Goal: Task Accomplishment & Management: Complete application form

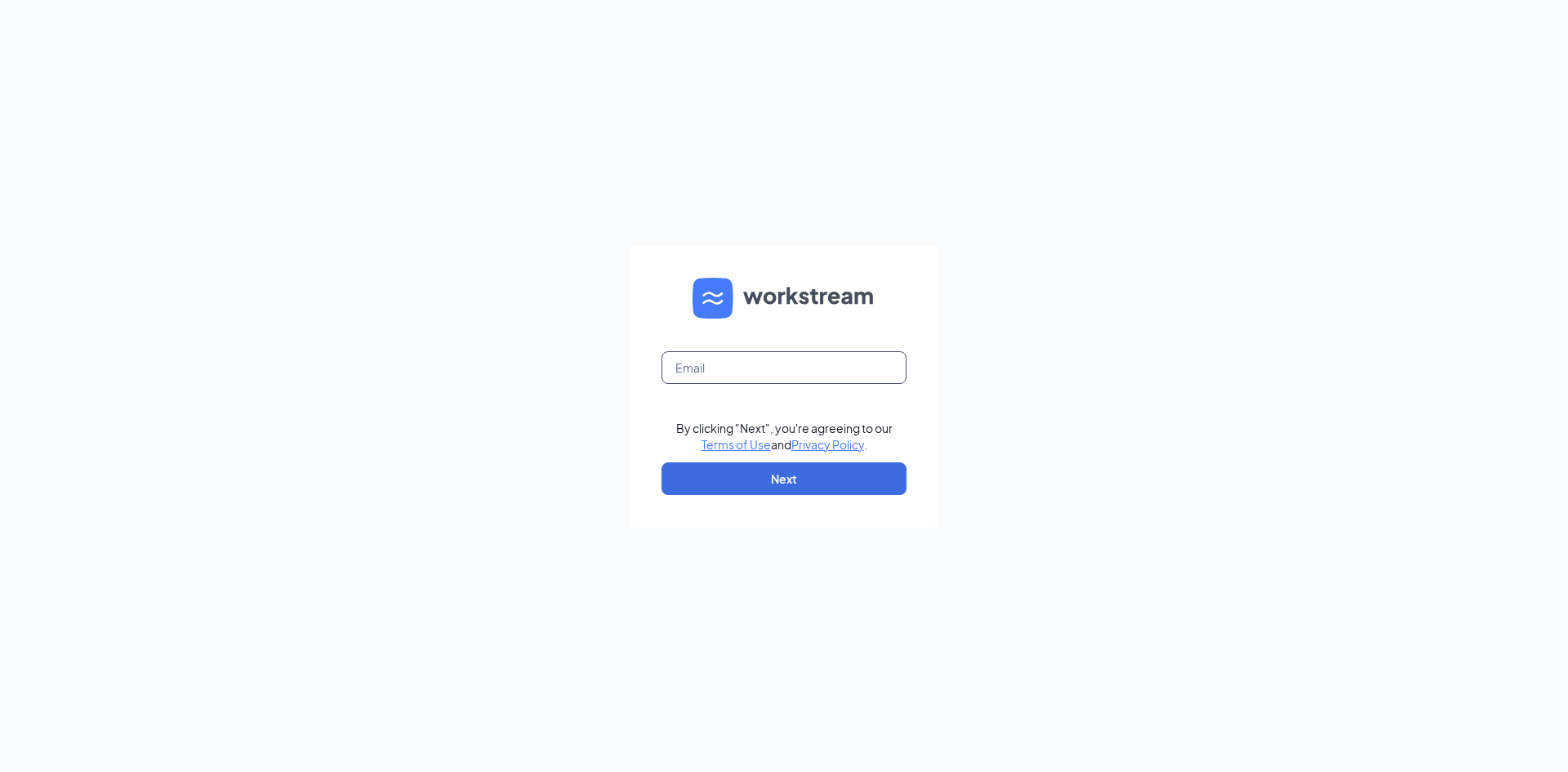
click at [684, 362] on input "text" at bounding box center [784, 367] width 245 height 32
type input "[PERSON_NAME][EMAIL_ADDRESS][PERSON_NAME][DOMAIN_NAME]"
click at [765, 476] on button "Next" at bounding box center [784, 478] width 245 height 32
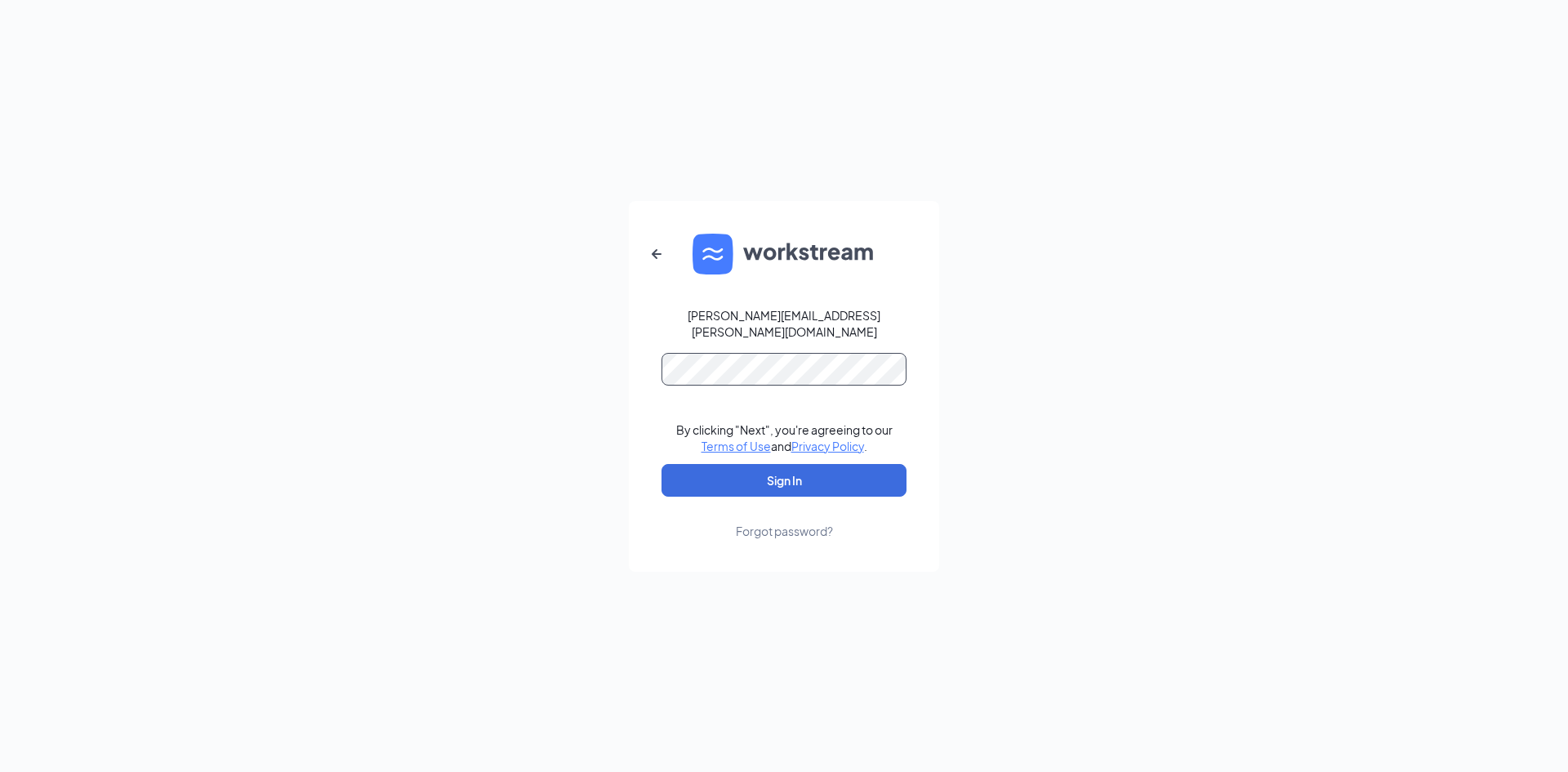
click at [662, 463] on button "Sign In" at bounding box center [784, 479] width 245 height 32
click at [654, 376] on form "kasey.myers@redwallleadership.com By clicking "Next", you're agreeing to our Te…" at bounding box center [783, 386] width 310 height 371
click at [790, 468] on button "Sign In" at bounding box center [784, 479] width 245 height 32
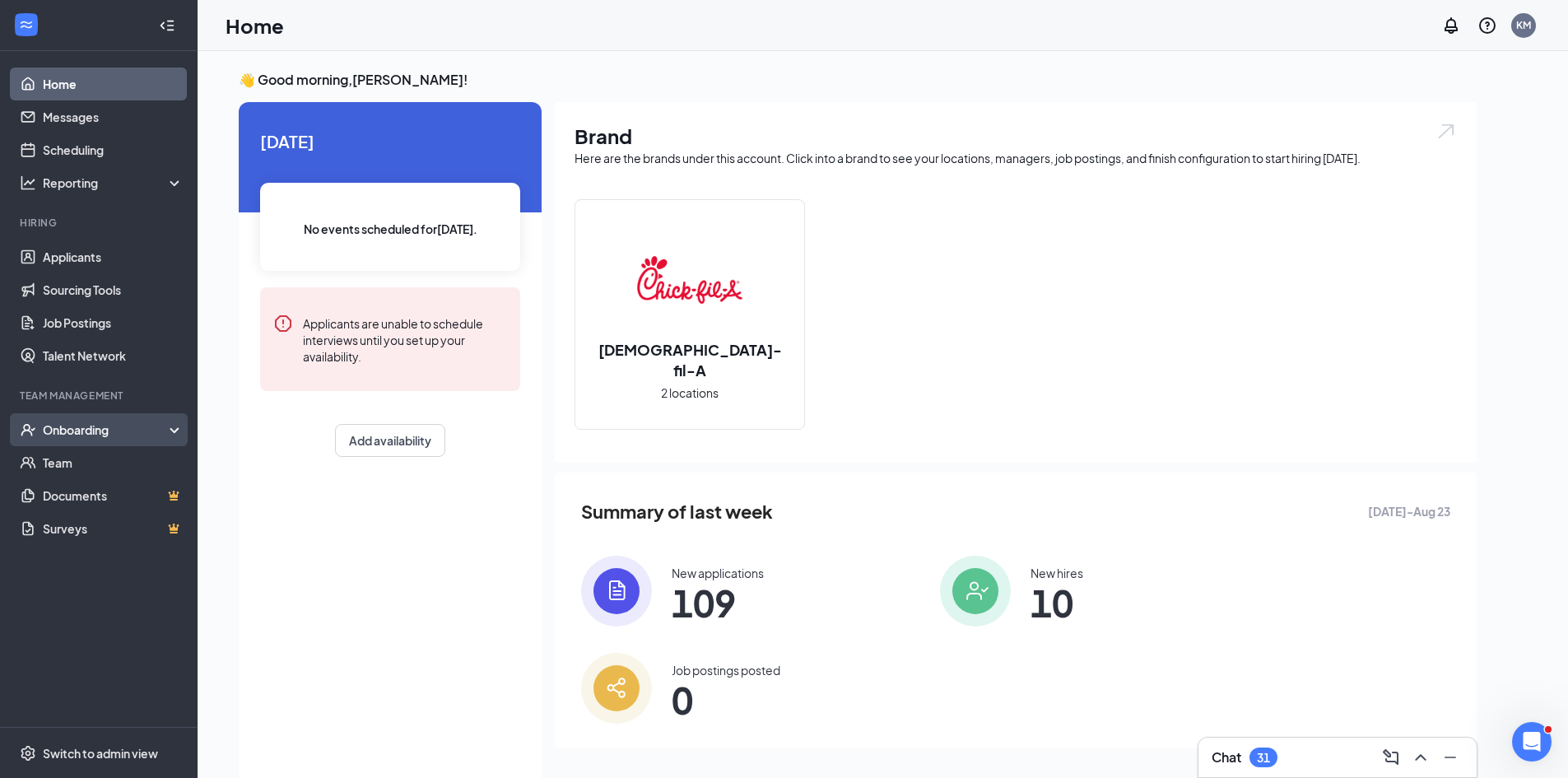
click at [94, 426] on div "Onboarding" at bounding box center [107, 430] width 127 height 17
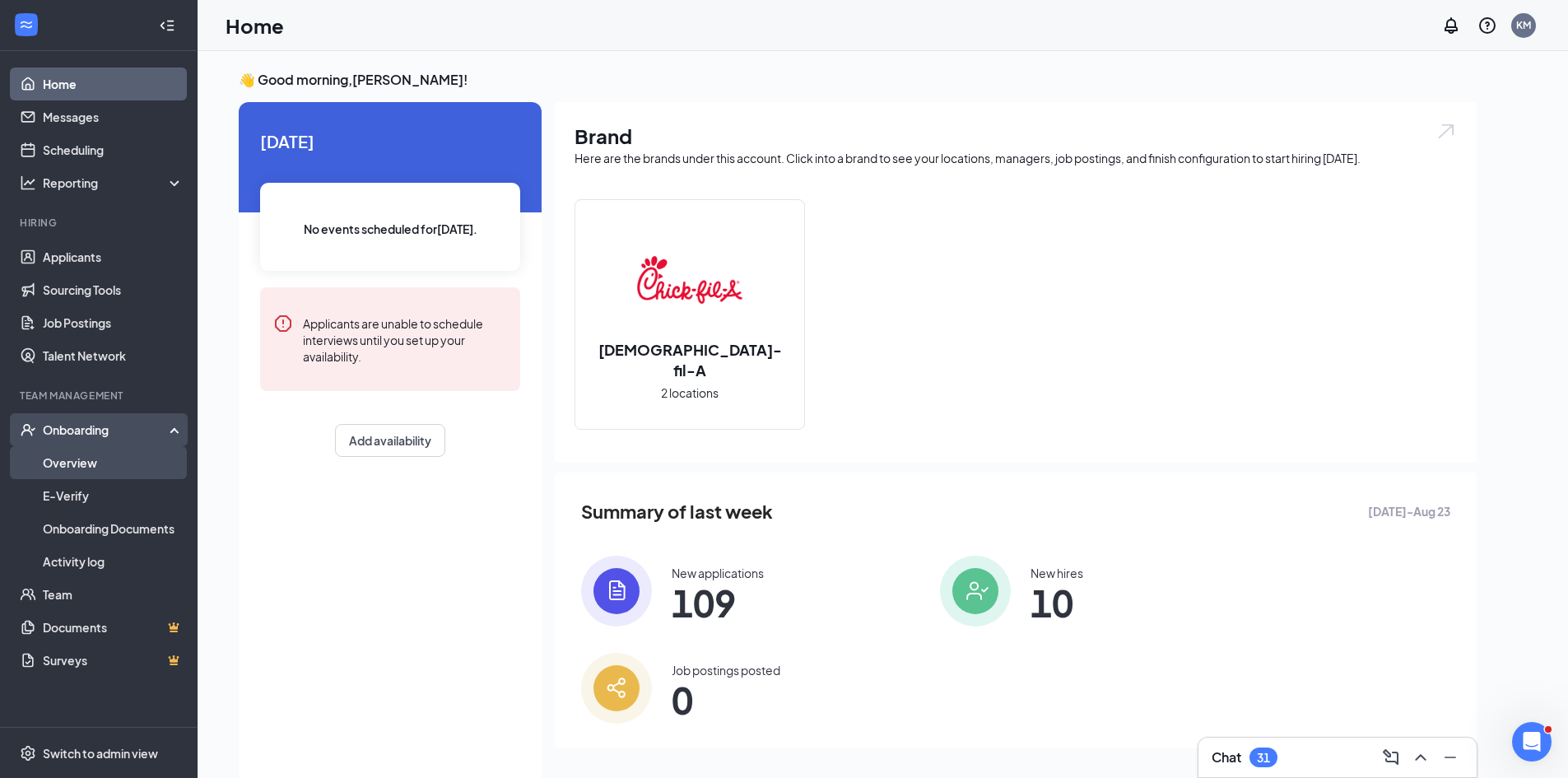
click at [93, 455] on link "Overview" at bounding box center [113, 462] width 141 height 33
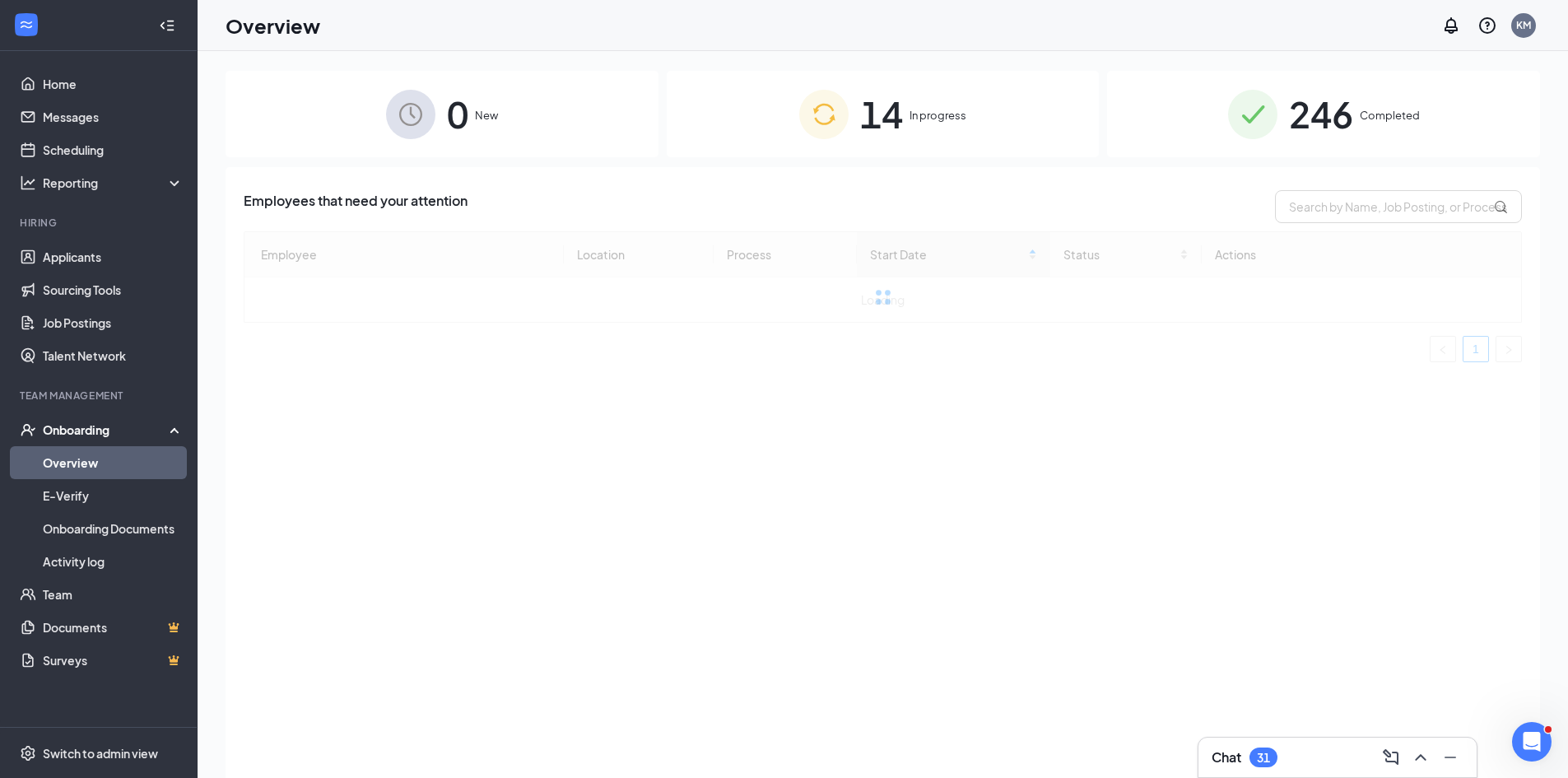
click at [938, 111] on span "In progress" at bounding box center [938, 116] width 57 height 17
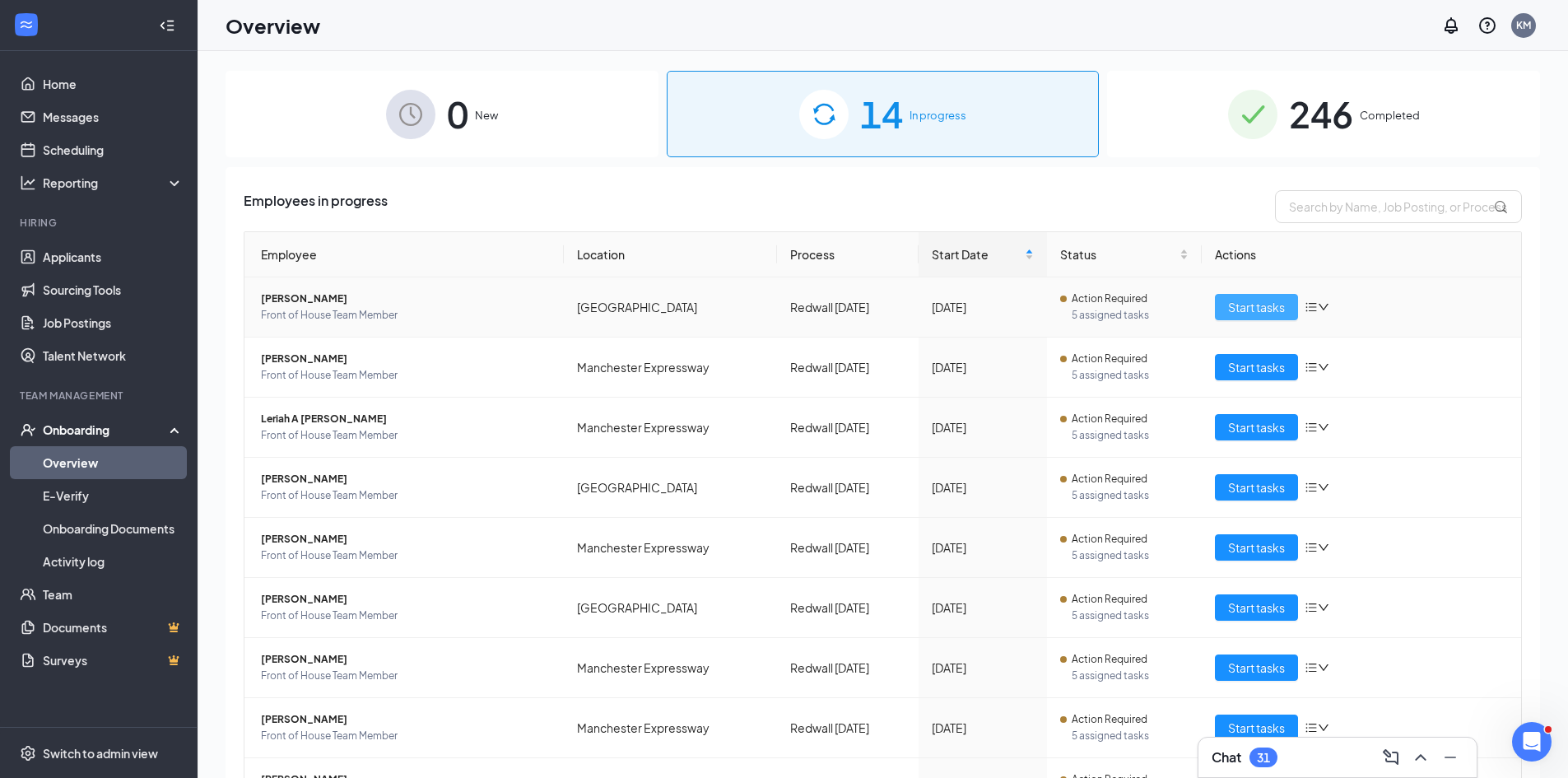
click at [1267, 299] on span "Start tasks" at bounding box center [1256, 306] width 57 height 18
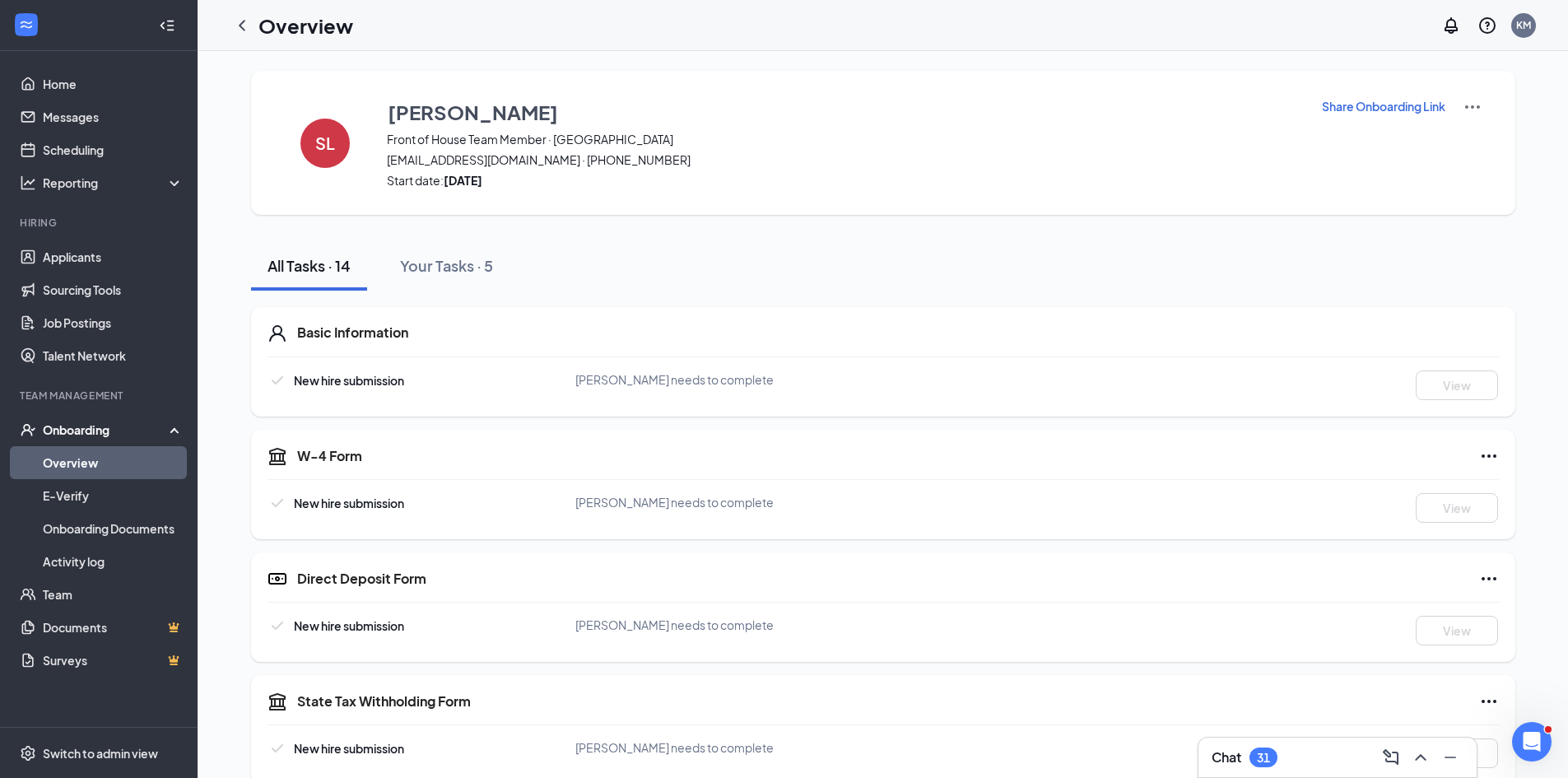
click at [1380, 106] on p "Share Onboarding Link" at bounding box center [1384, 106] width 123 height 17
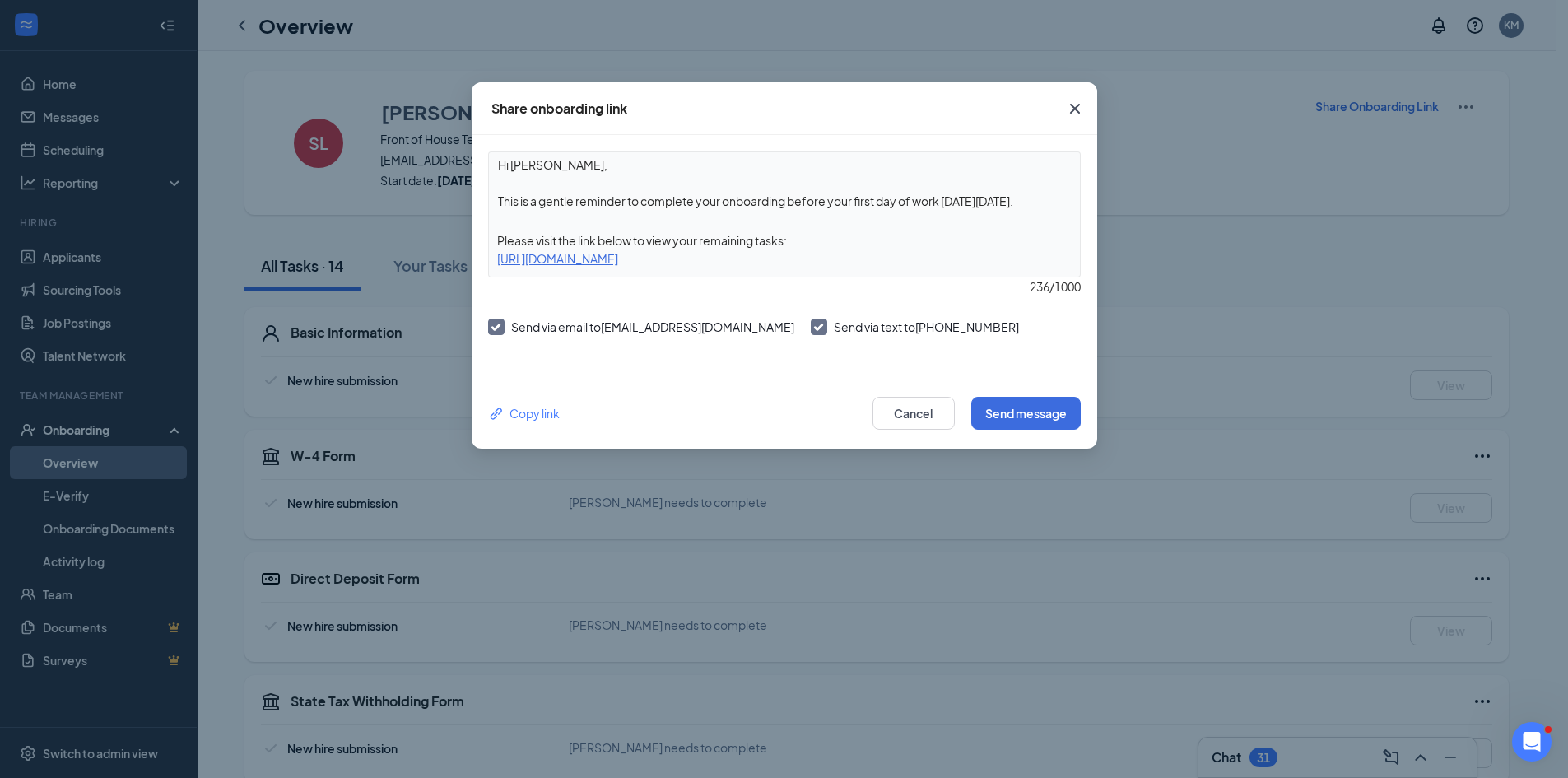
drag, startPoint x: 1034, startPoint y: 199, endPoint x: 492, endPoint y: 213, distance: 542.2
click at [492, 213] on div "Hi [PERSON_NAME], This is a gentle reminder to complete your onboarding before …" at bounding box center [784, 214] width 592 height 126
type textarea "Hi [PERSON_NAME], Your onboarding paperwork must be completed prior to attendin…"
click at [1033, 418] on button "Send message" at bounding box center [1026, 413] width 109 height 33
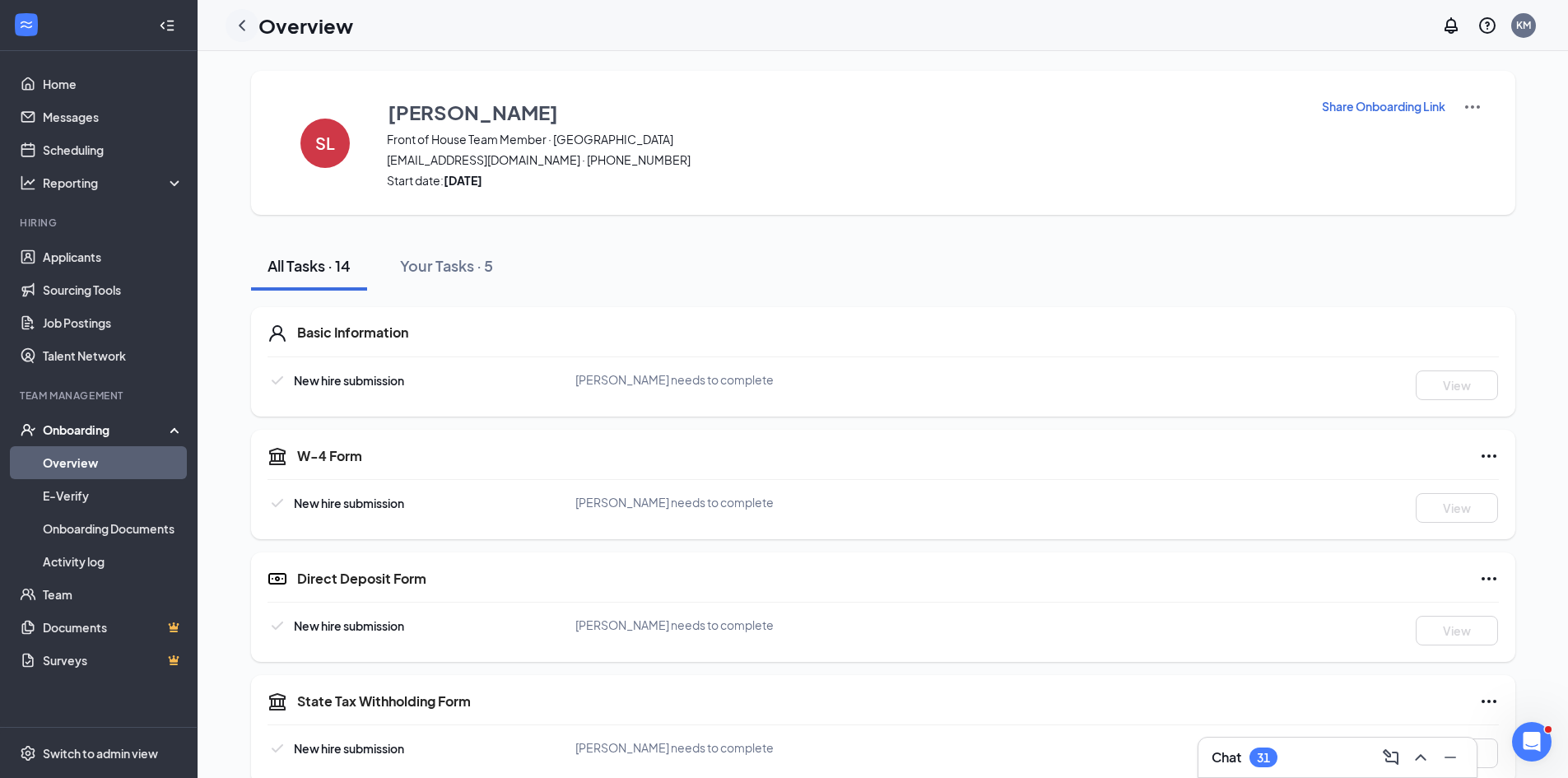
click at [239, 30] on icon "ChevronLeft" at bounding box center [241, 25] width 20 height 20
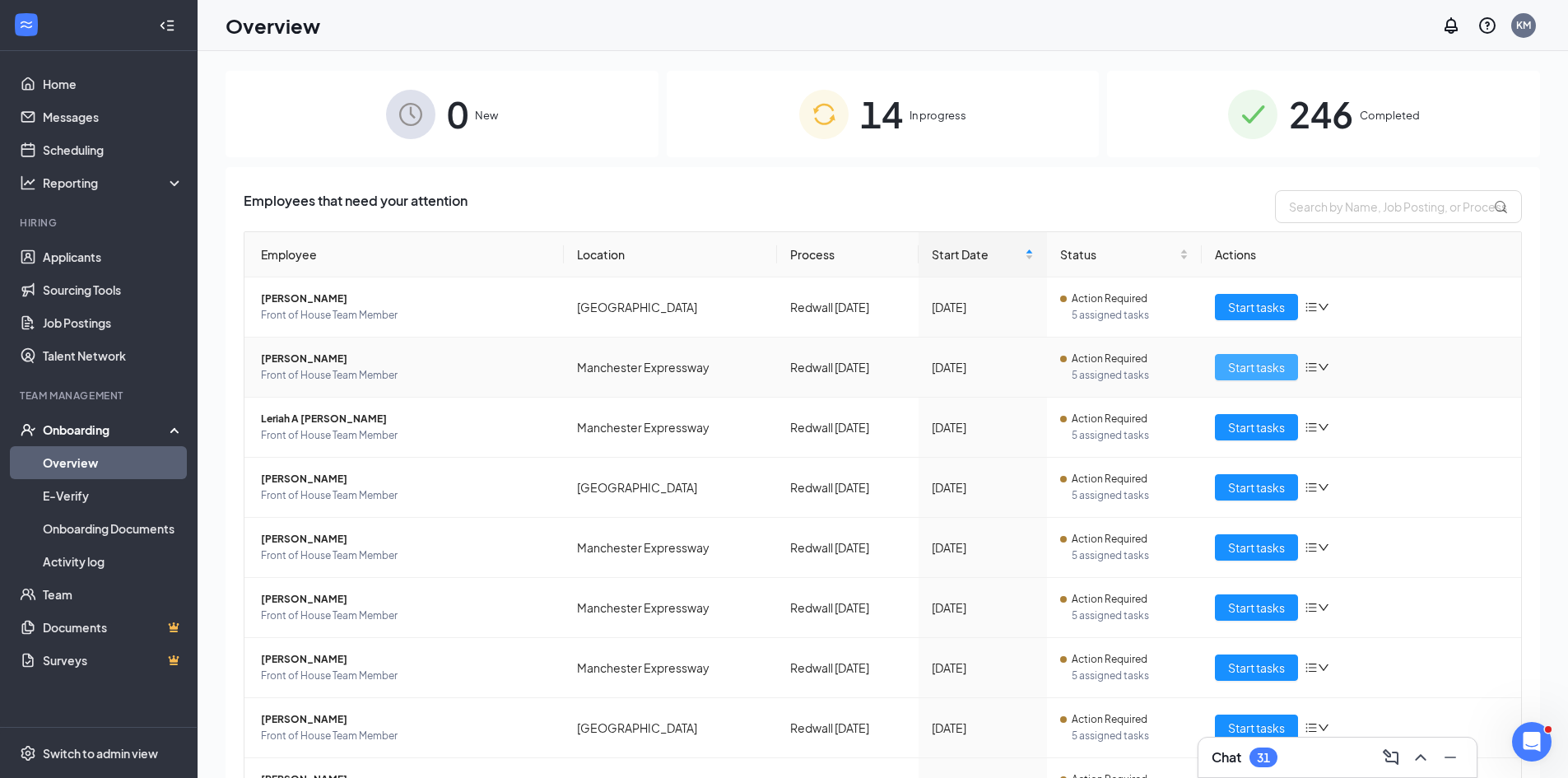
click at [1251, 370] on span "Start tasks" at bounding box center [1256, 366] width 57 height 18
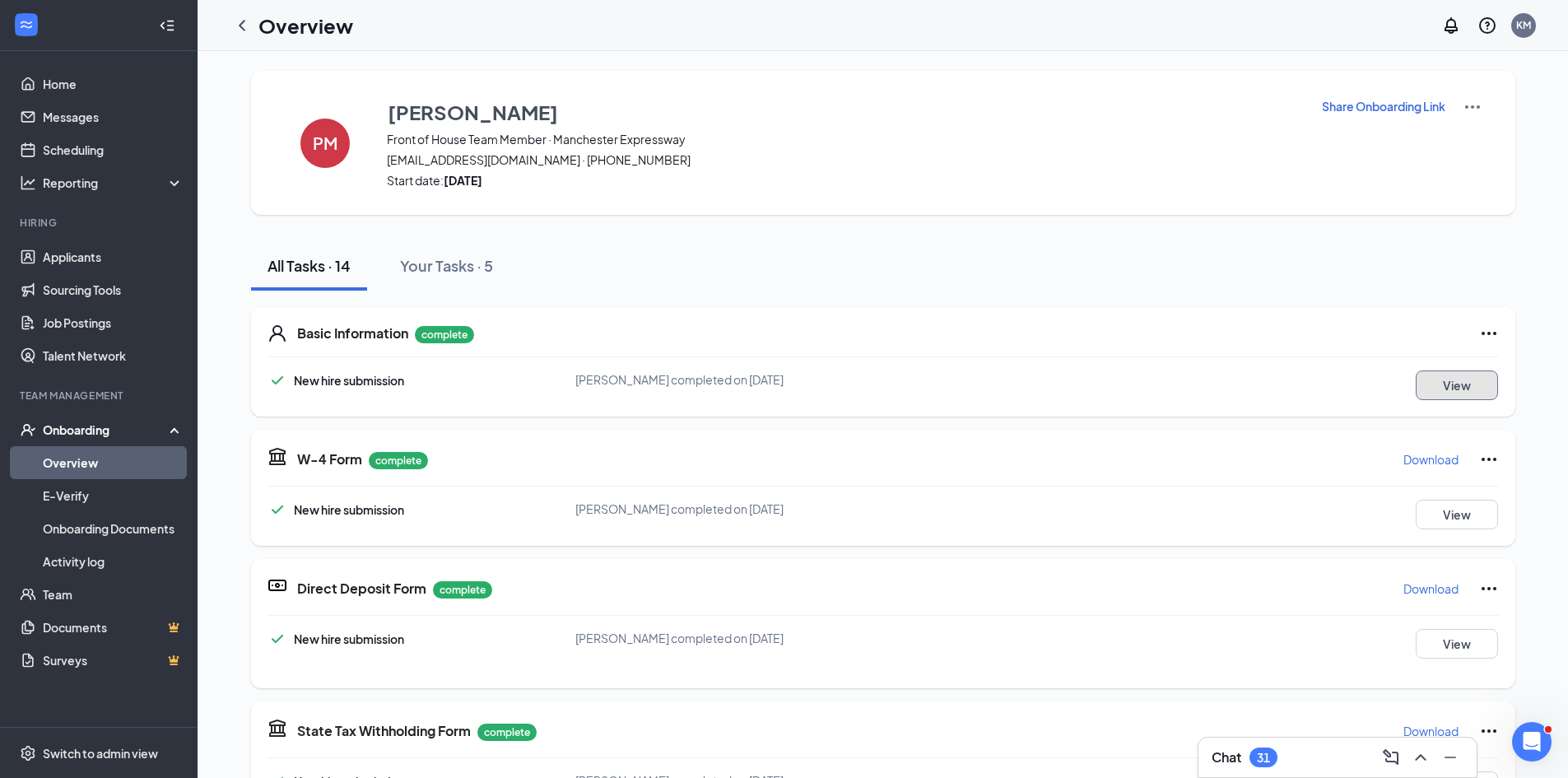
click at [1429, 390] on button "View" at bounding box center [1457, 385] width 82 height 30
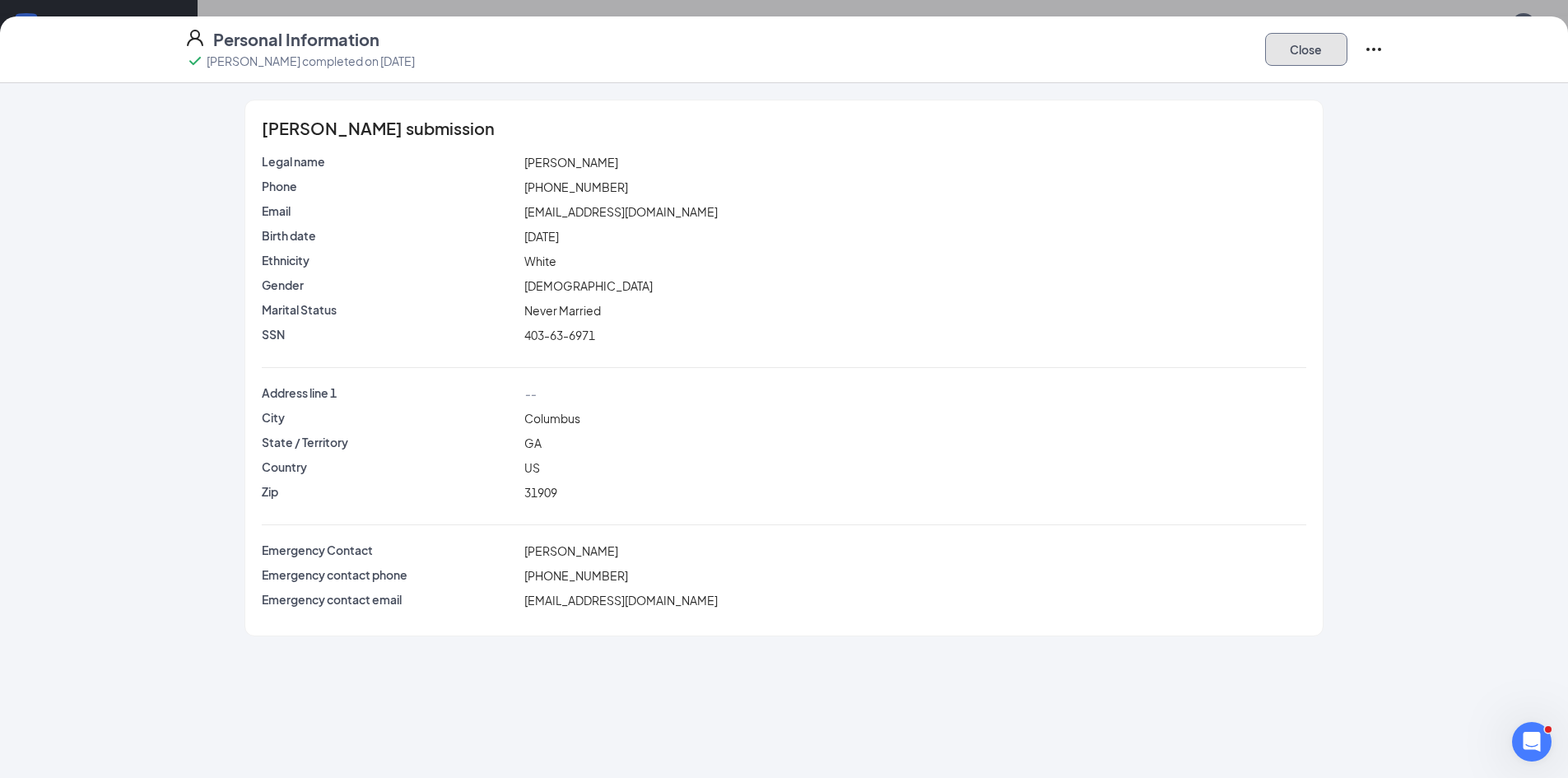
click at [1293, 45] on button "Close" at bounding box center [1306, 49] width 82 height 33
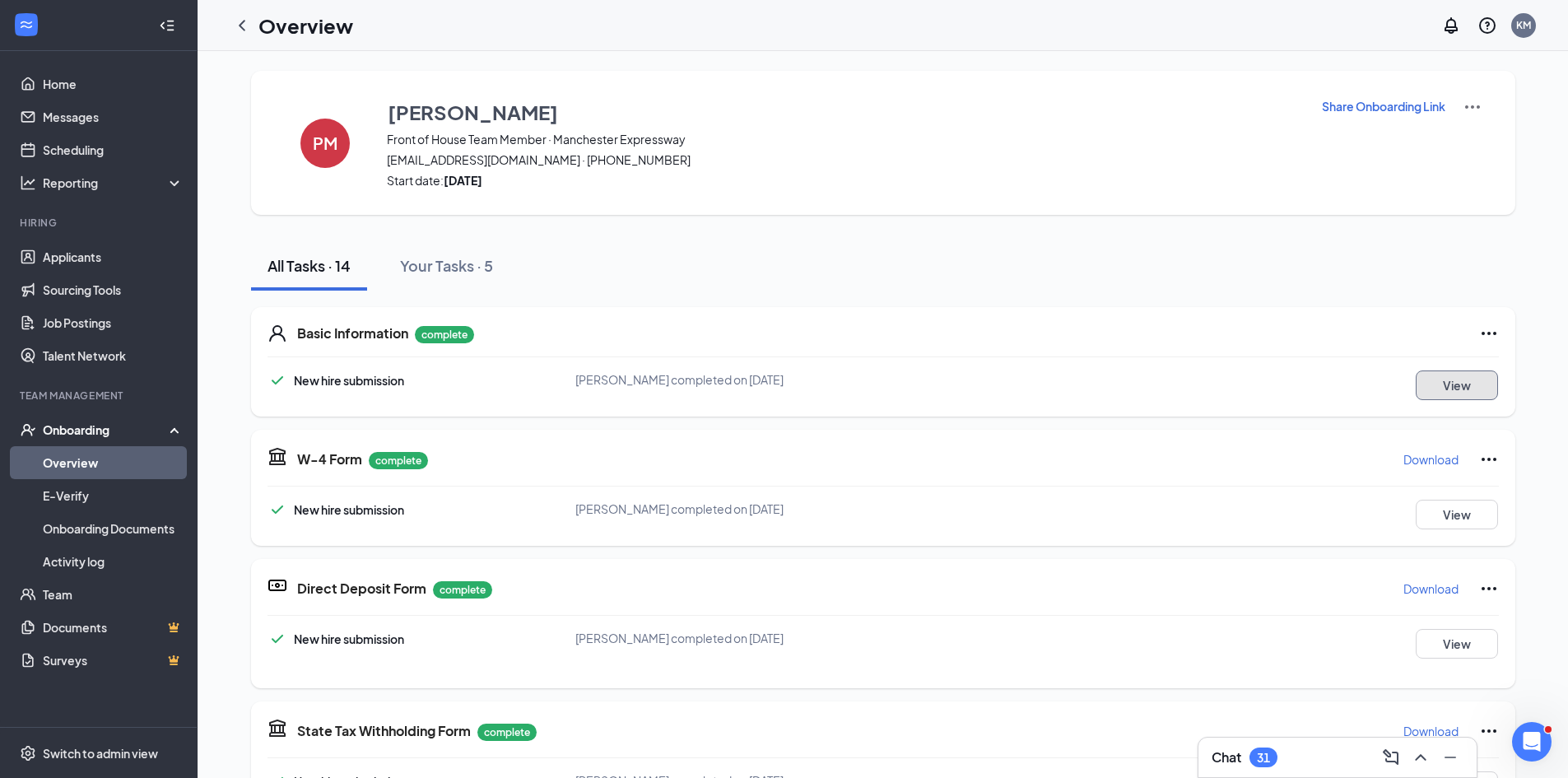
scroll to position [82, 0]
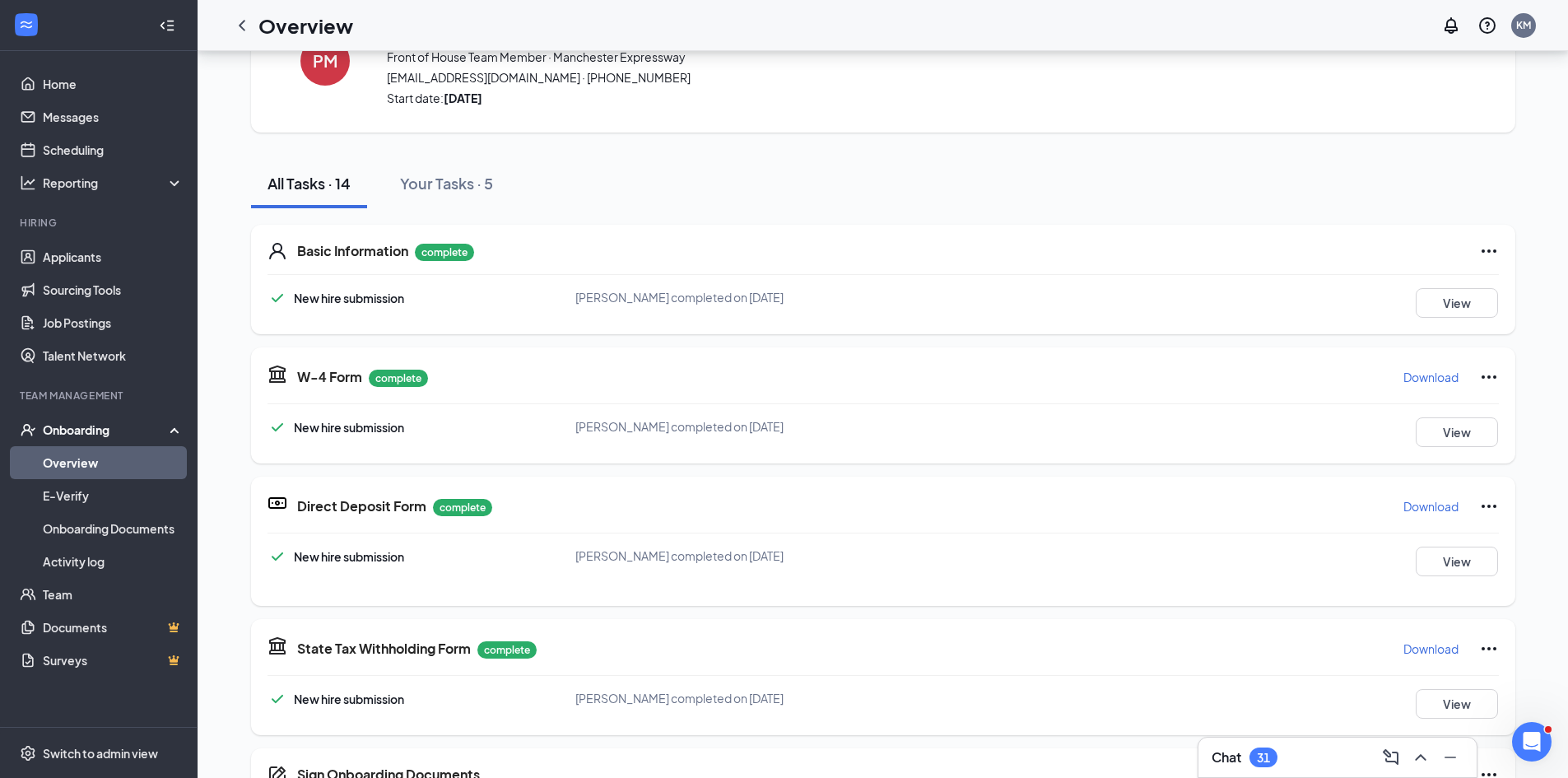
click at [1418, 376] on p "Download" at bounding box center [1431, 377] width 55 height 17
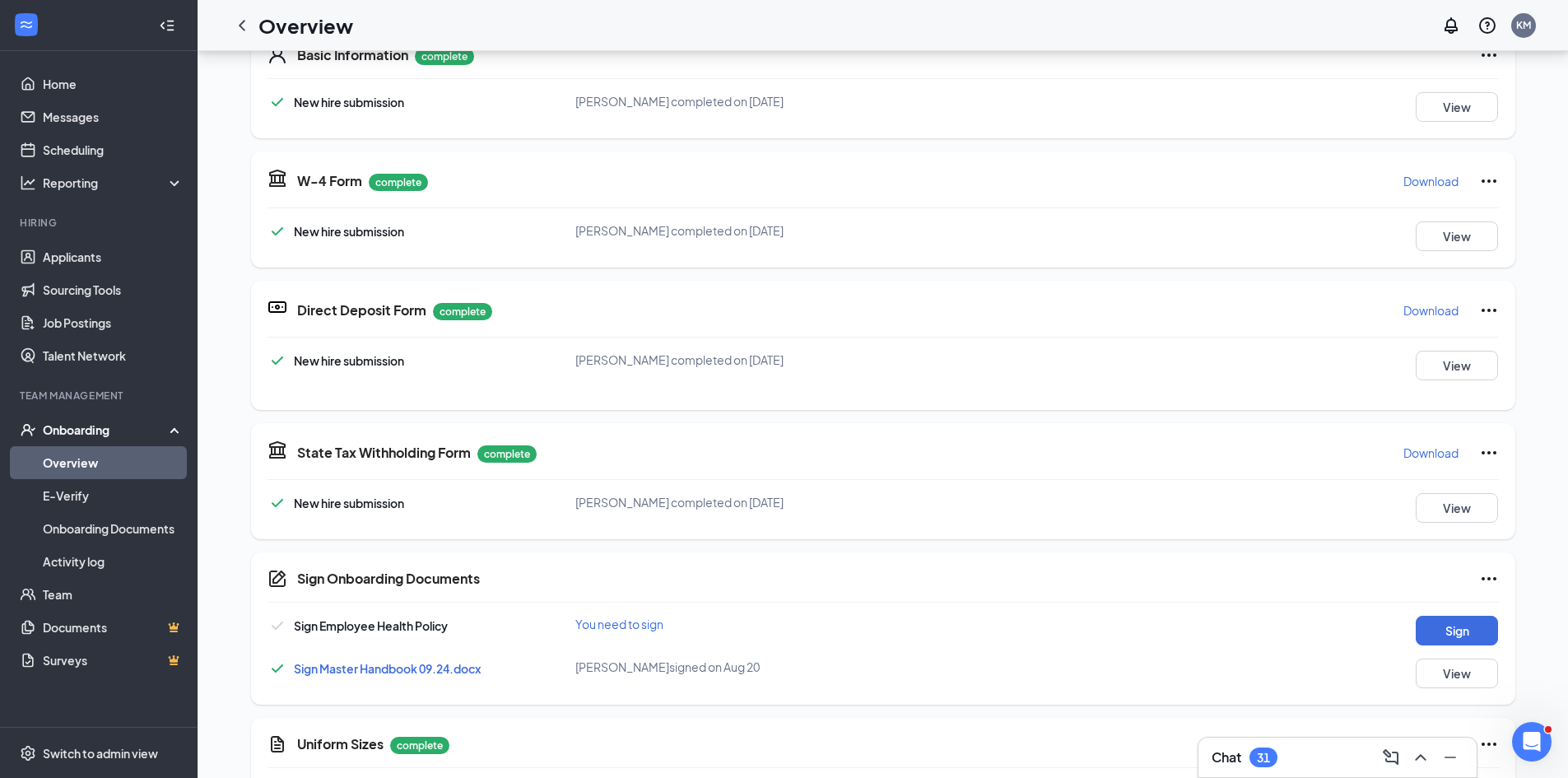
scroll to position [329, 0]
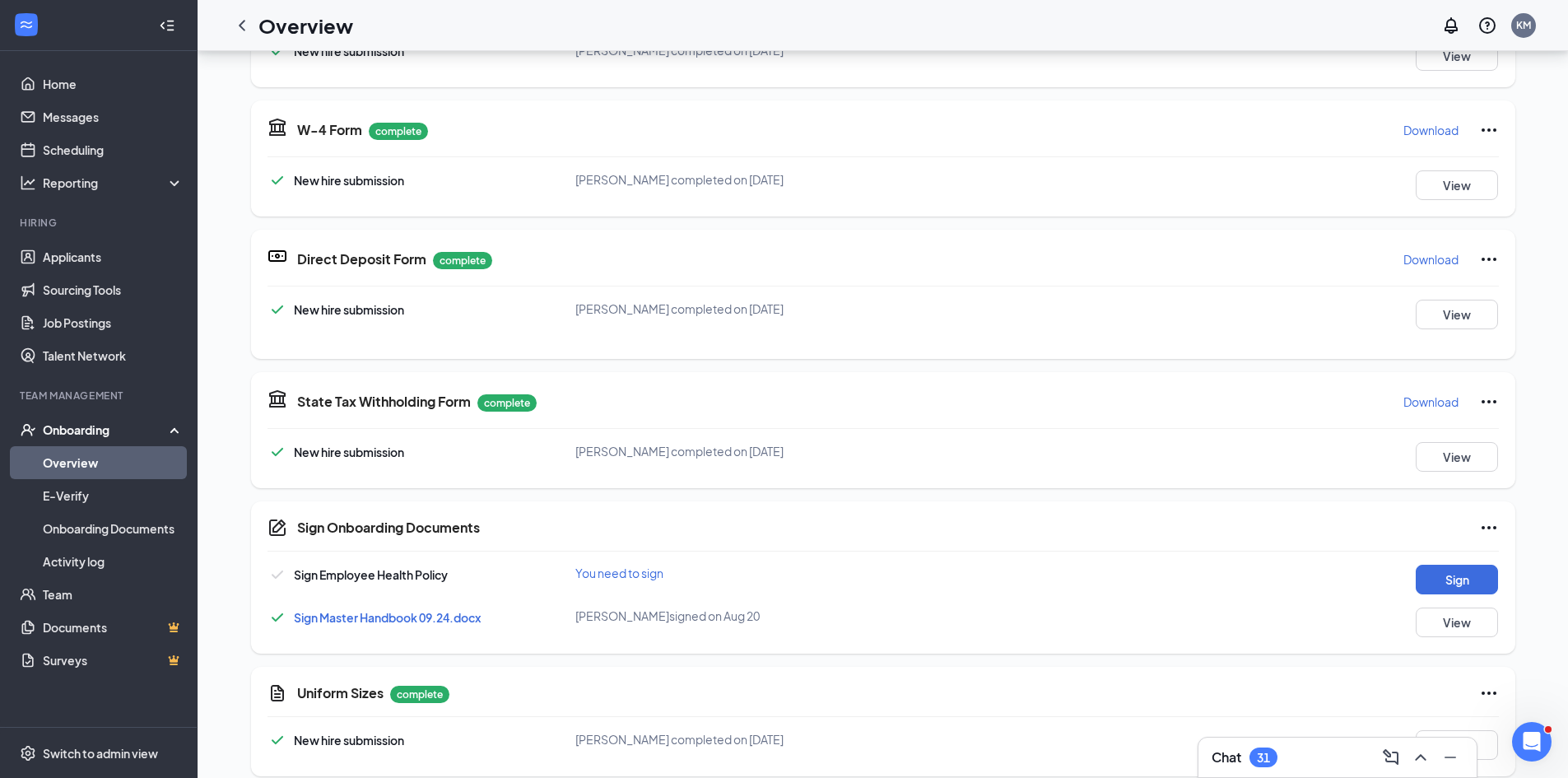
click at [1435, 401] on p "Download" at bounding box center [1431, 402] width 55 height 17
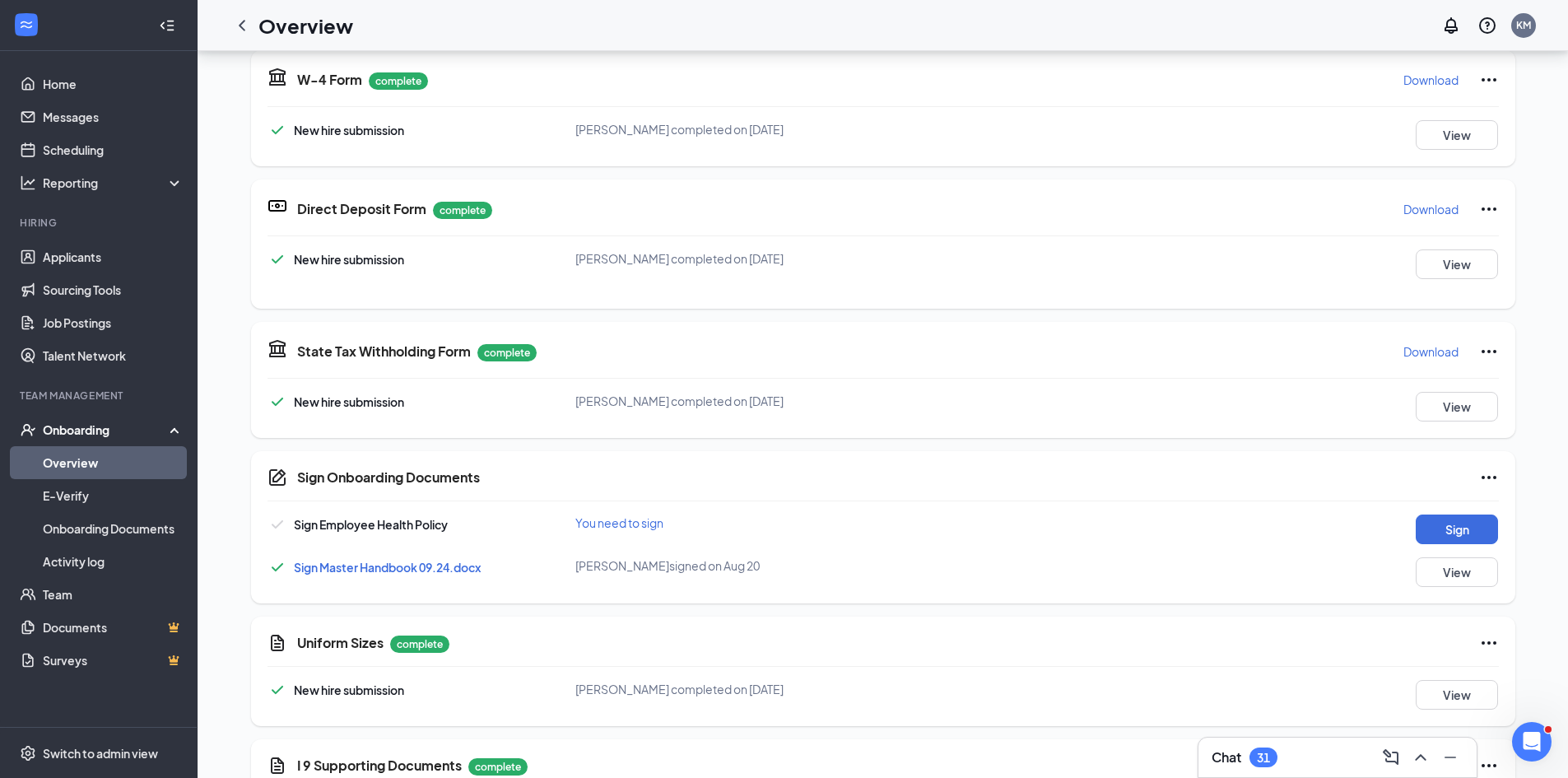
scroll to position [494, 0]
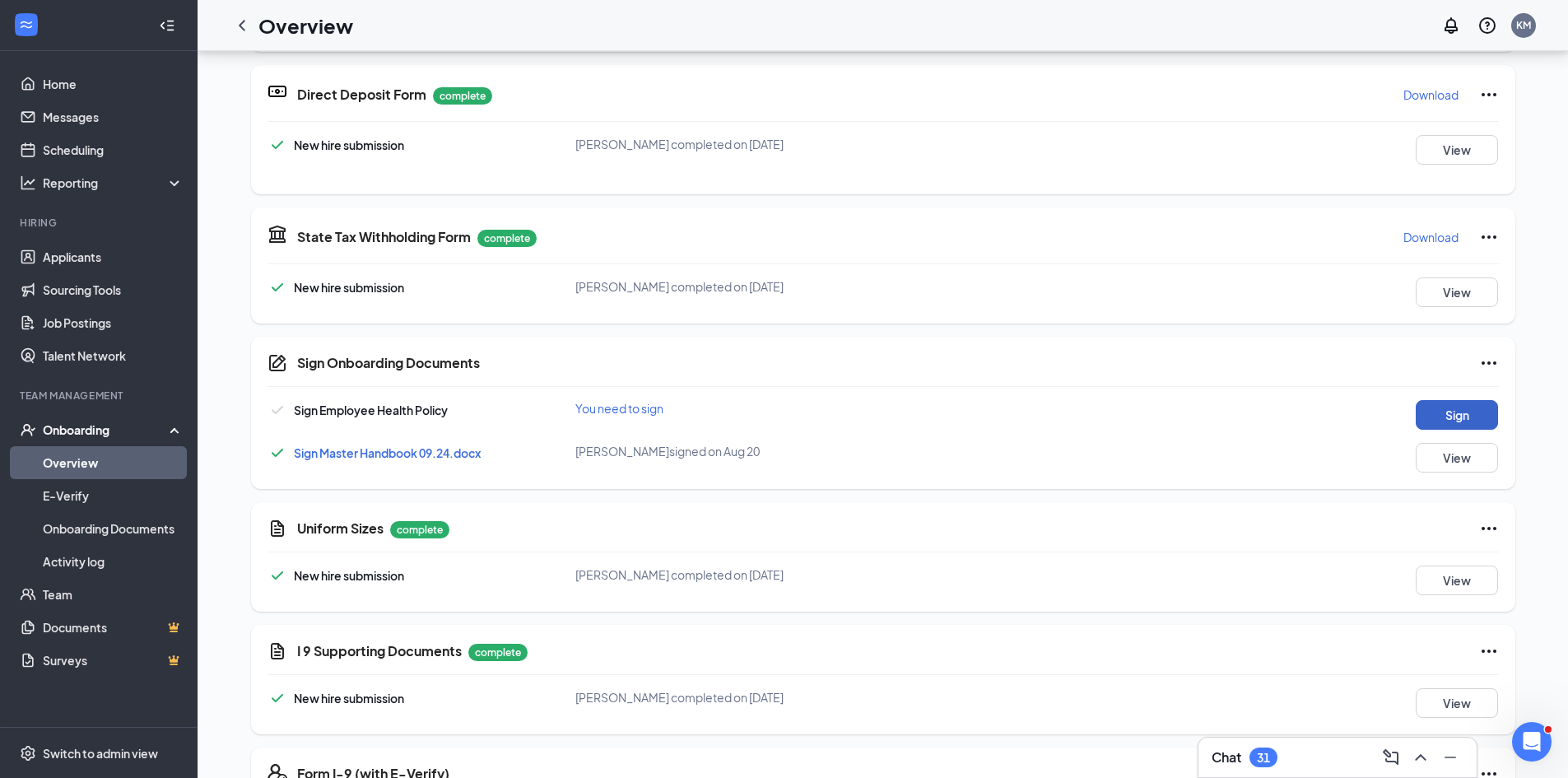
click at [1484, 418] on button "Sign" at bounding box center [1457, 415] width 82 height 30
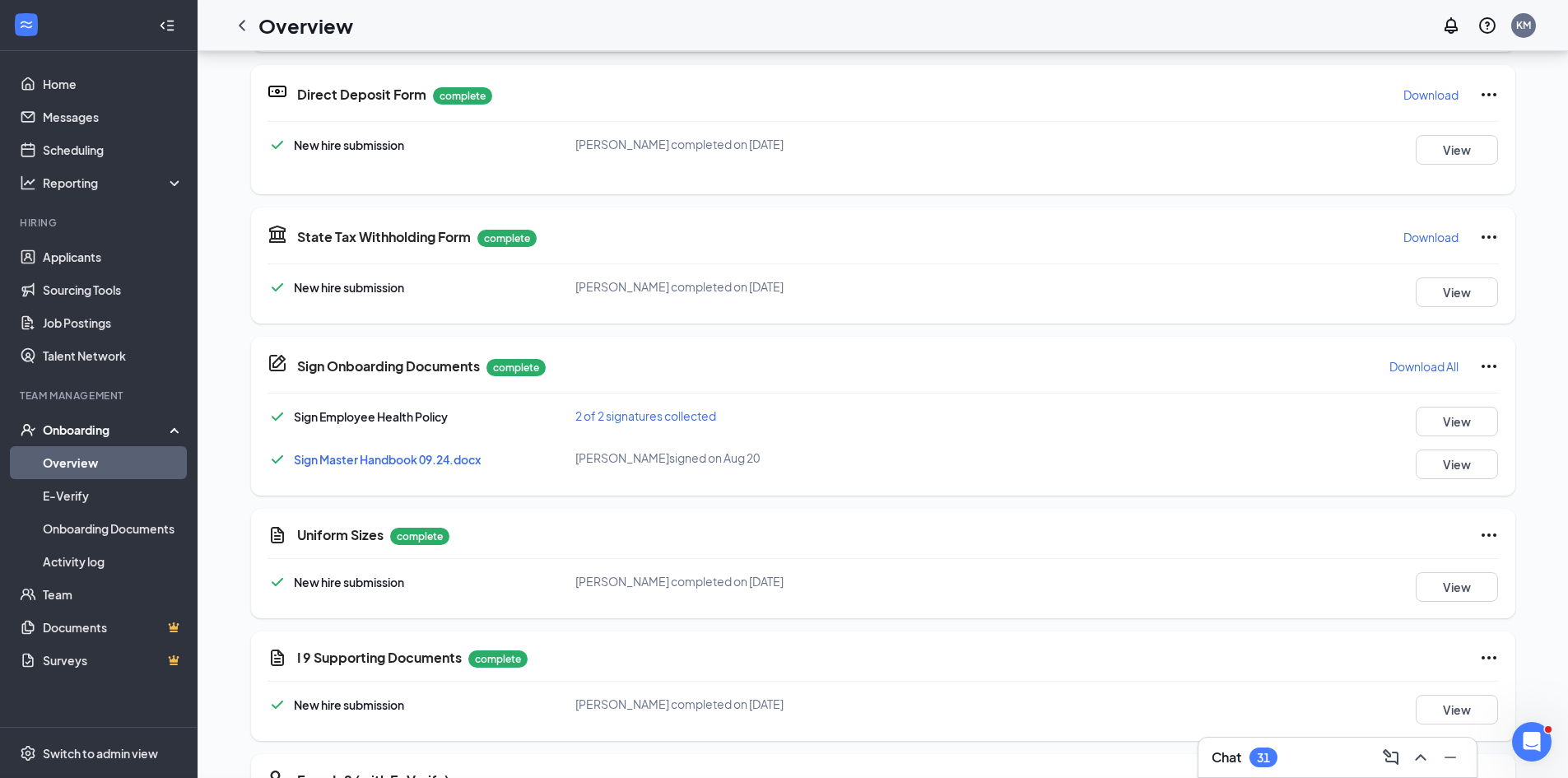
click at [971, 287] on div "Sign Onboarding Documents [PERSON_NAME] completed on [DATE] Close Sign Employee…" at bounding box center [784, 389] width 1568 height 778
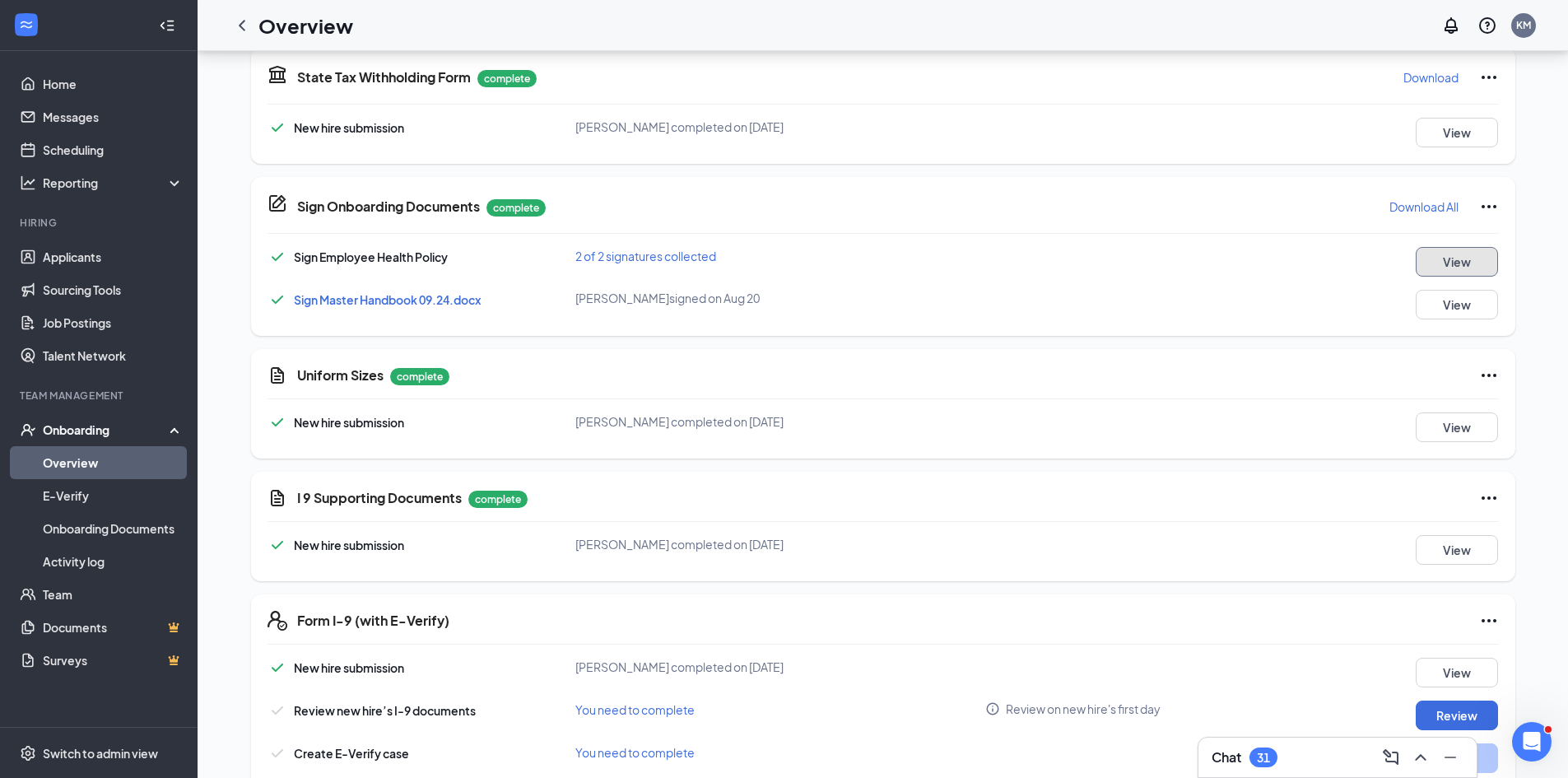
scroll to position [658, 0]
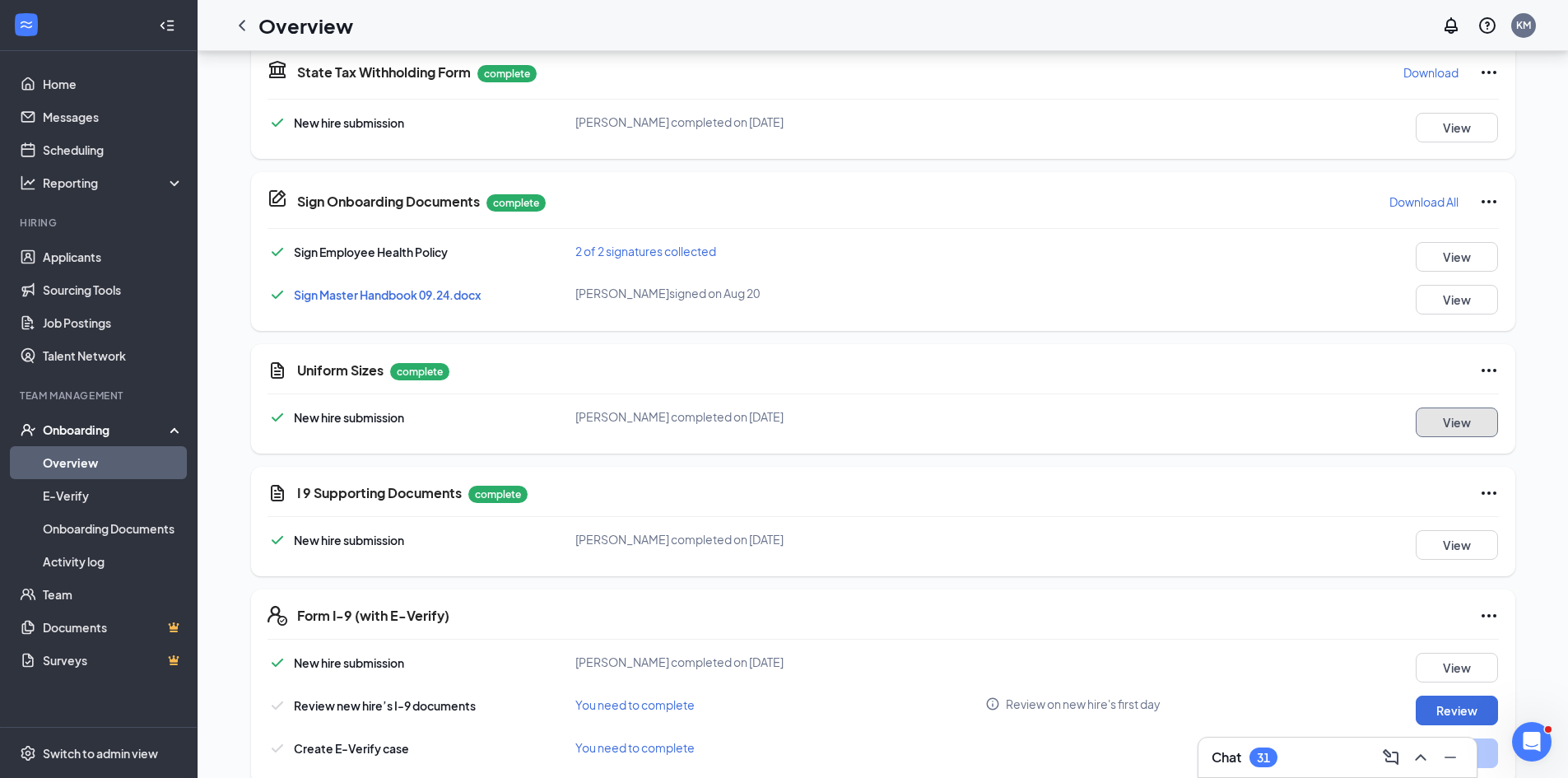
click at [1428, 418] on button "View" at bounding box center [1457, 422] width 82 height 30
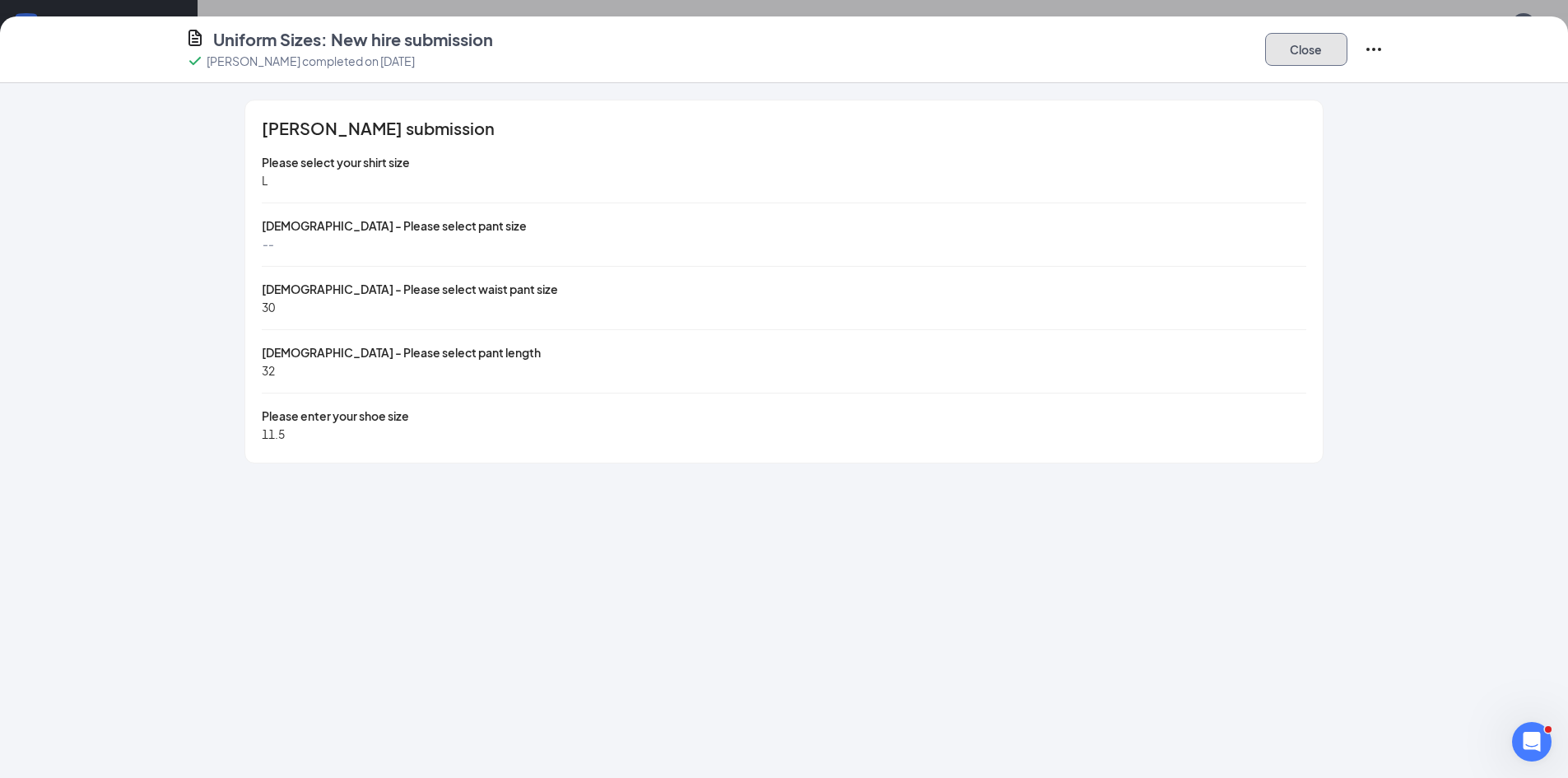
click at [1304, 50] on button "Close" at bounding box center [1306, 49] width 82 height 33
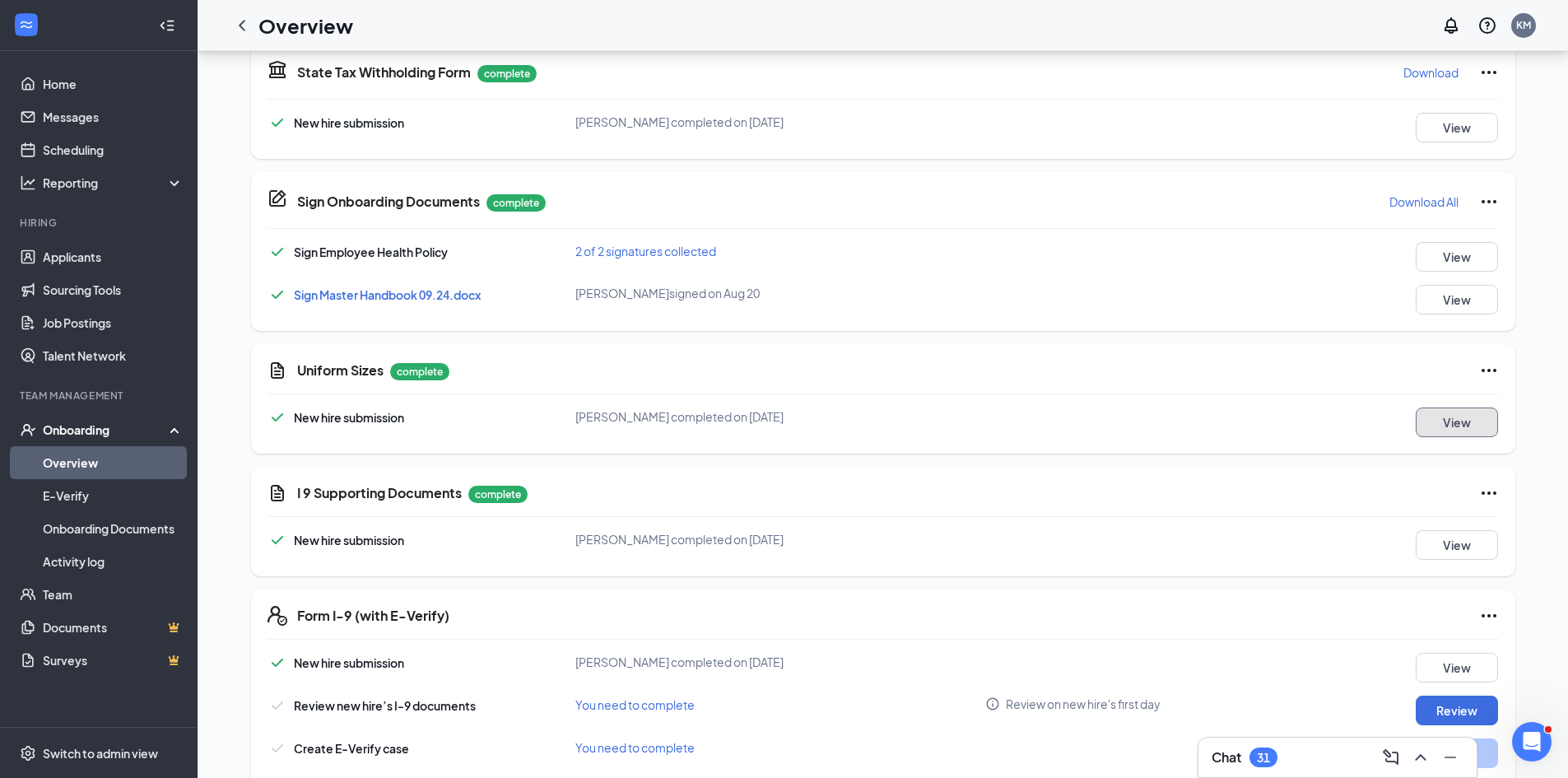
scroll to position [741, 0]
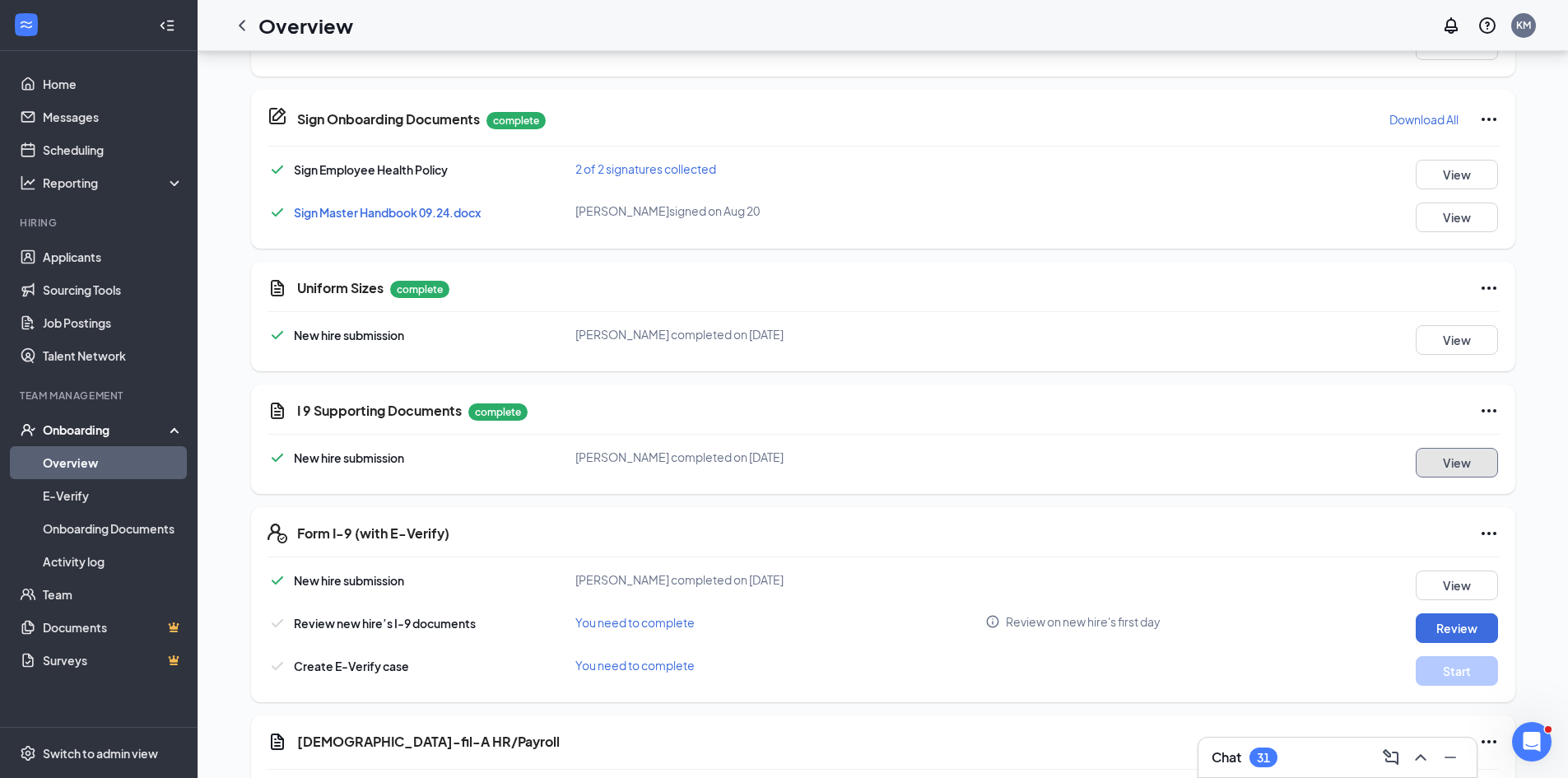
click at [1456, 470] on button "View" at bounding box center [1457, 462] width 82 height 30
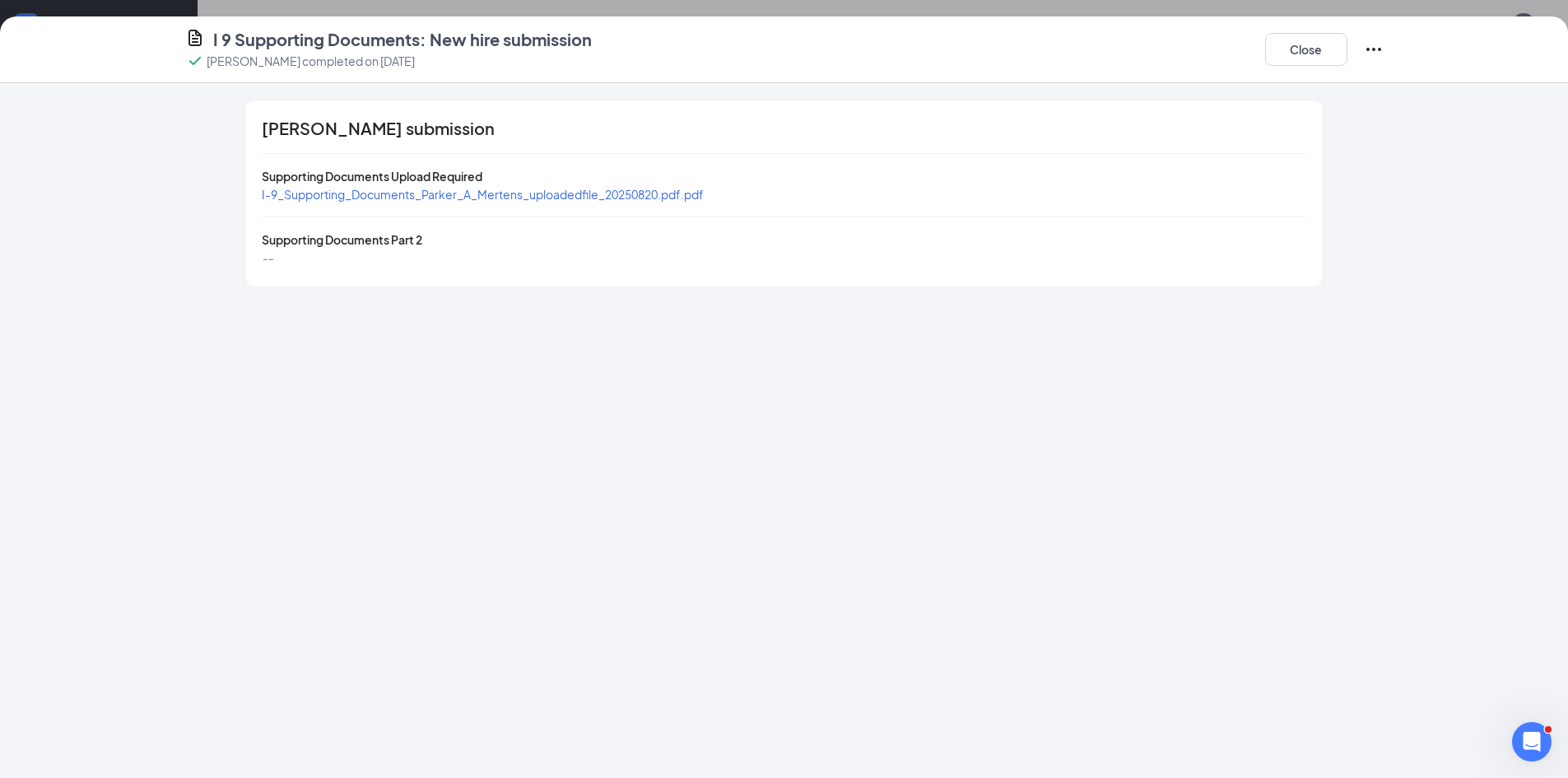
click at [554, 197] on span "I-9_Supporting_Documents_Parker_A_Mertens_uploadedfile_20250820.pdf.pdf" at bounding box center [482, 194] width 442 height 15
click at [1304, 59] on button "Close" at bounding box center [1306, 49] width 82 height 33
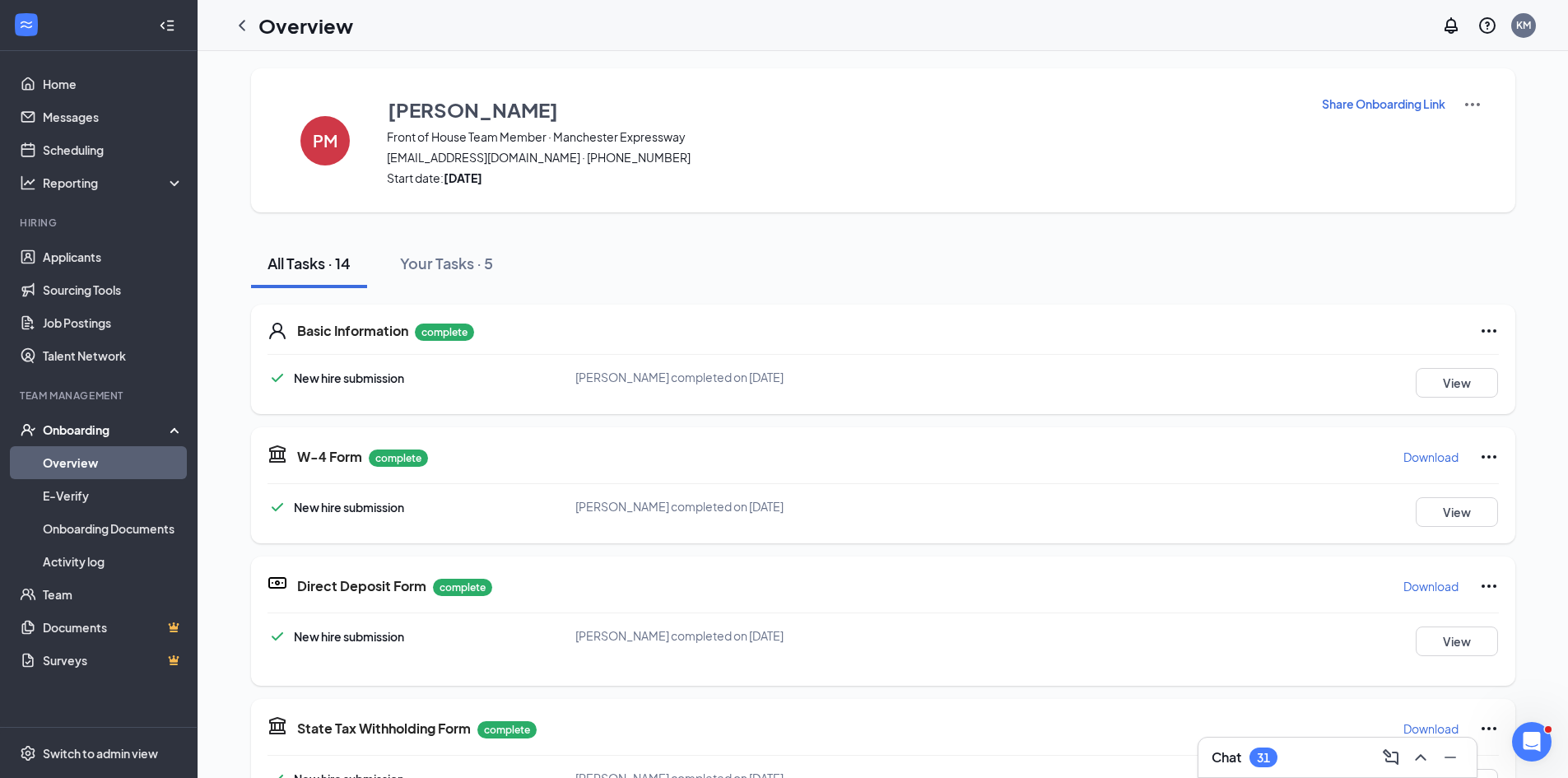
scroll to position [0, 0]
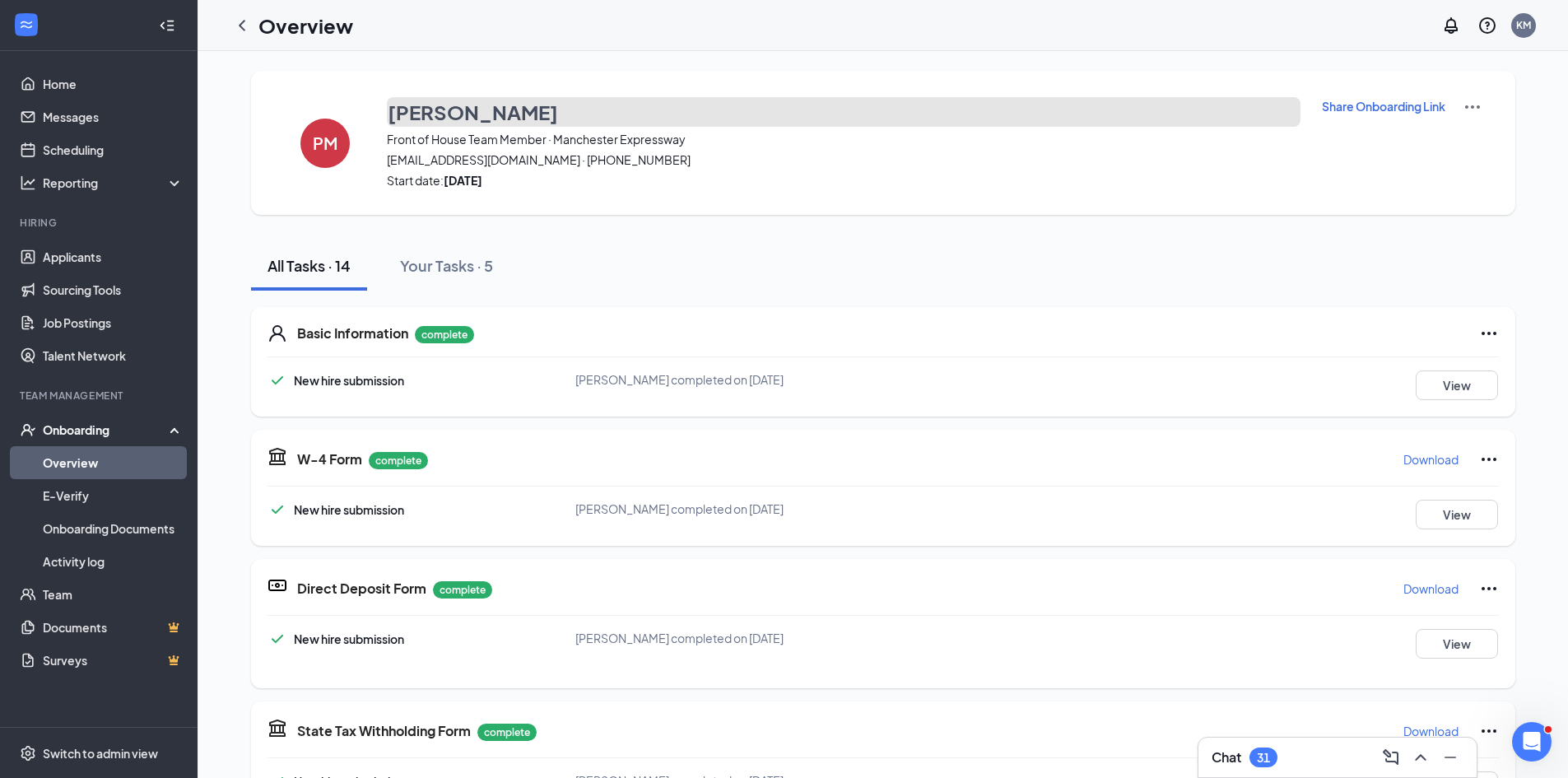
click at [430, 113] on h3 "[PERSON_NAME]" at bounding box center [473, 112] width 170 height 28
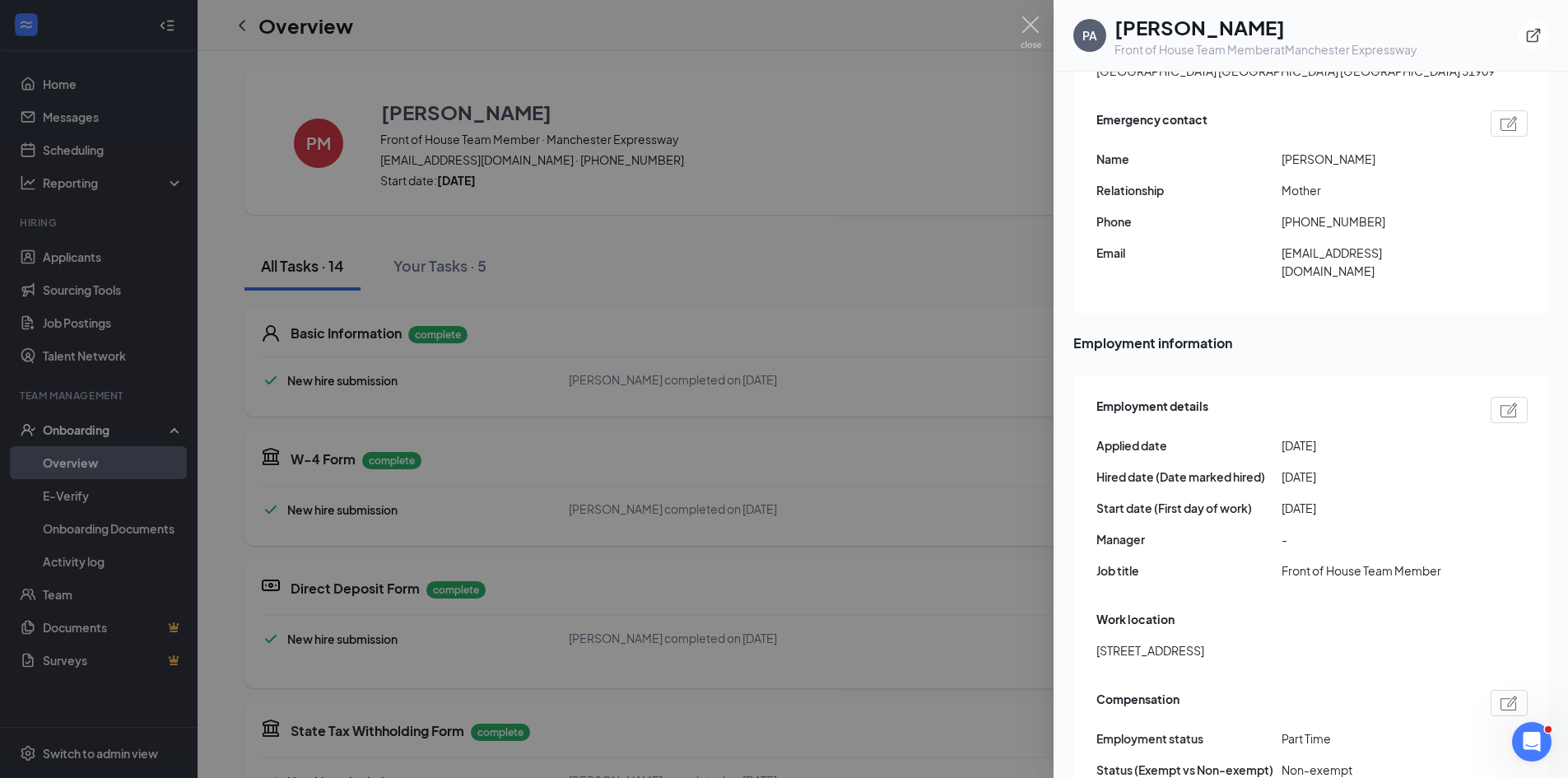
scroll to position [576, 0]
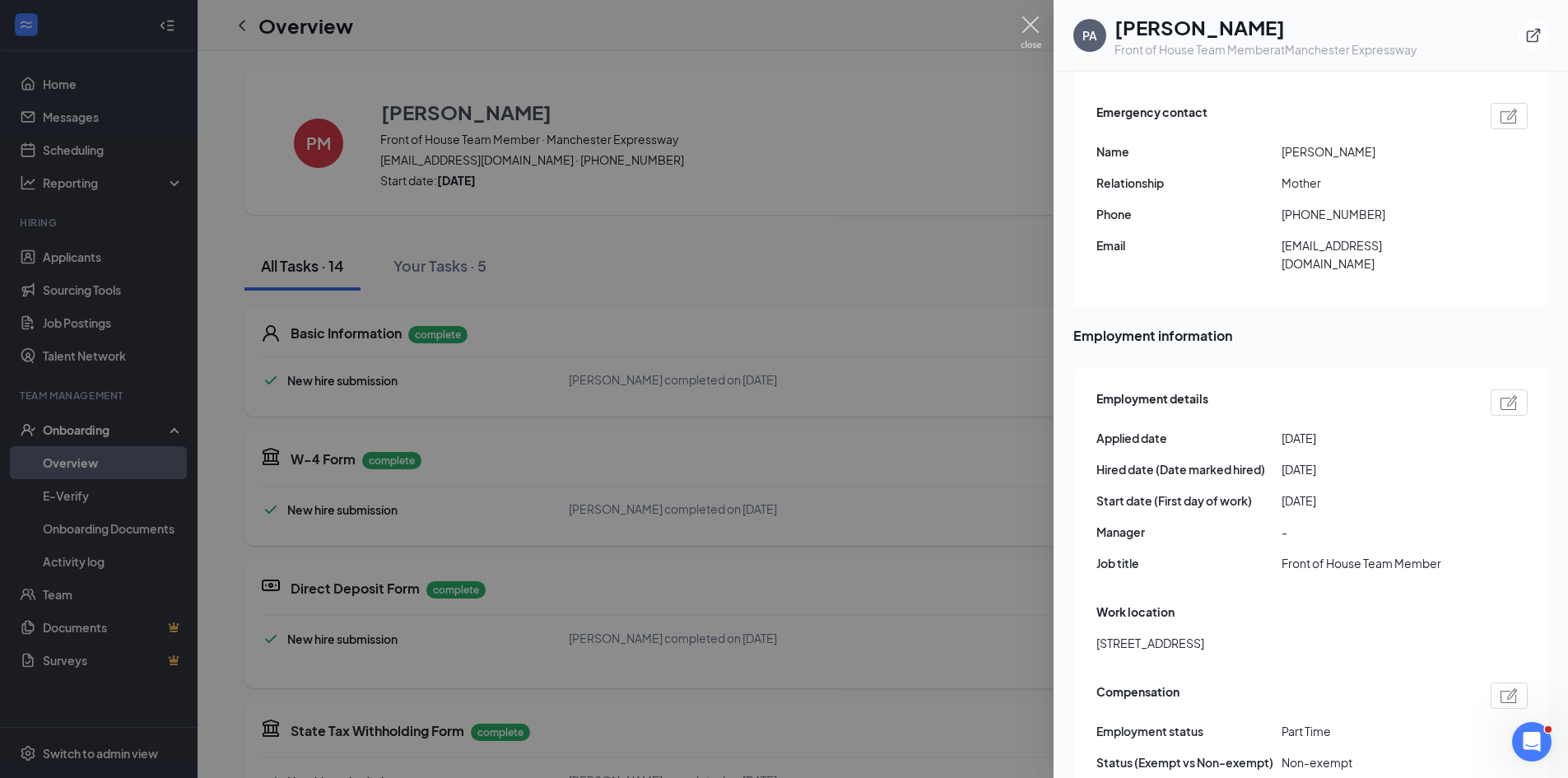
click at [1034, 27] on img at bounding box center [1031, 33] width 21 height 32
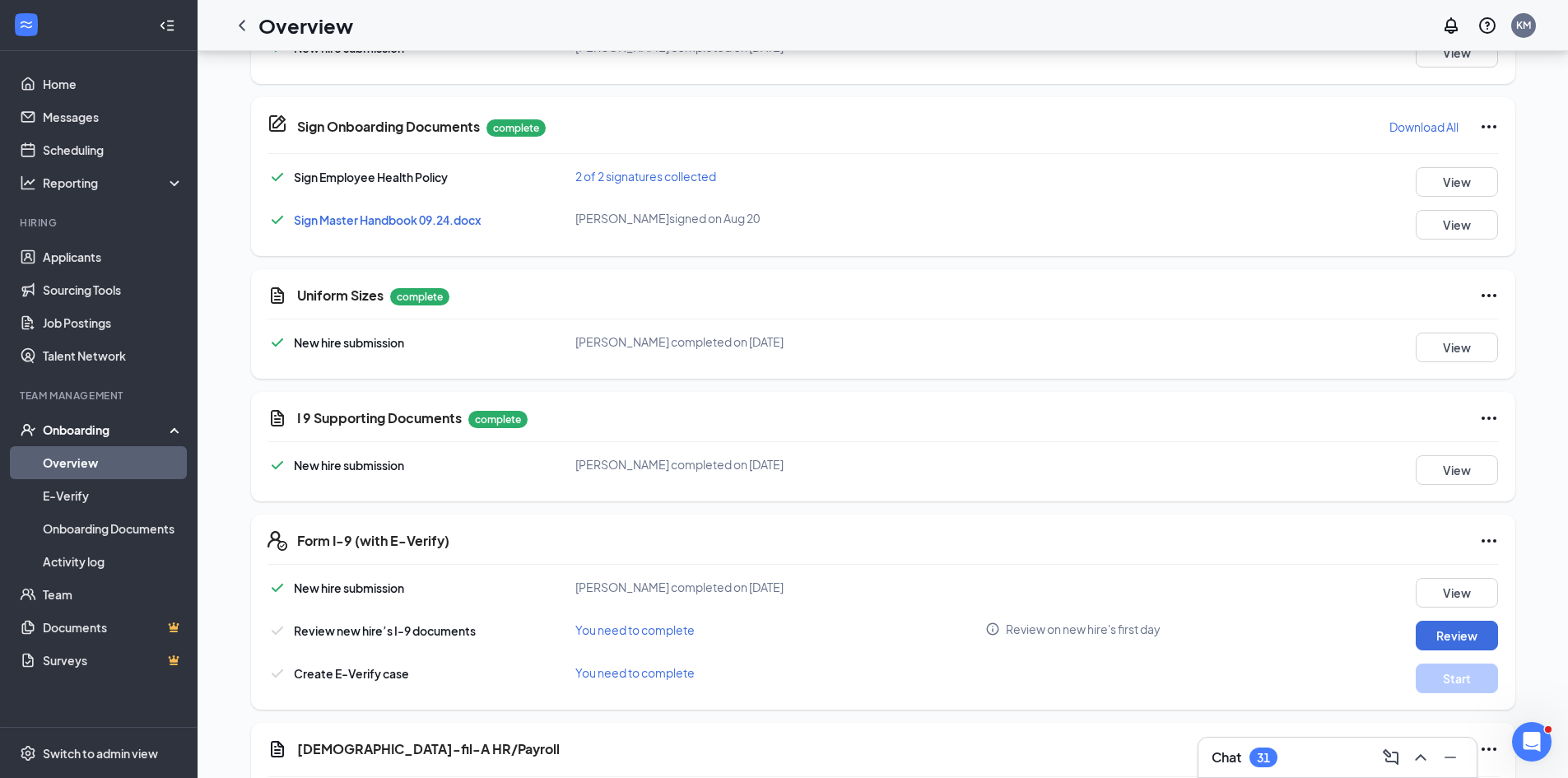
scroll to position [935, 0]
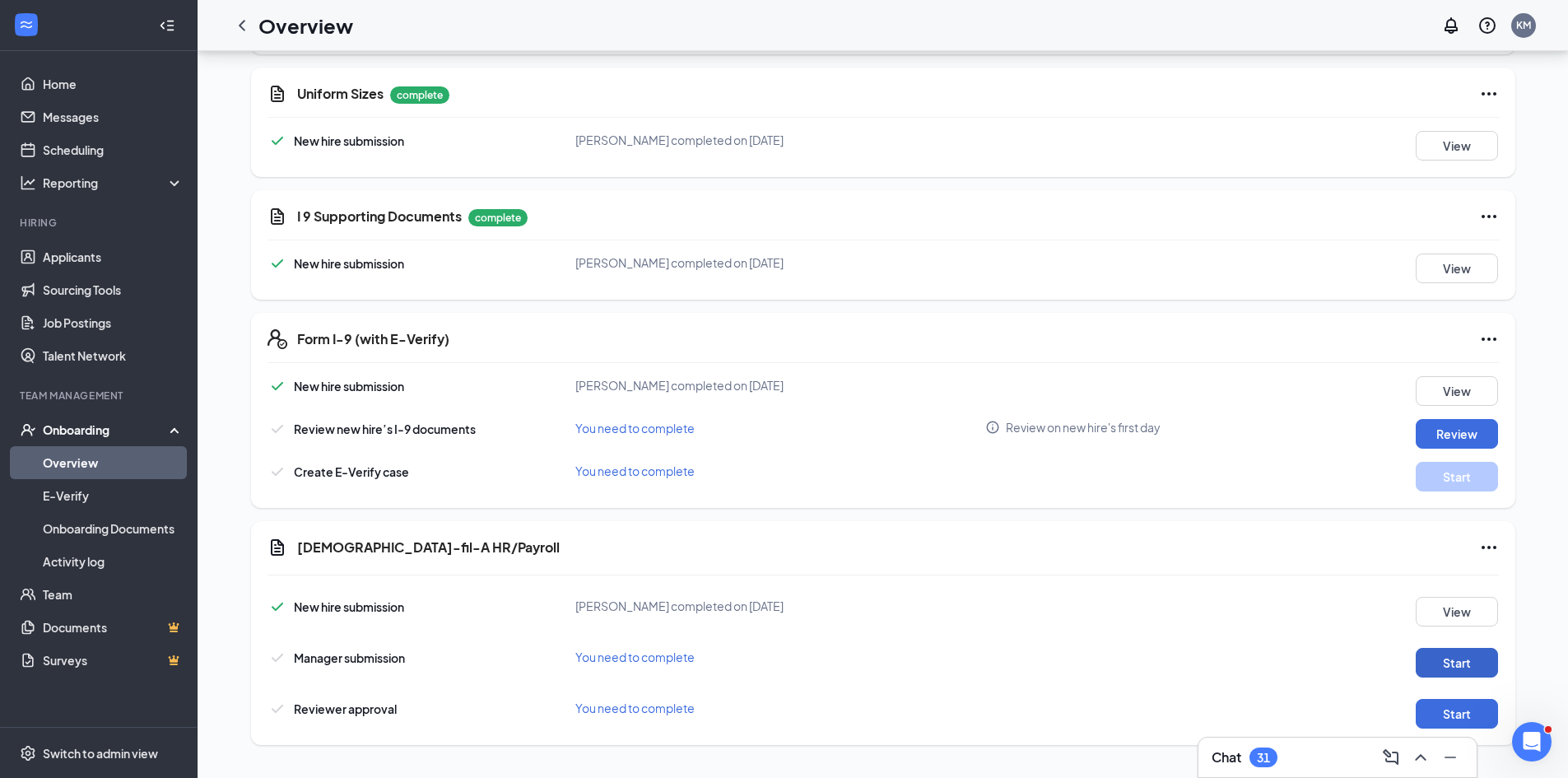
click at [1461, 662] on button "Start" at bounding box center [1457, 662] width 82 height 30
click at [1463, 431] on button "Review" at bounding box center [1457, 433] width 82 height 30
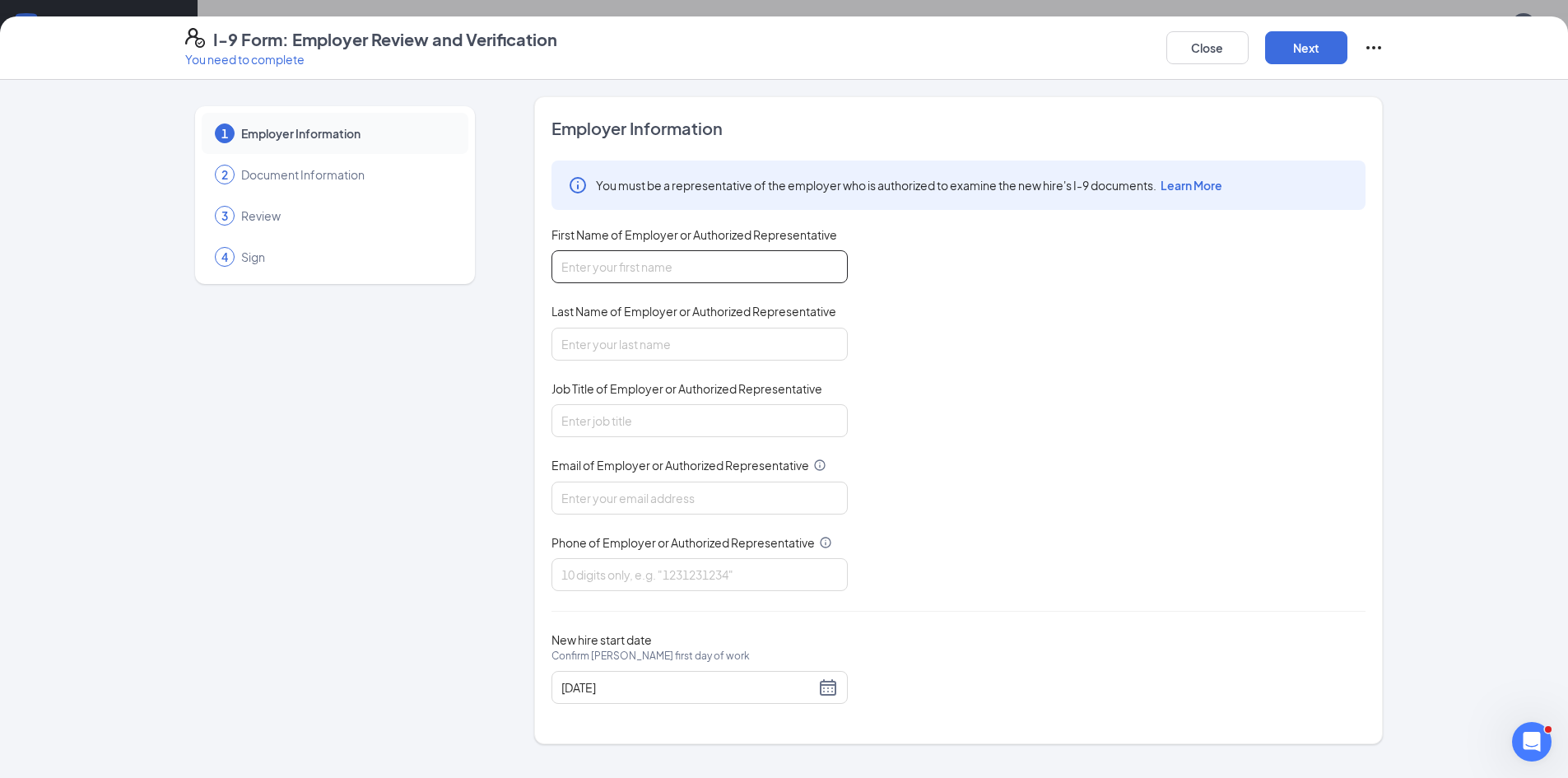
click at [709, 271] on input "First Name of Employer or Authorized Representative" at bounding box center [699, 266] width 296 height 33
type input "[PERSON_NAME]"
type input "Administrative Director"
type input "[PERSON_NAME][EMAIL_ADDRESS][PERSON_NAME][DOMAIN_NAME]"
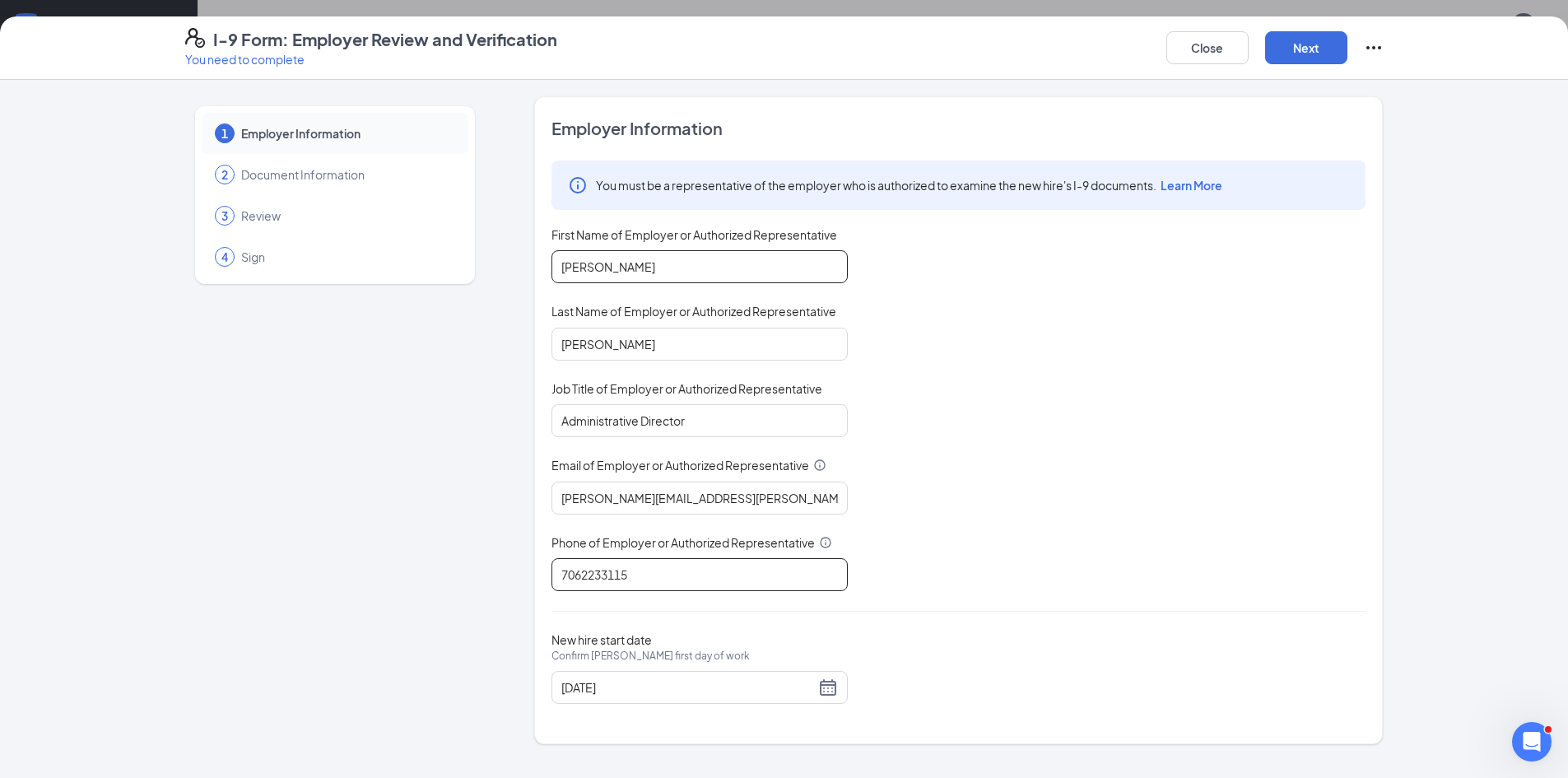
type input "7062233115"
click at [1317, 38] on button "Next" at bounding box center [1306, 47] width 82 height 33
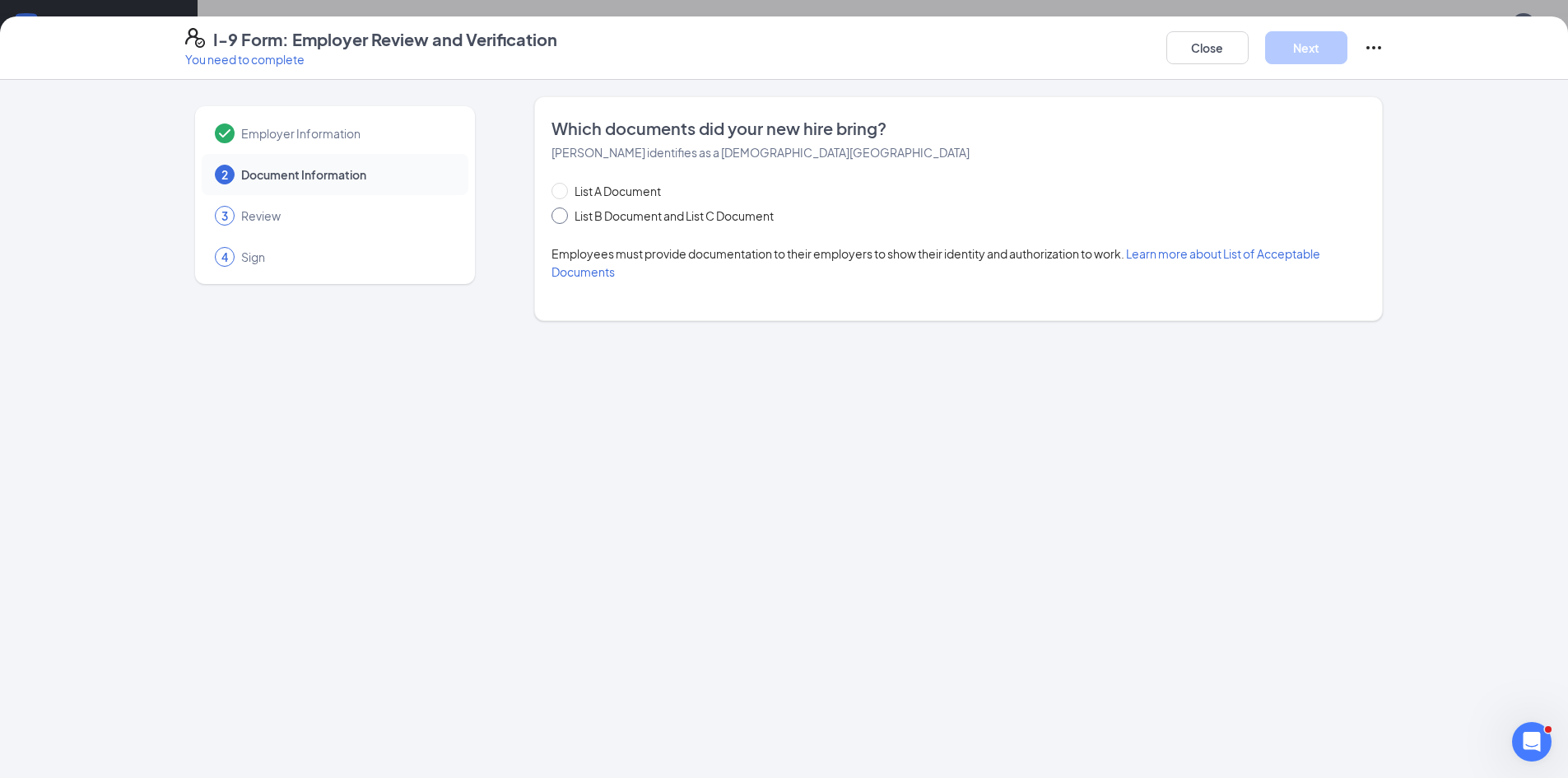
click at [557, 218] on input "List B Document and List C Document" at bounding box center [557, 213] width 11 height 11
radio input "true"
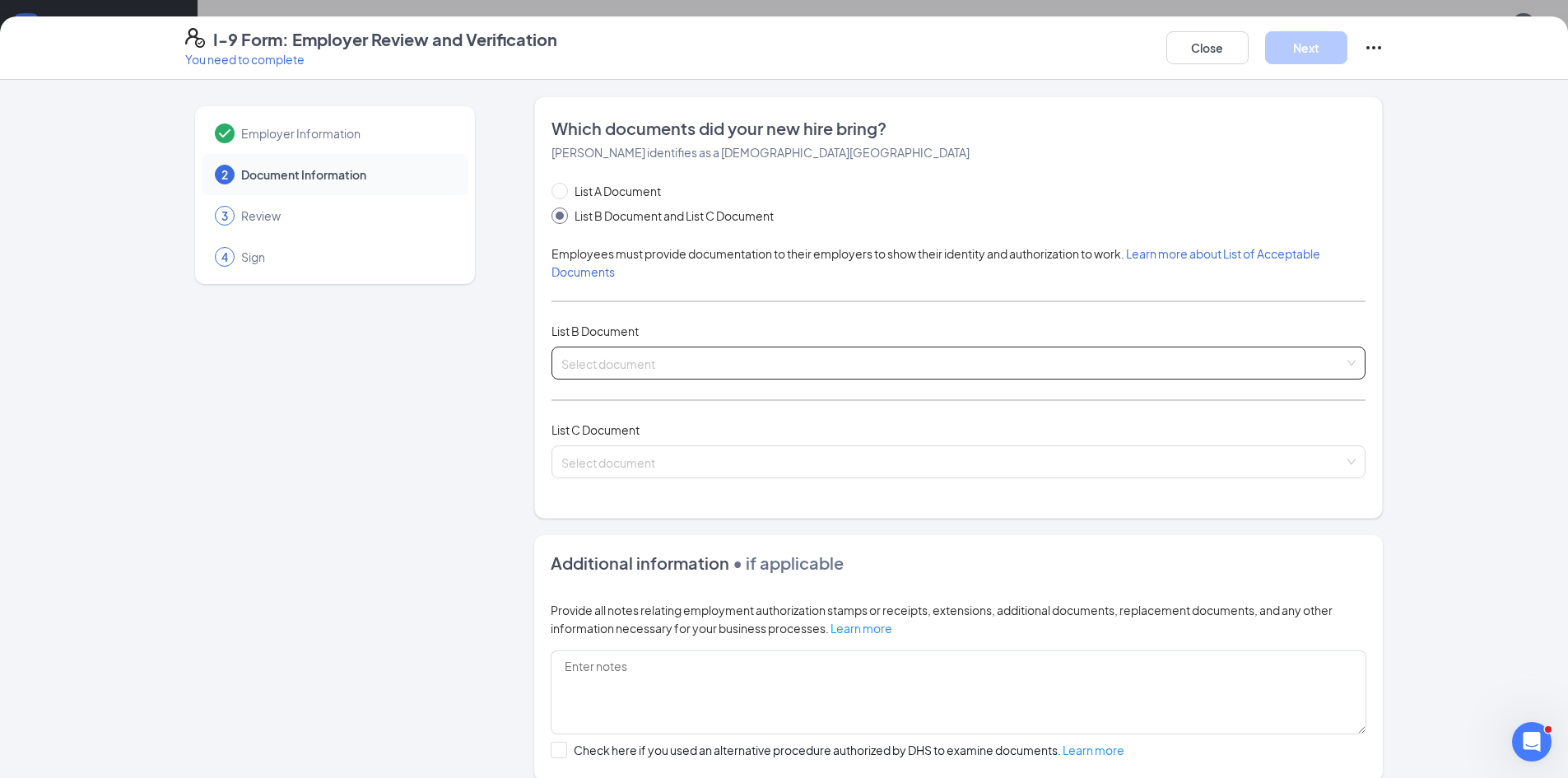
click at [764, 365] on input "search" at bounding box center [953, 360] width 783 height 24
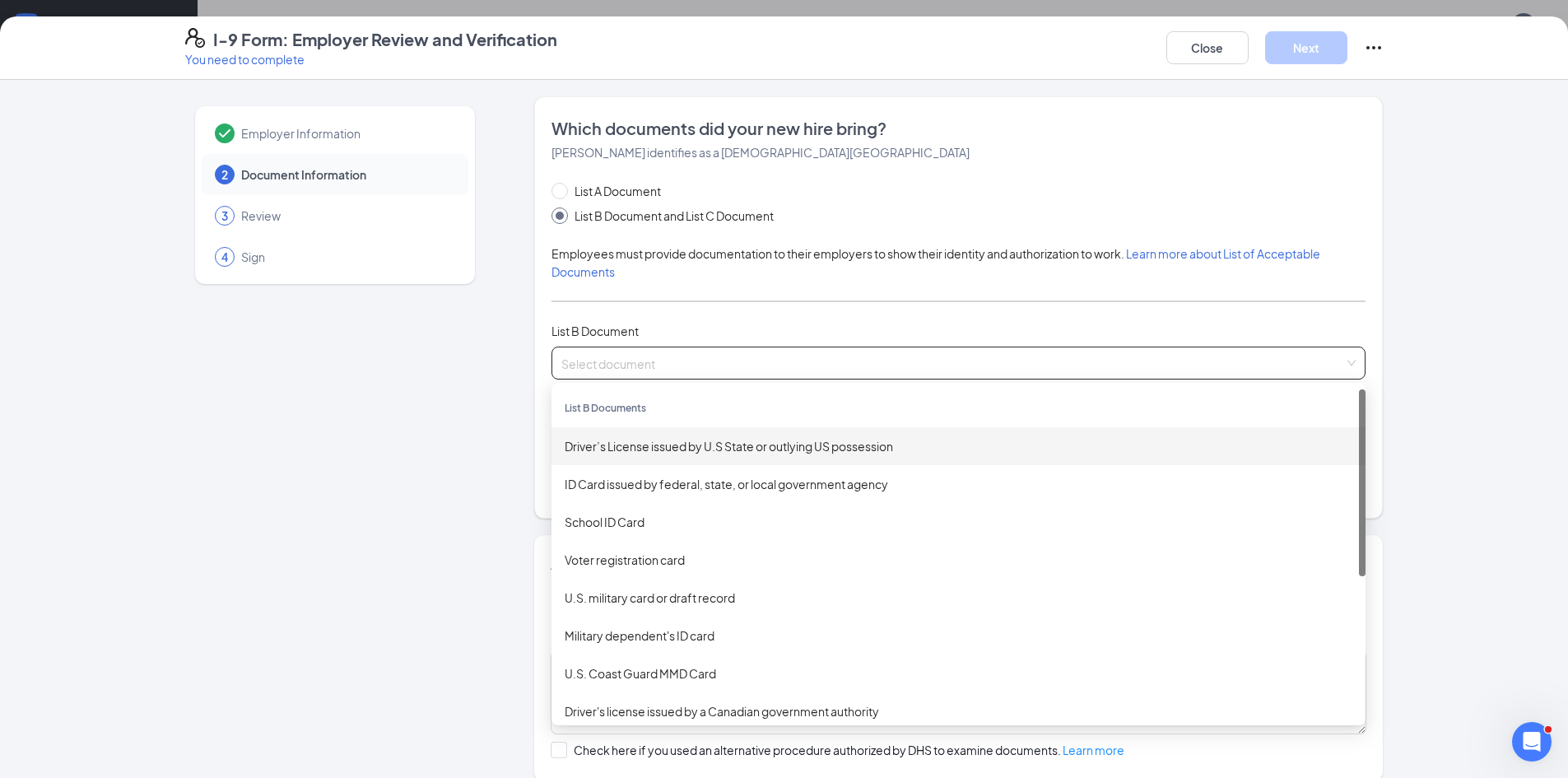
click at [765, 440] on div "Driver’s License issued by U.S State or outlying US possession" at bounding box center [958, 446] width 788 height 18
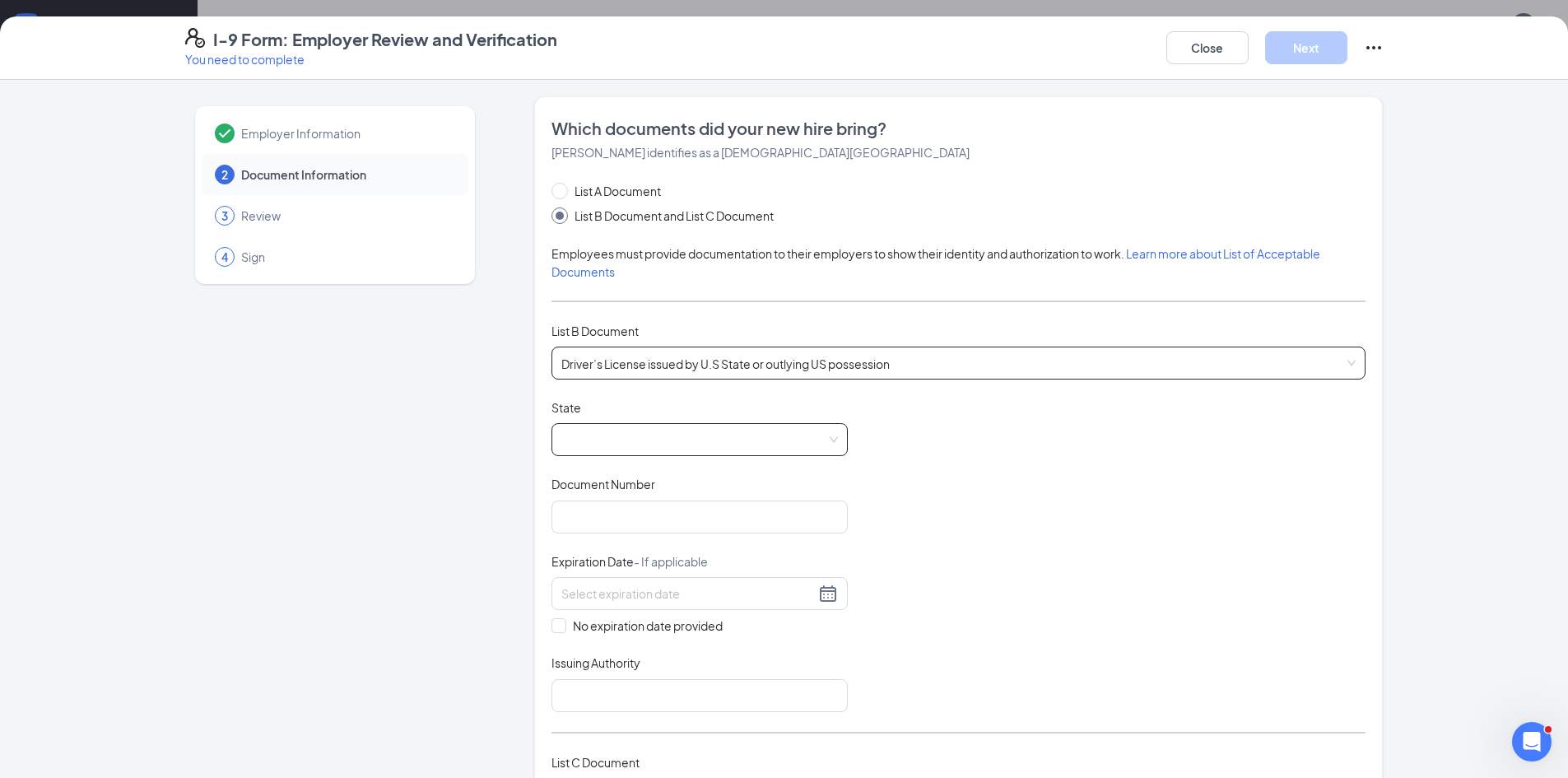
click at [725, 446] on span at bounding box center [700, 439] width 277 height 31
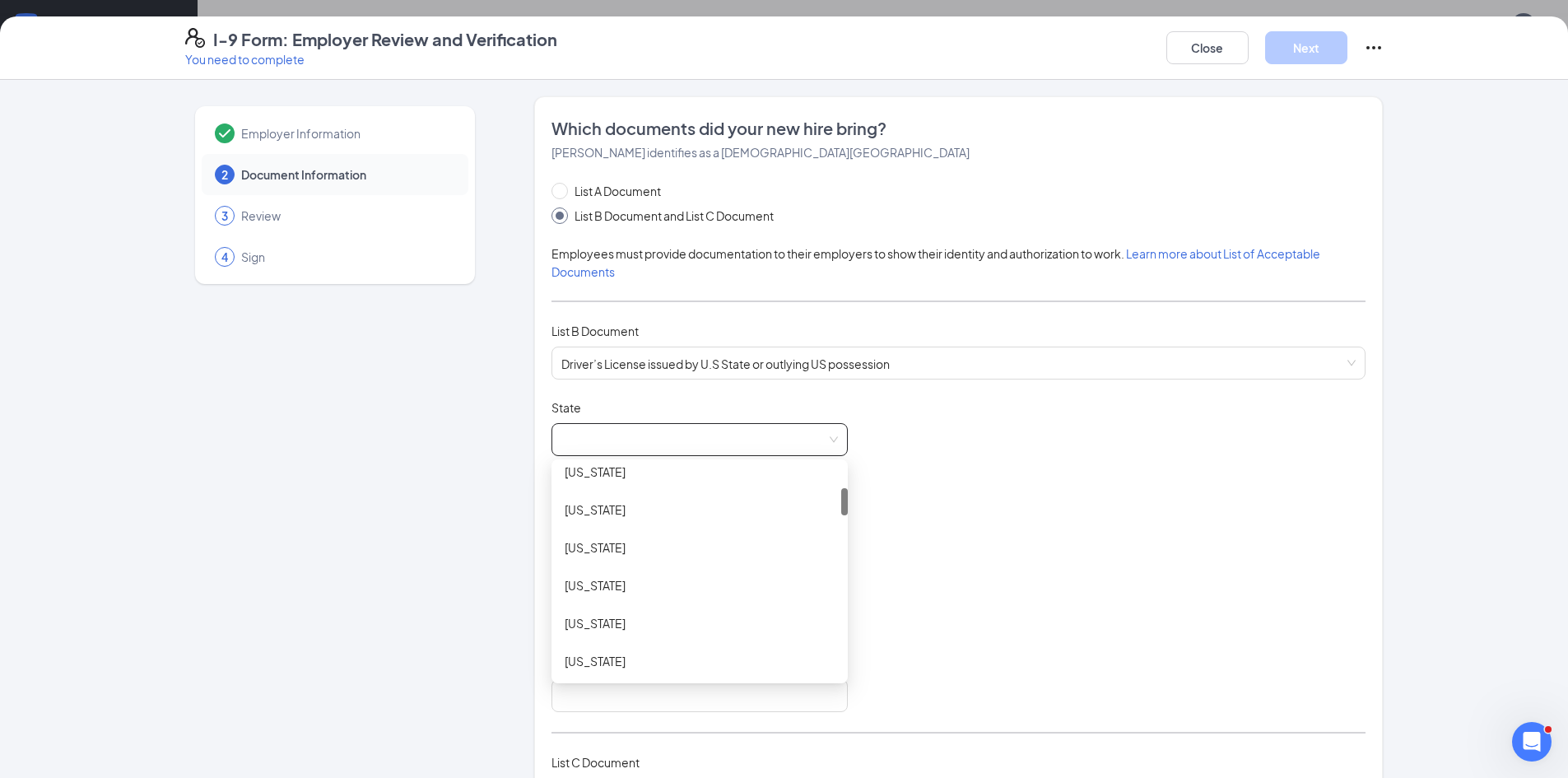
scroll to position [247, 0]
click at [671, 656] on div "[US_STATE]" at bounding box center [699, 654] width 270 height 18
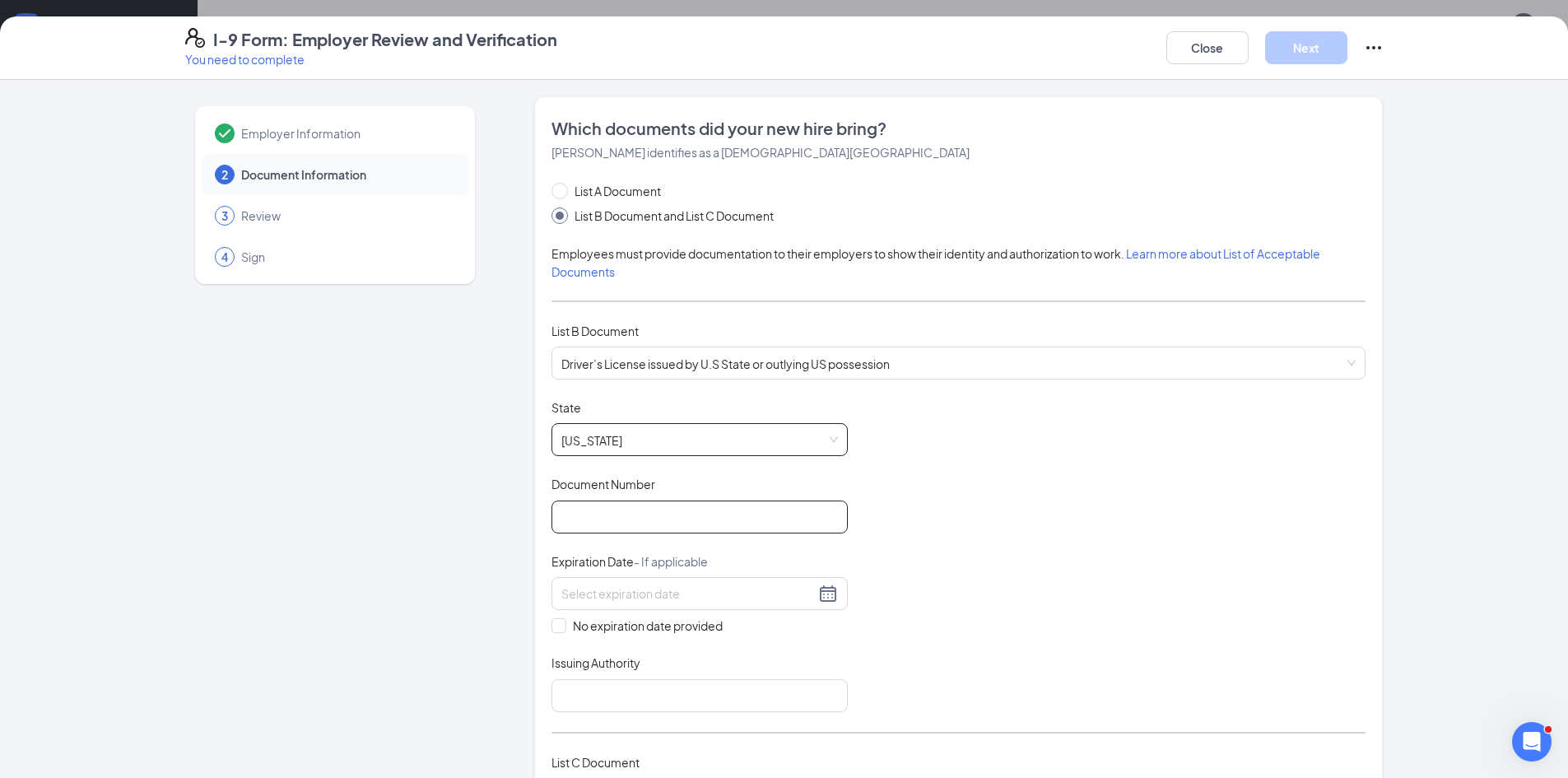
click at [621, 513] on input "Document Number" at bounding box center [699, 516] width 296 height 33
type input "062123607"
click at [671, 584] on div at bounding box center [700, 593] width 277 height 20
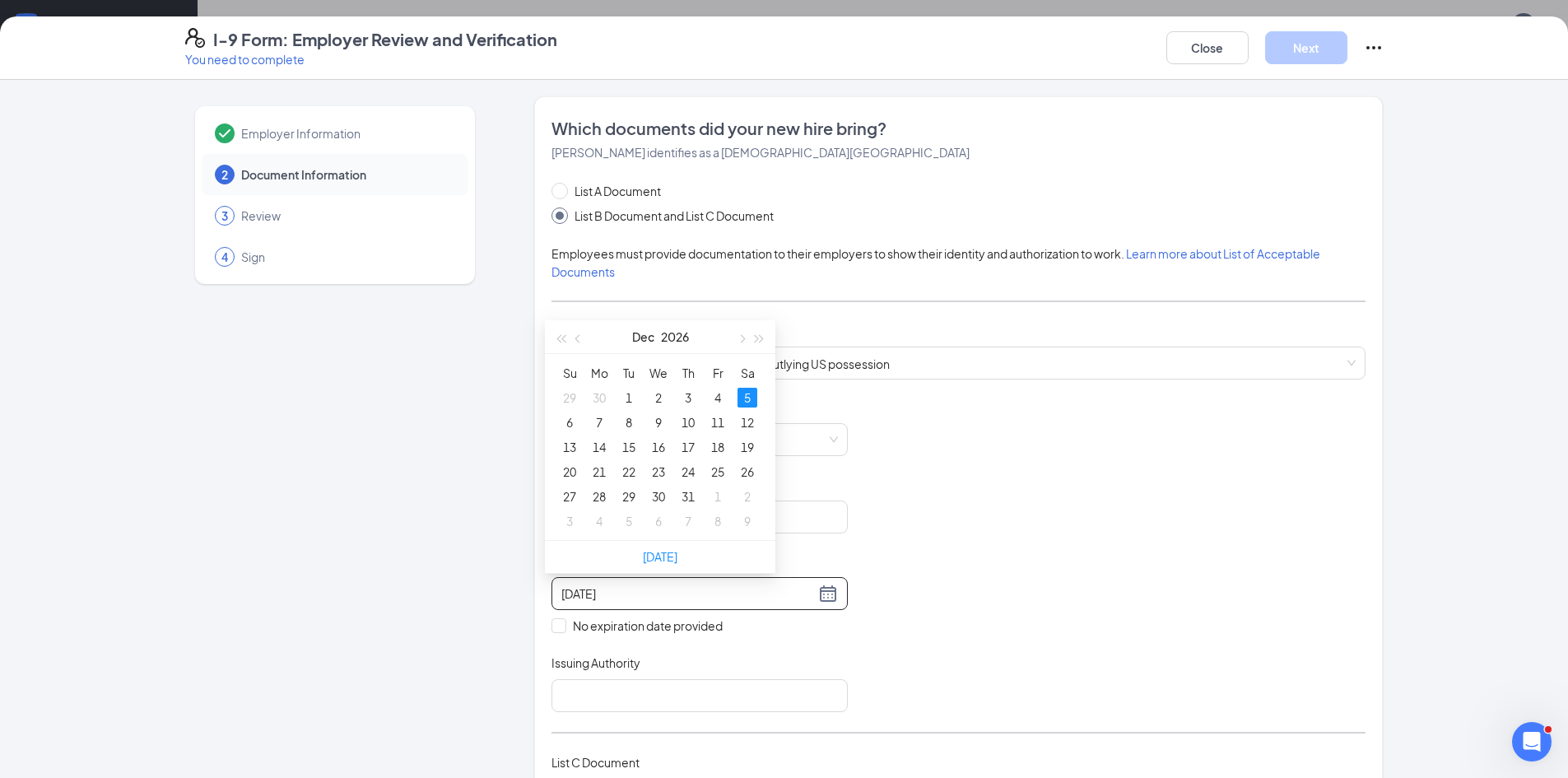
type input "[DATE]"
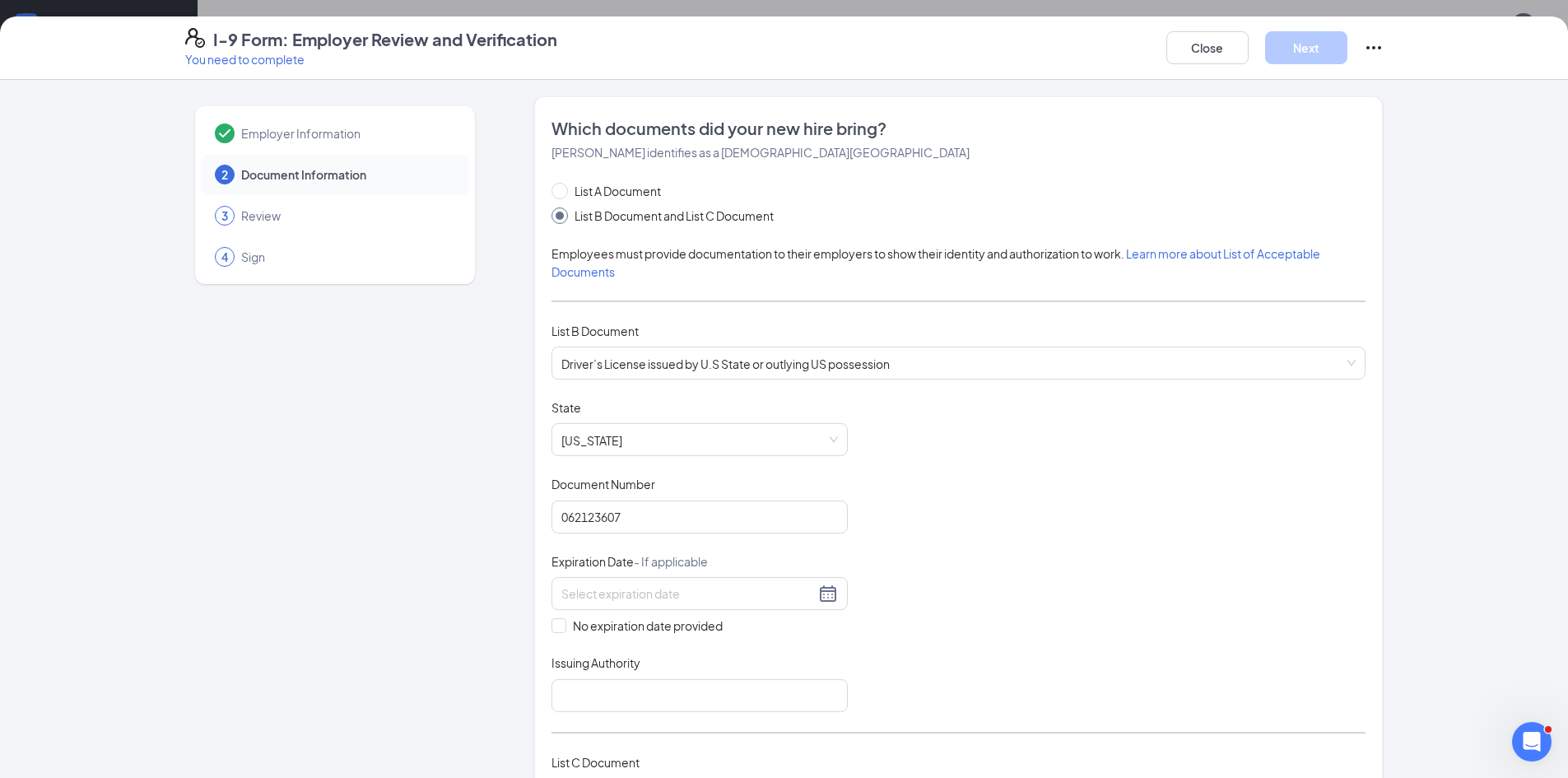
click at [1214, 539] on div "Document Title Driver’s License issued by U.S State or outlying US possession S…" at bounding box center [958, 555] width 814 height 313
click at [705, 604] on div at bounding box center [699, 593] width 296 height 33
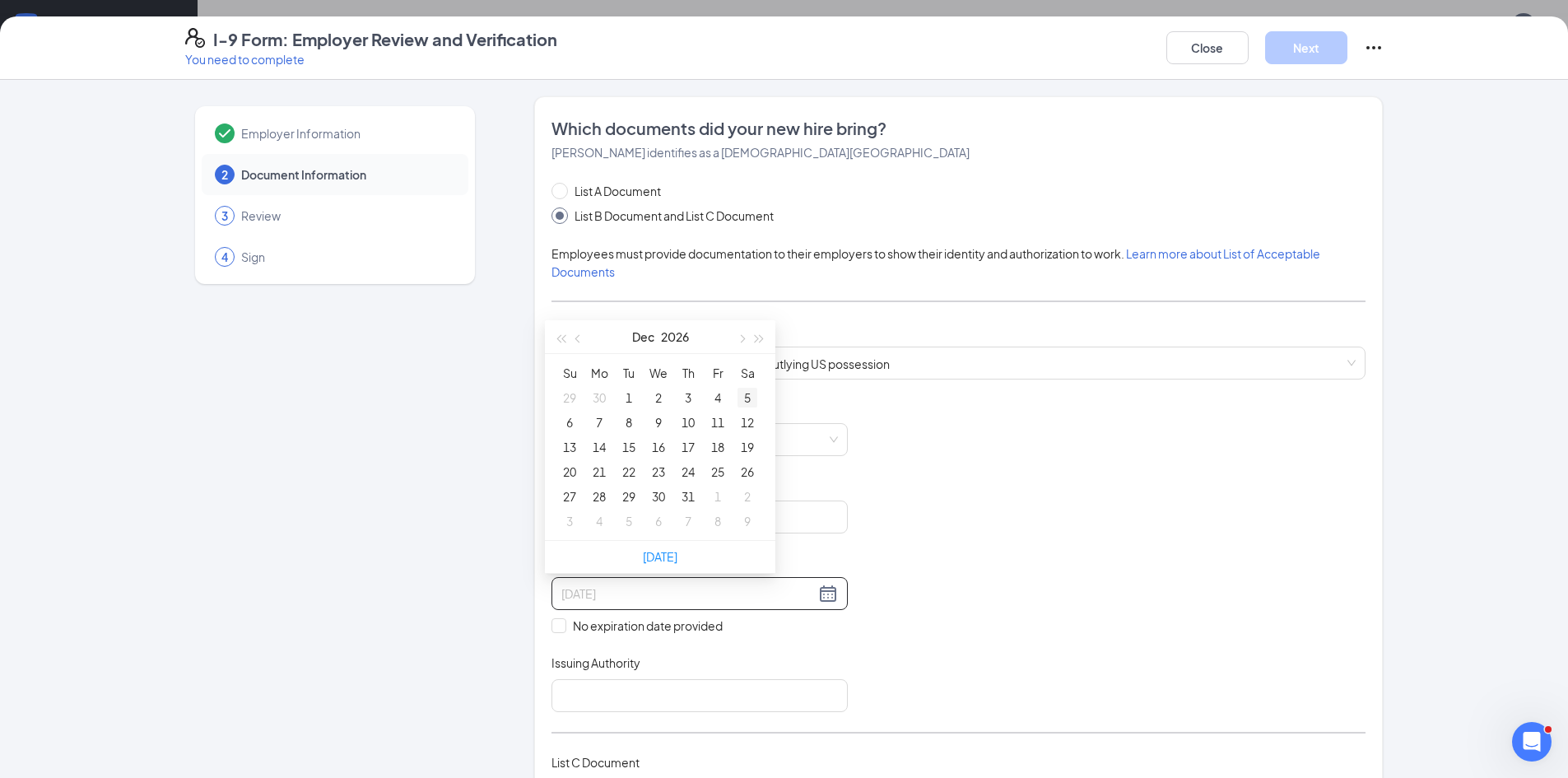
click at [748, 395] on div "5" at bounding box center [747, 397] width 20 height 20
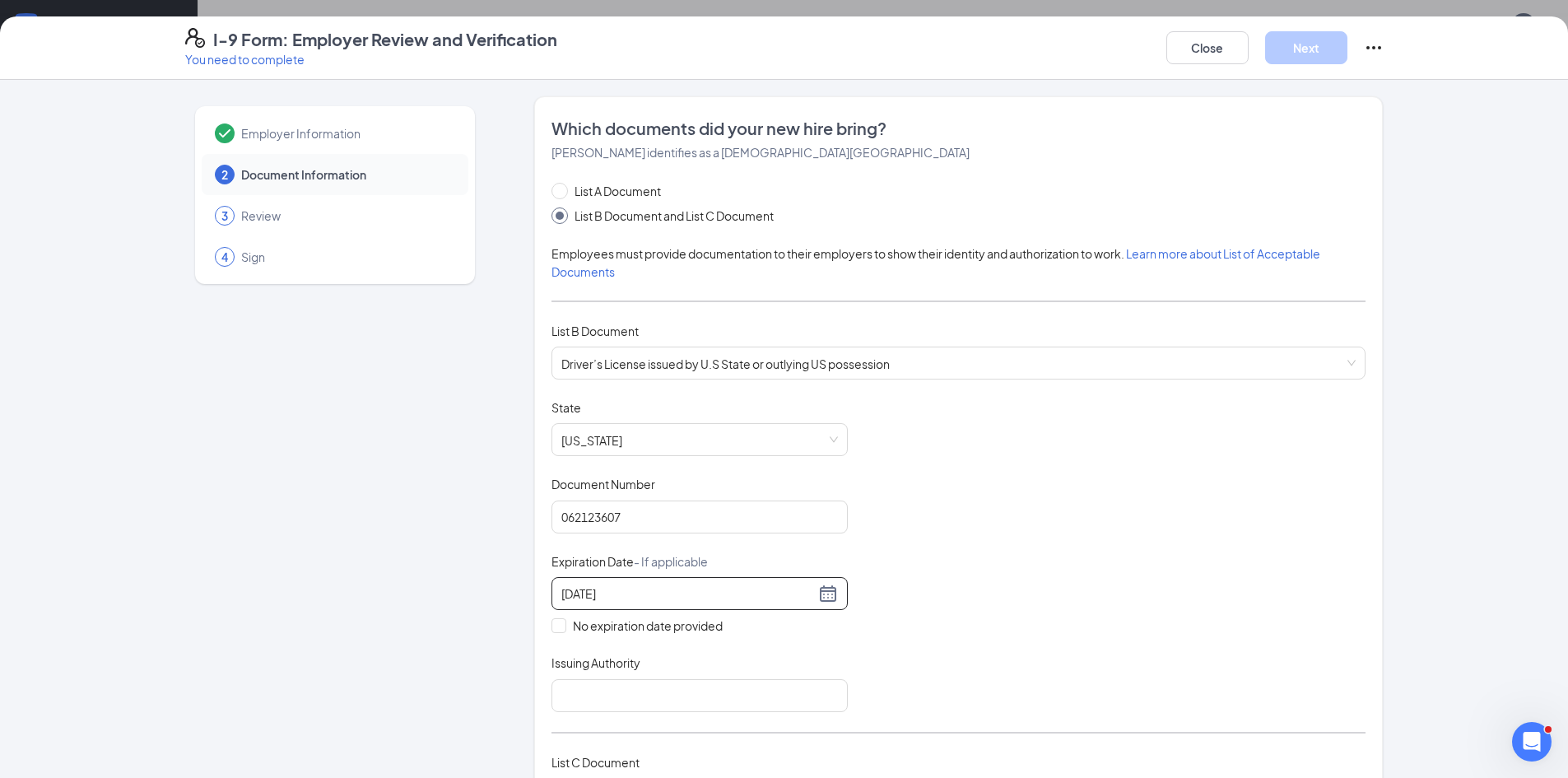
type input "[DATE]"
click at [1038, 462] on div "Document Title Driver’s License issued by U.S State or outlying US possession S…" at bounding box center [958, 555] width 814 height 313
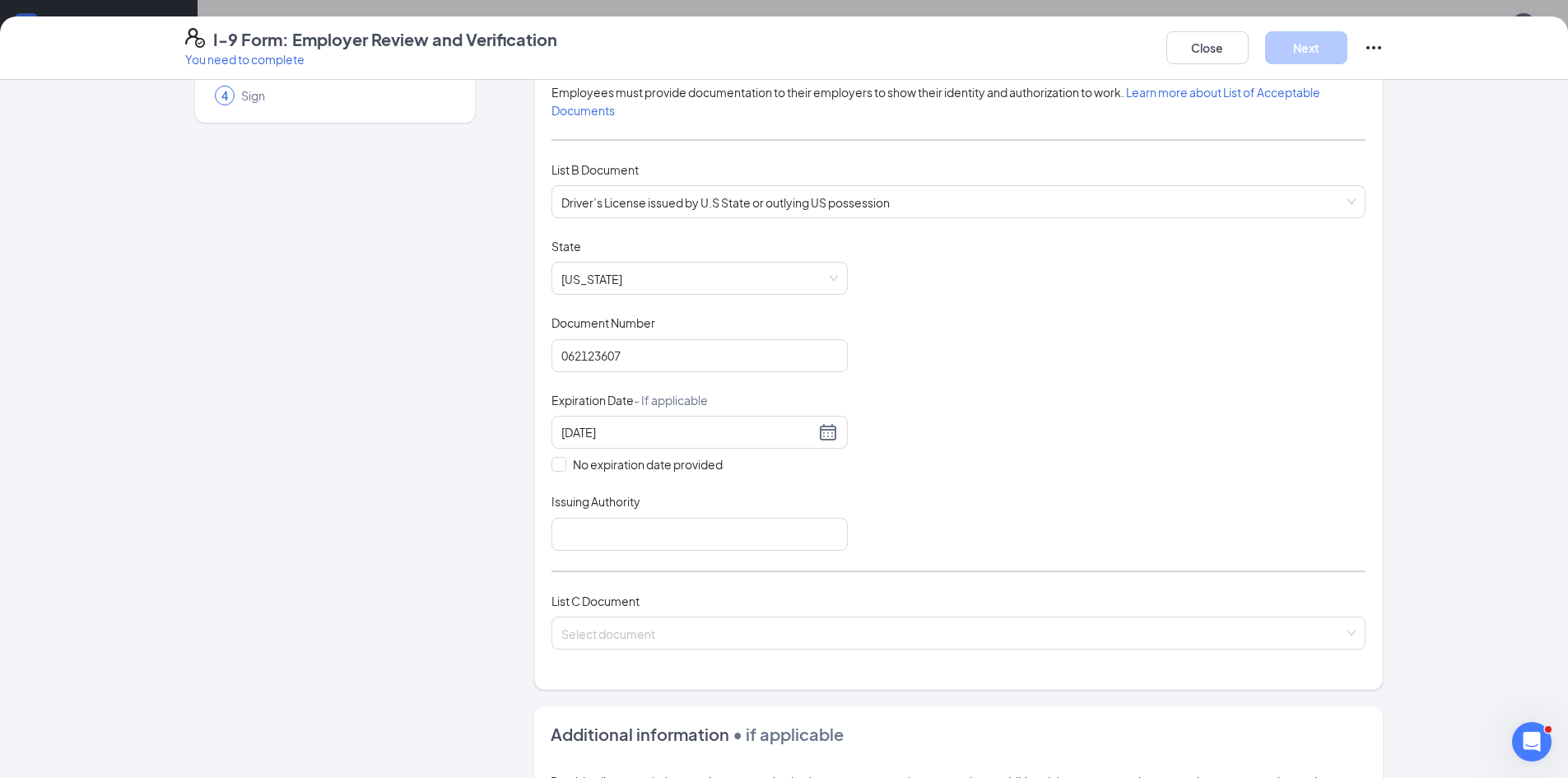
scroll to position [164, 0]
click at [726, 533] on input "Issuing Authority" at bounding box center [699, 530] width 296 height 33
type input "[US_STATE]"
click at [748, 632] on input "search" at bounding box center [953, 626] width 783 height 24
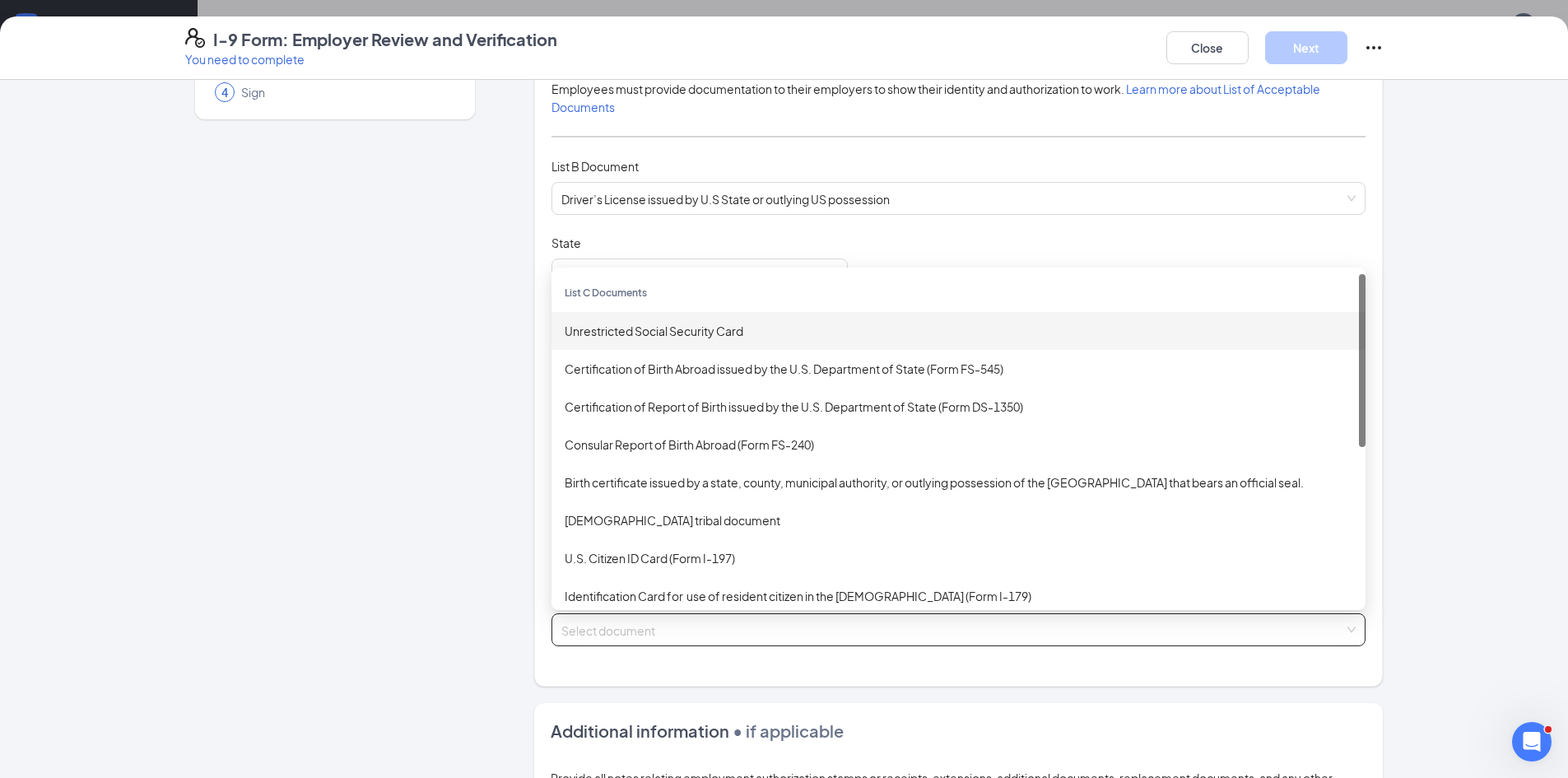
click at [718, 335] on div "Unrestricted Social Security Card" at bounding box center [958, 330] width 788 height 18
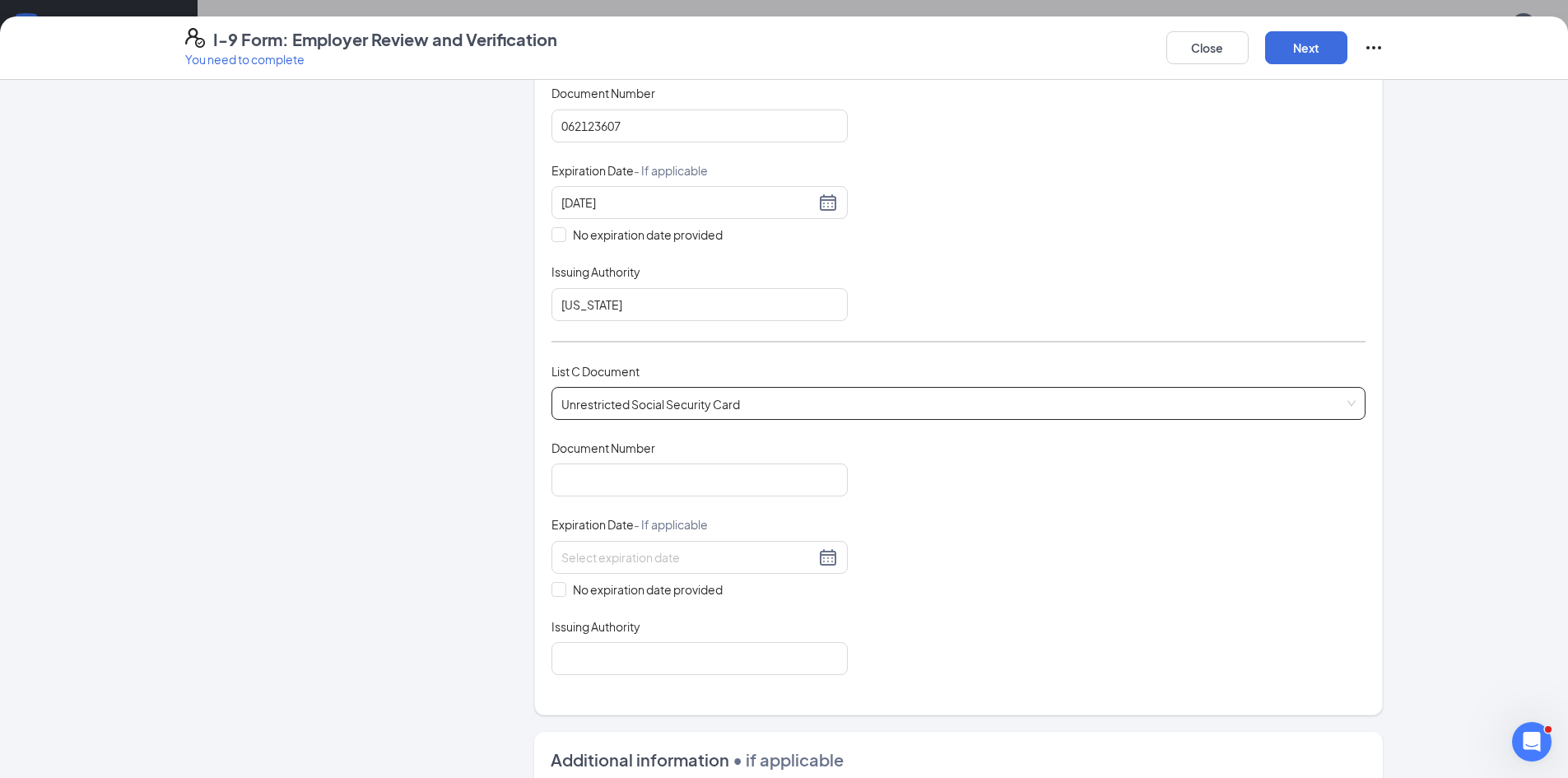
scroll to position [412, 0]
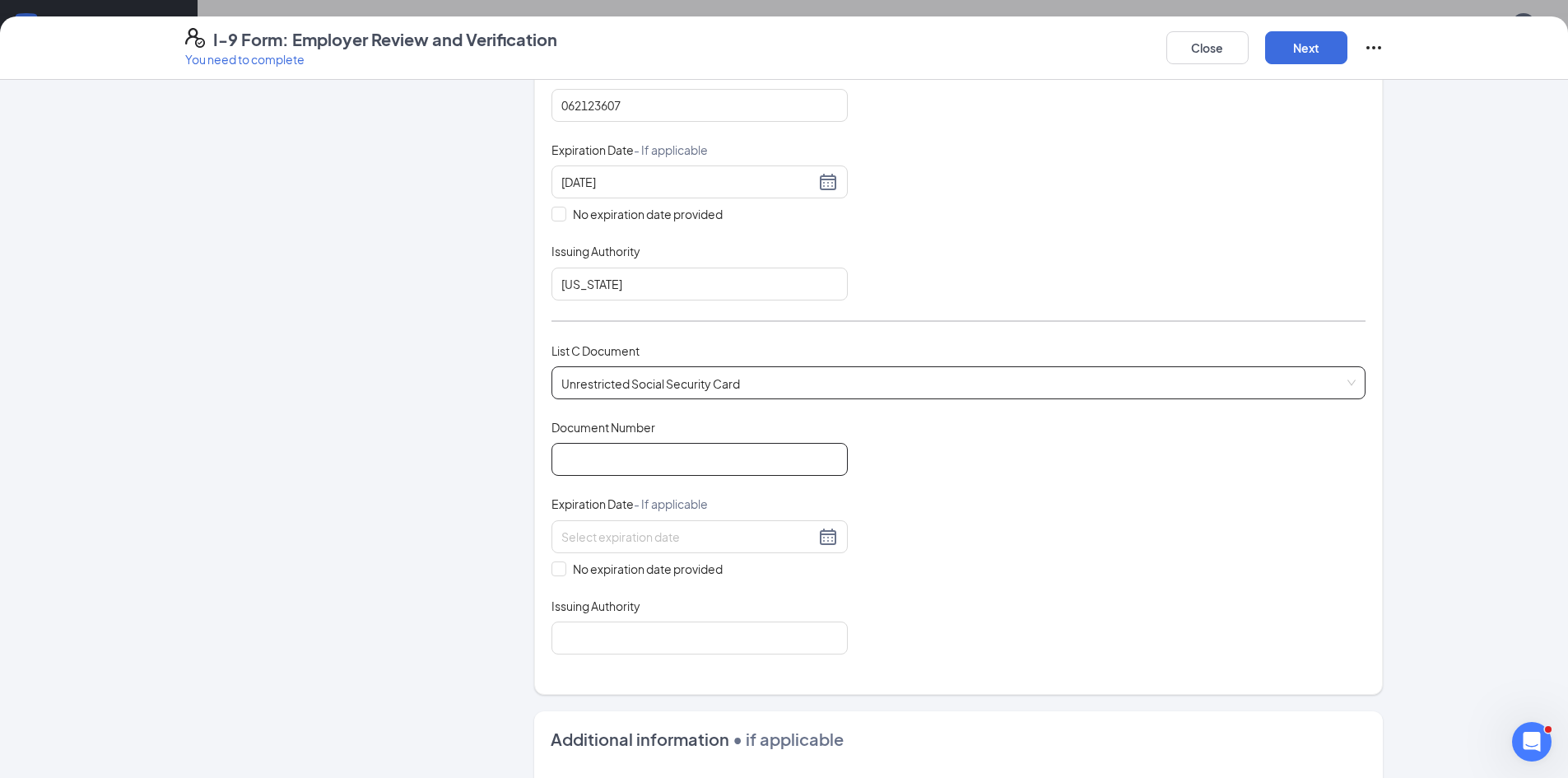
click at [736, 451] on input "Document Number" at bounding box center [699, 459] width 296 height 33
type input "403636971"
drag, startPoint x: 637, startPoint y: 630, endPoint x: 620, endPoint y: 642, distance: 20.8
click at [636, 630] on input "Issuing Authority" at bounding box center [699, 637] width 296 height 33
type input "Social Security"
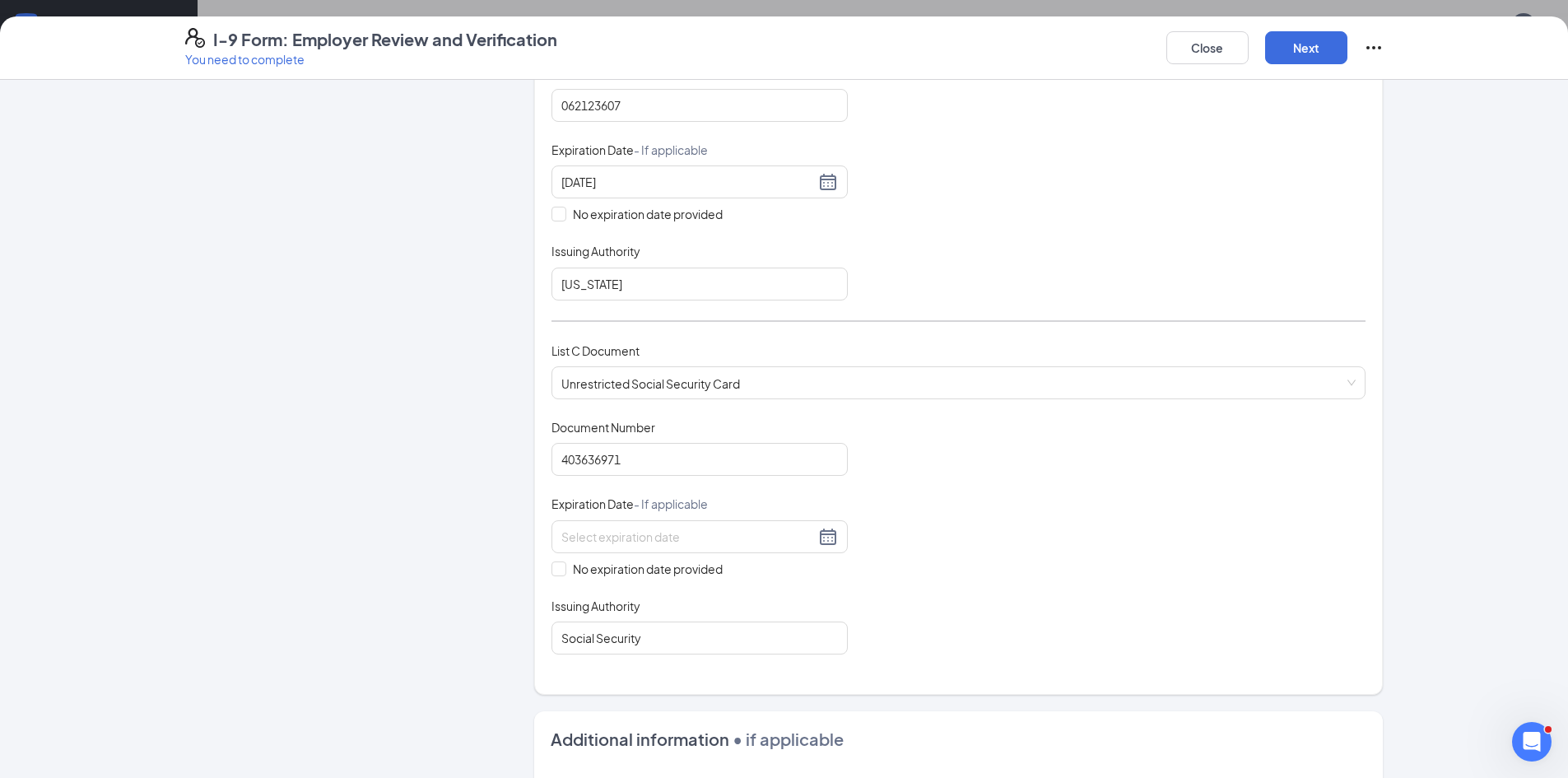
click at [1151, 508] on div "Document Title Unrestricted Social Security Card Document Number 403636971 Expi…" at bounding box center [958, 536] width 814 height 235
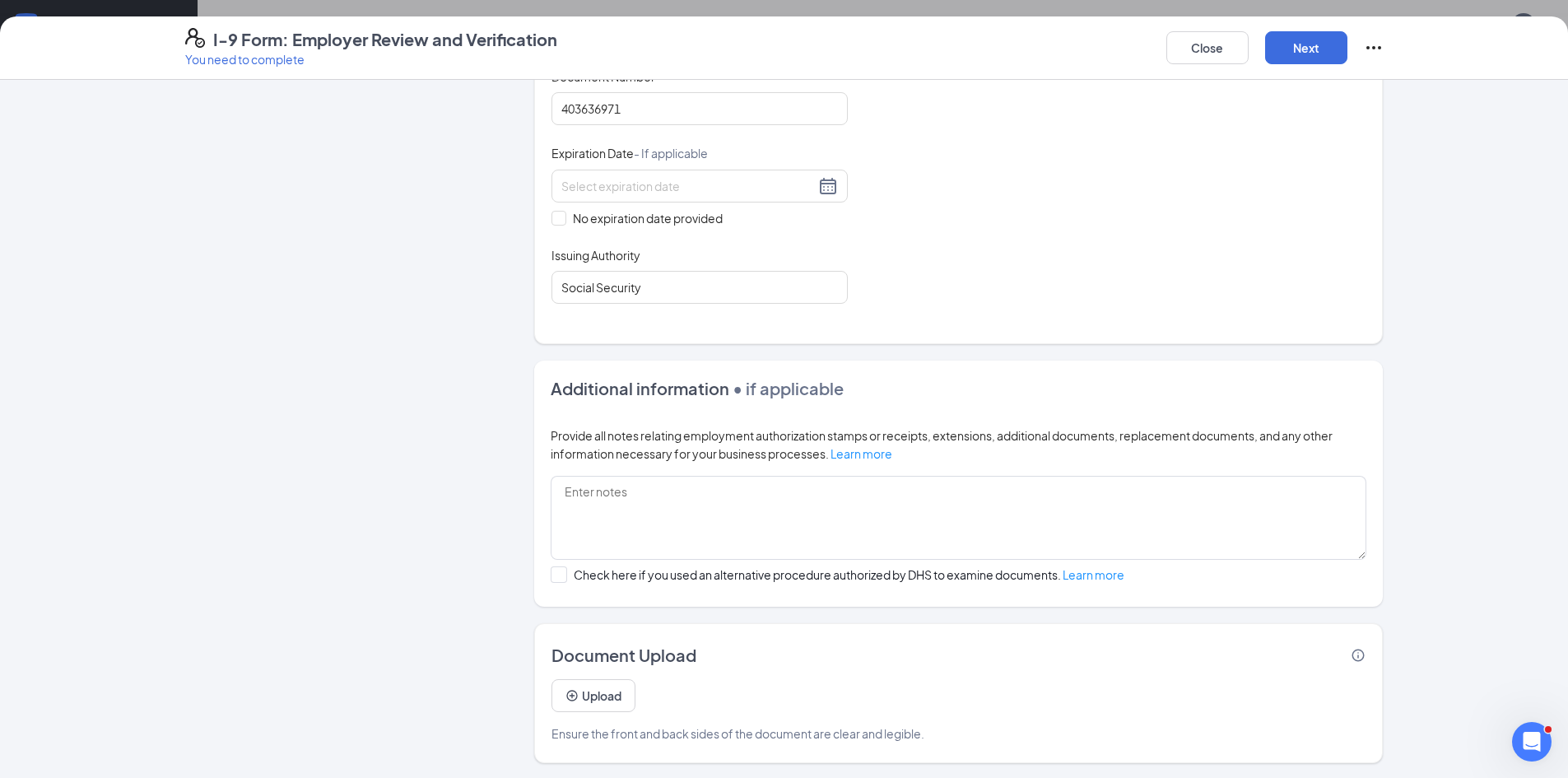
scroll to position [764, 0]
click at [1289, 55] on button "Next" at bounding box center [1306, 47] width 82 height 33
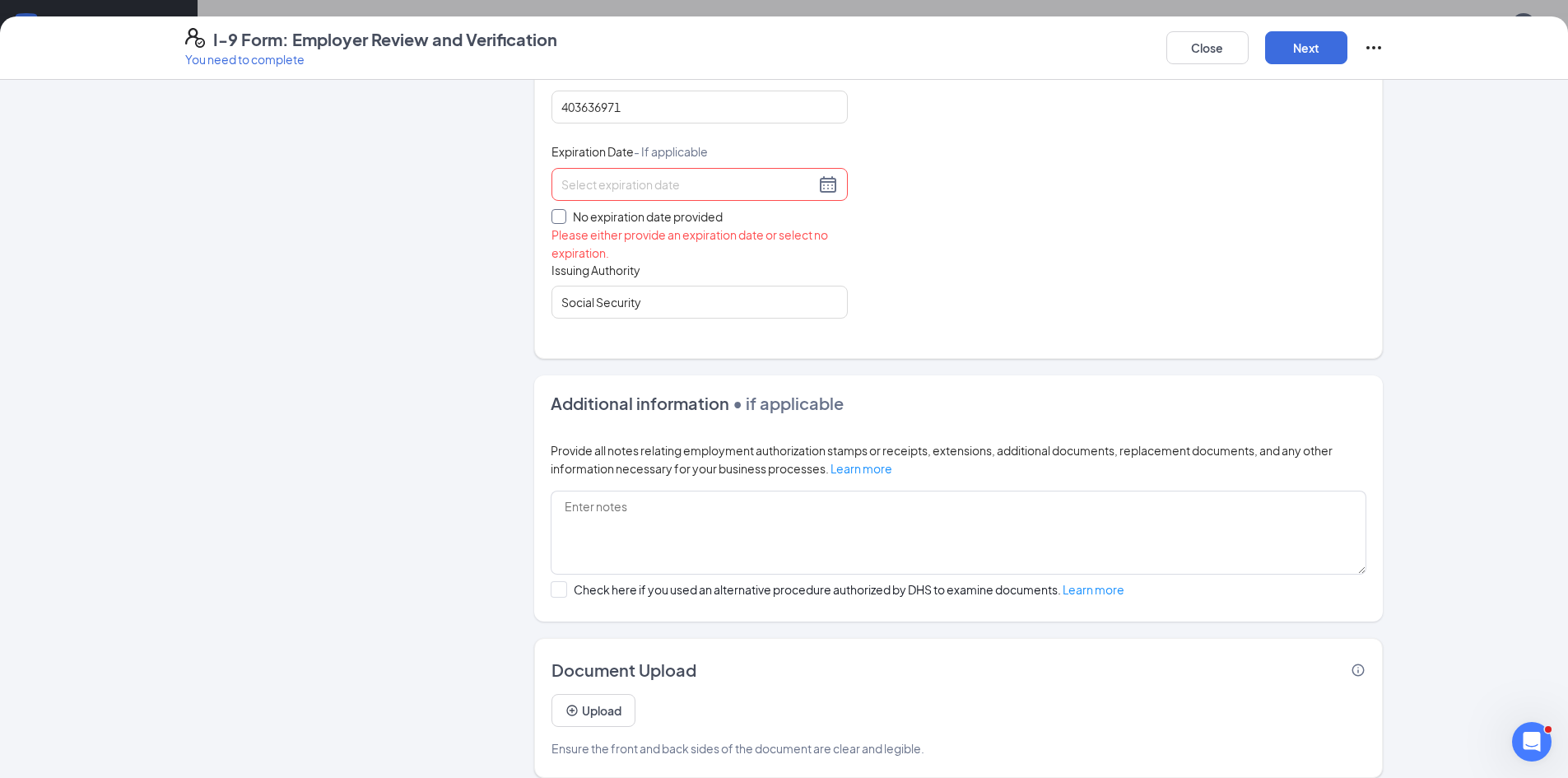
click at [558, 215] on span at bounding box center [559, 217] width 15 height 15
click at [558, 215] on input "No expiration date provided" at bounding box center [557, 215] width 11 height 11
checkbox input "true"
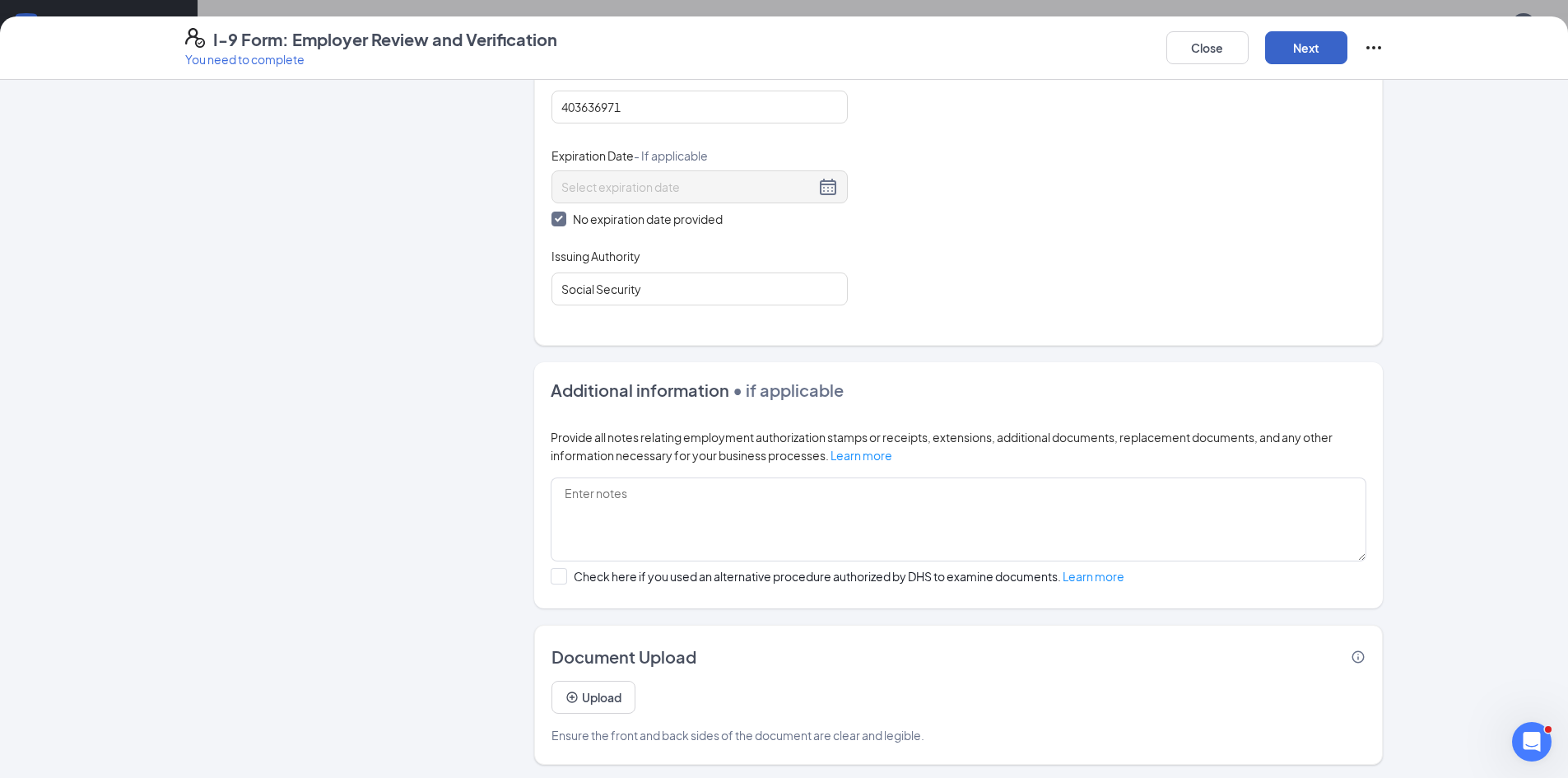
click at [1328, 52] on button "Next" at bounding box center [1306, 47] width 82 height 33
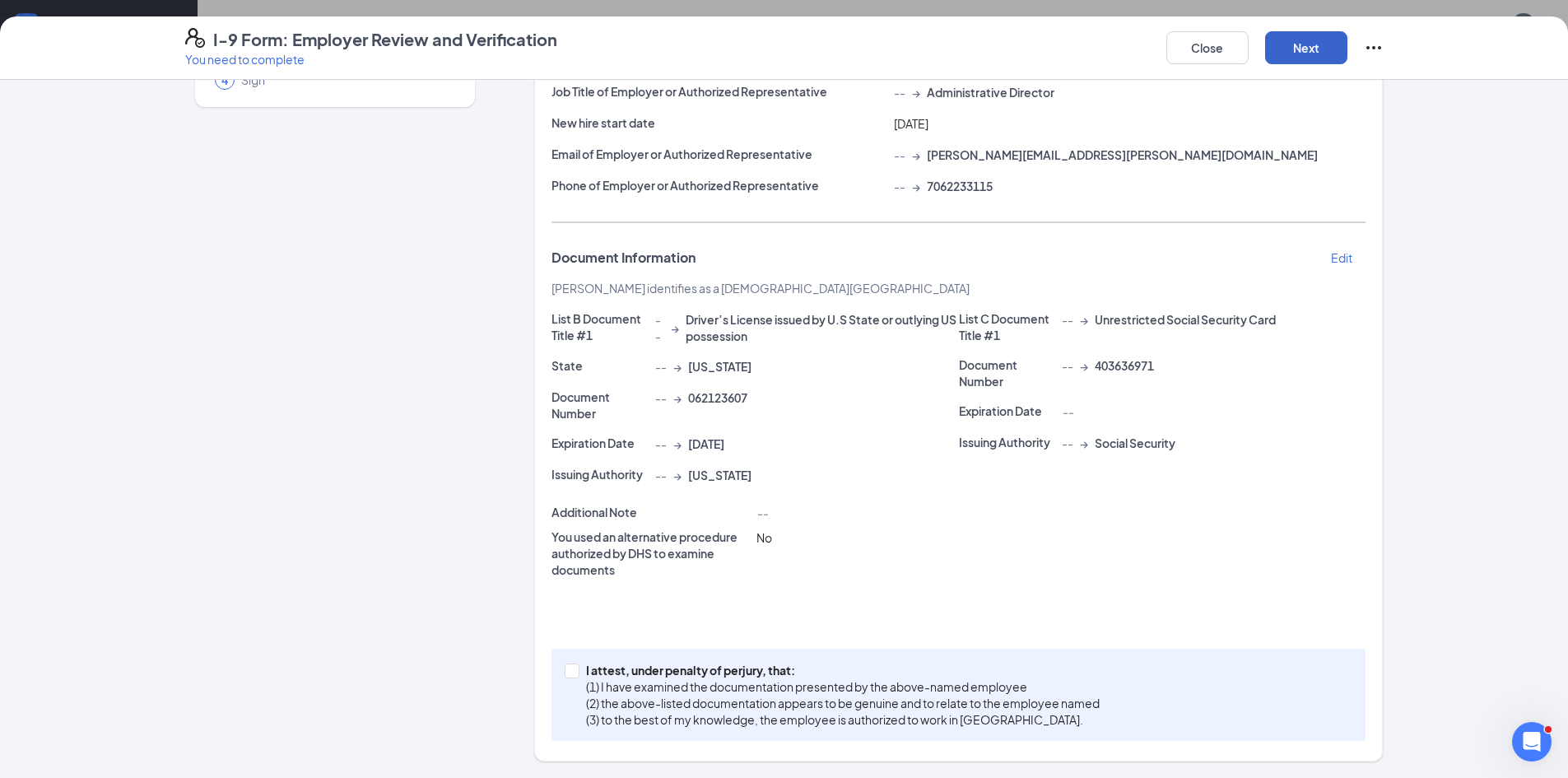
scroll to position [177, 0]
click at [572, 674] on span at bounding box center [572, 671] width 15 height 15
click at [572, 674] on input "I attest, under penalty of [PERSON_NAME], that: (1) I have examined the documen…" at bounding box center [570, 669] width 11 height 11
checkbox input "true"
click at [1297, 46] on button "Next" at bounding box center [1306, 47] width 82 height 33
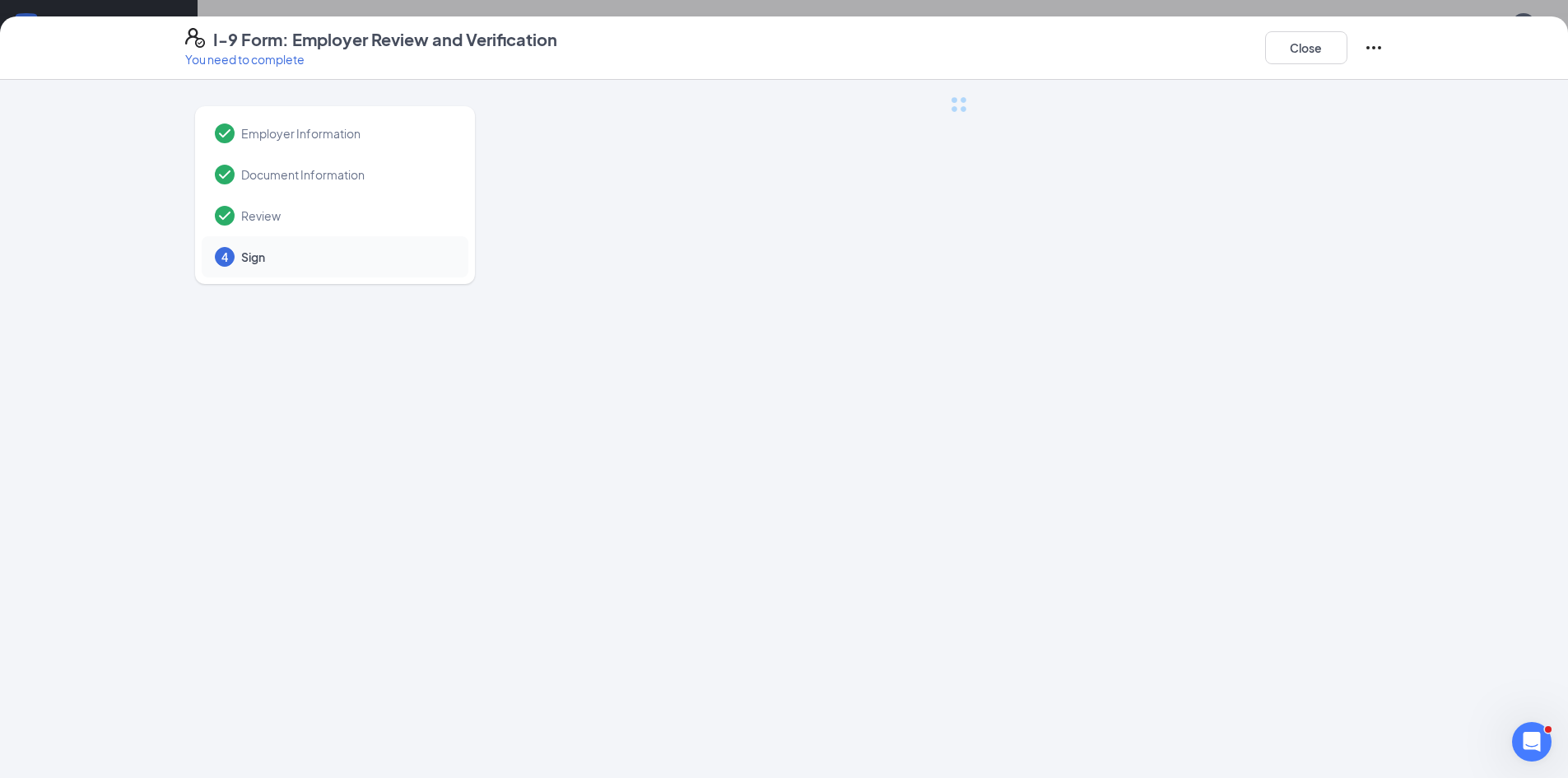
scroll to position [0, 0]
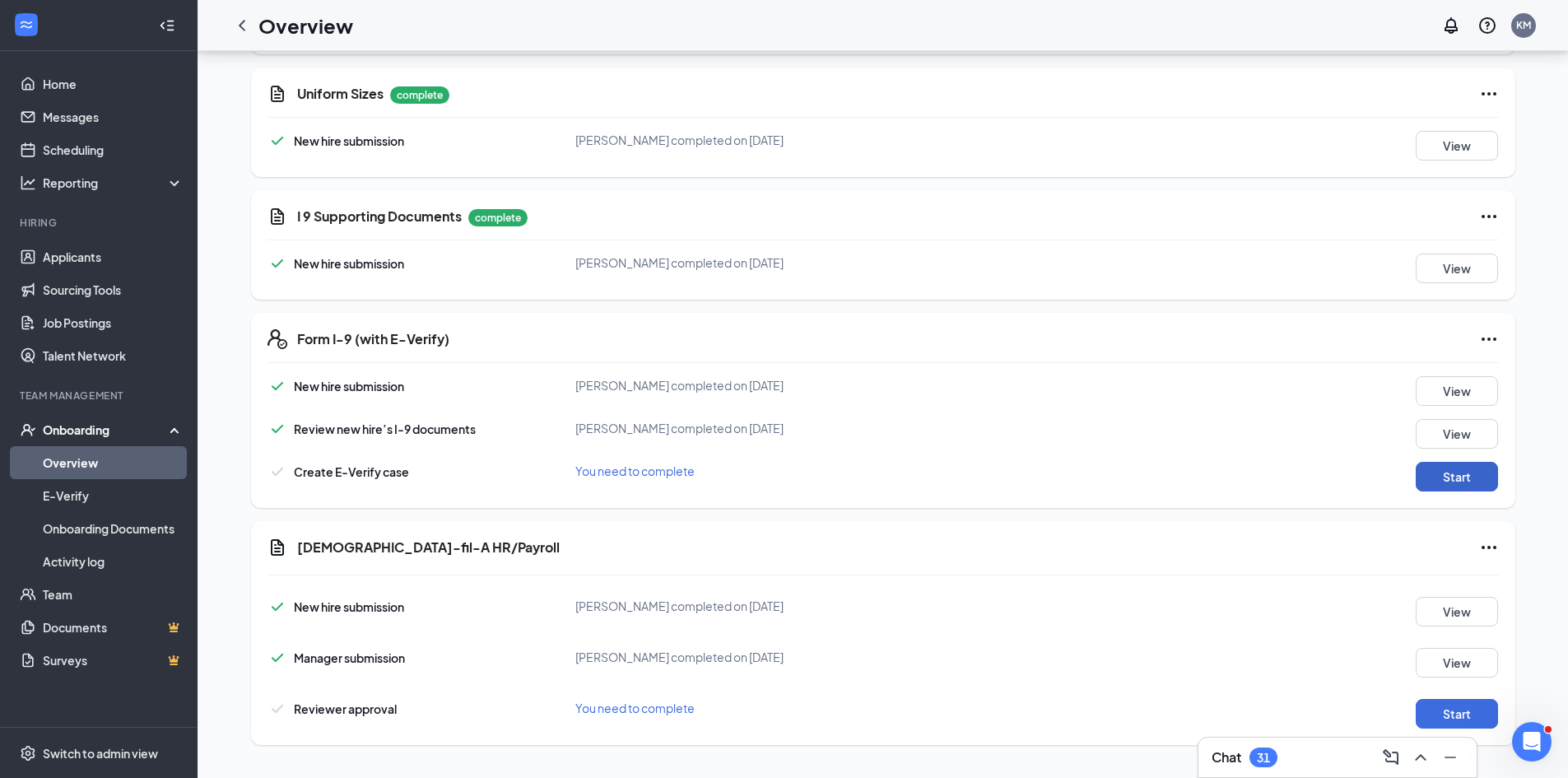
click at [1476, 482] on button "Start" at bounding box center [1457, 476] width 82 height 30
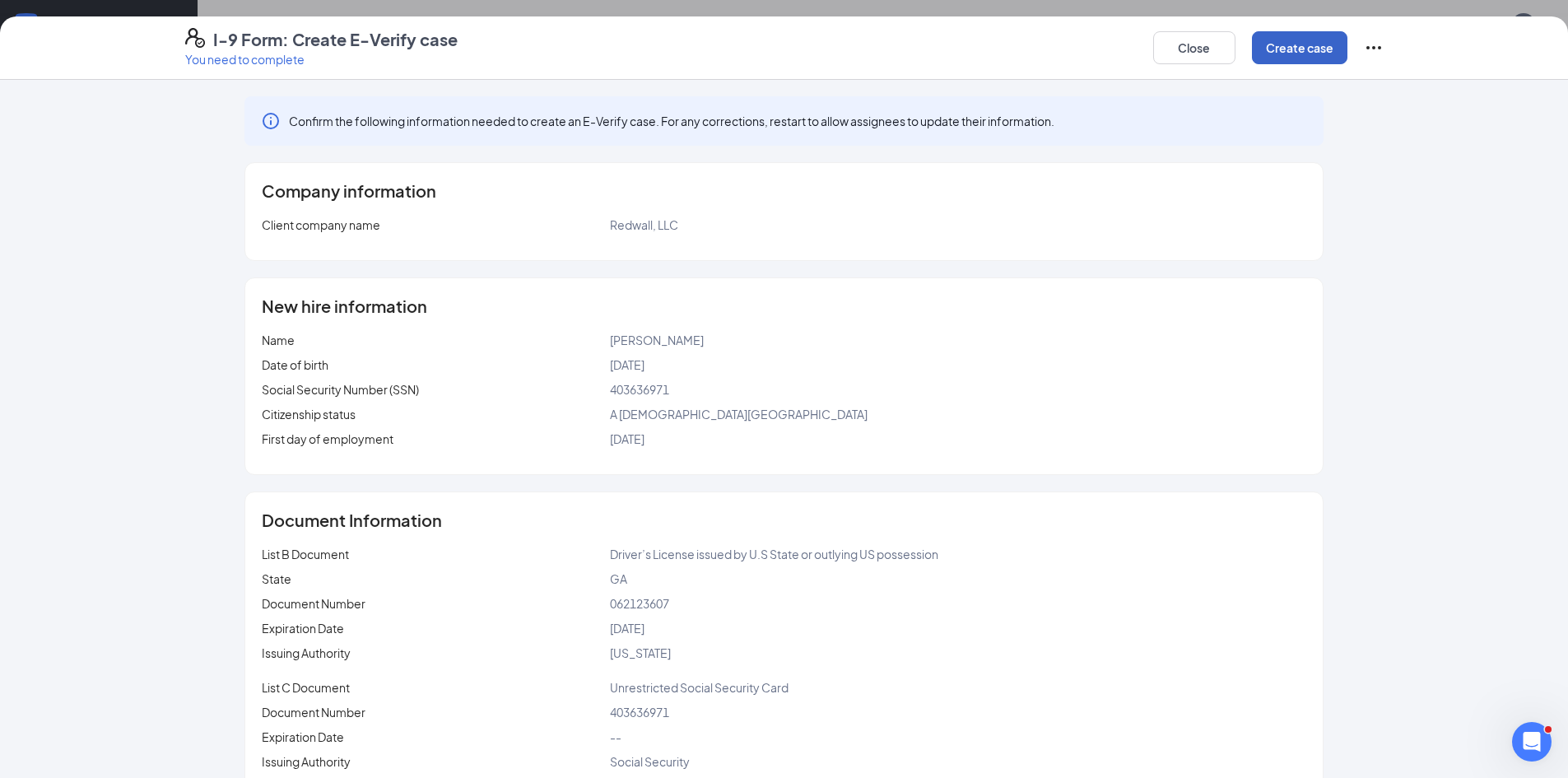
click at [1271, 50] on button "Create case" at bounding box center [1300, 47] width 95 height 33
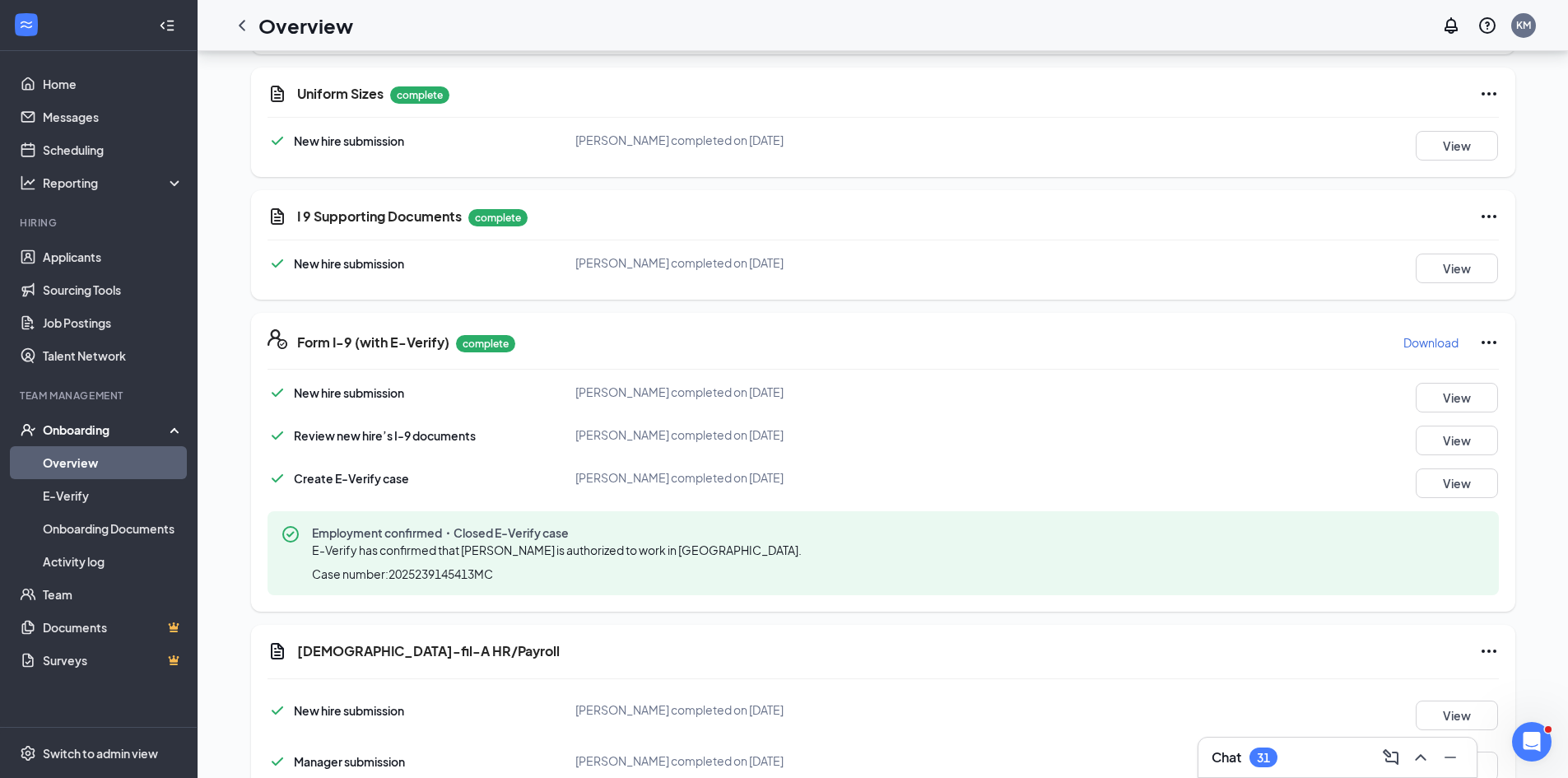
click at [1446, 343] on p "Download" at bounding box center [1431, 343] width 55 height 17
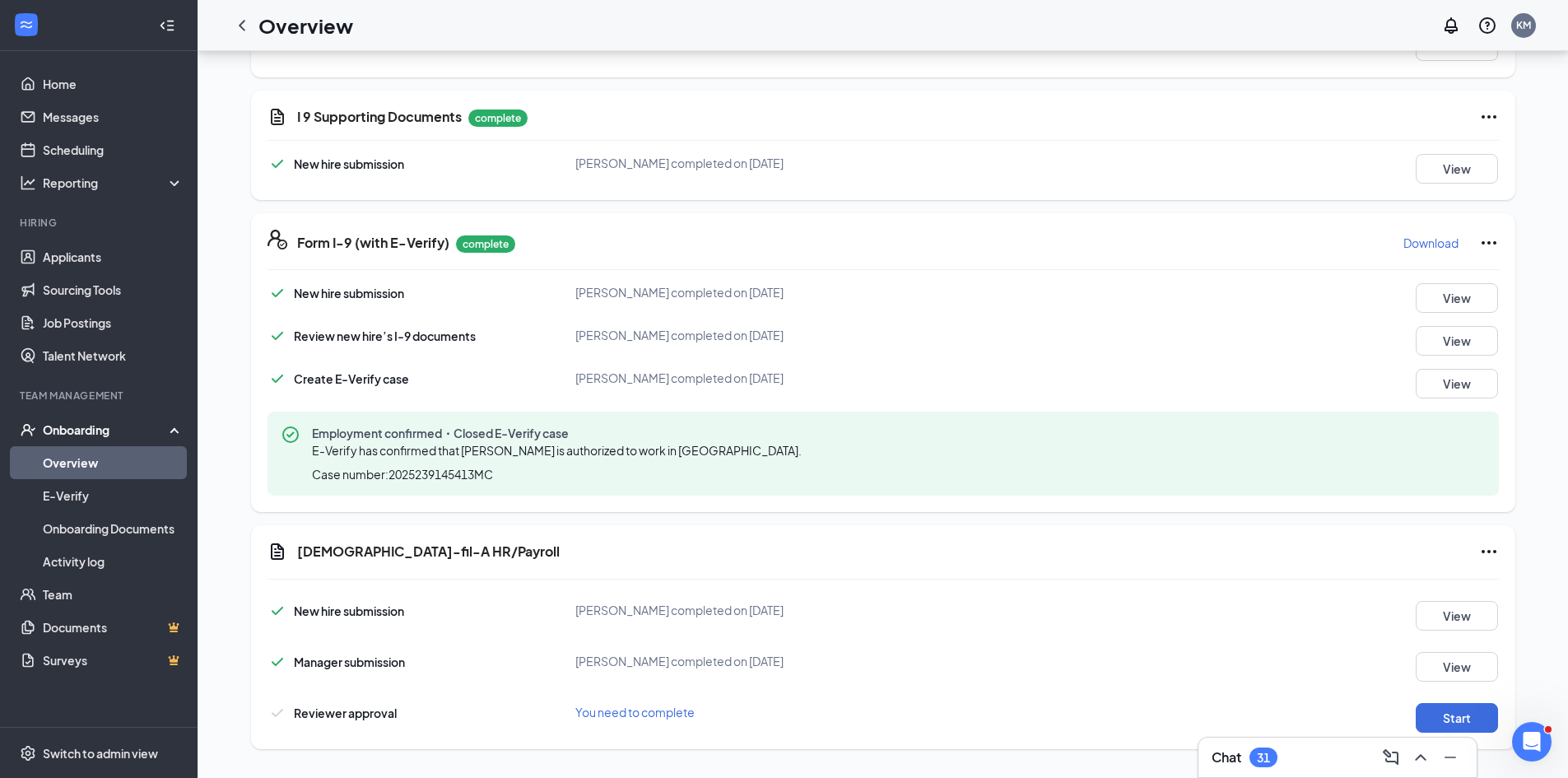
scroll to position [1039, 0]
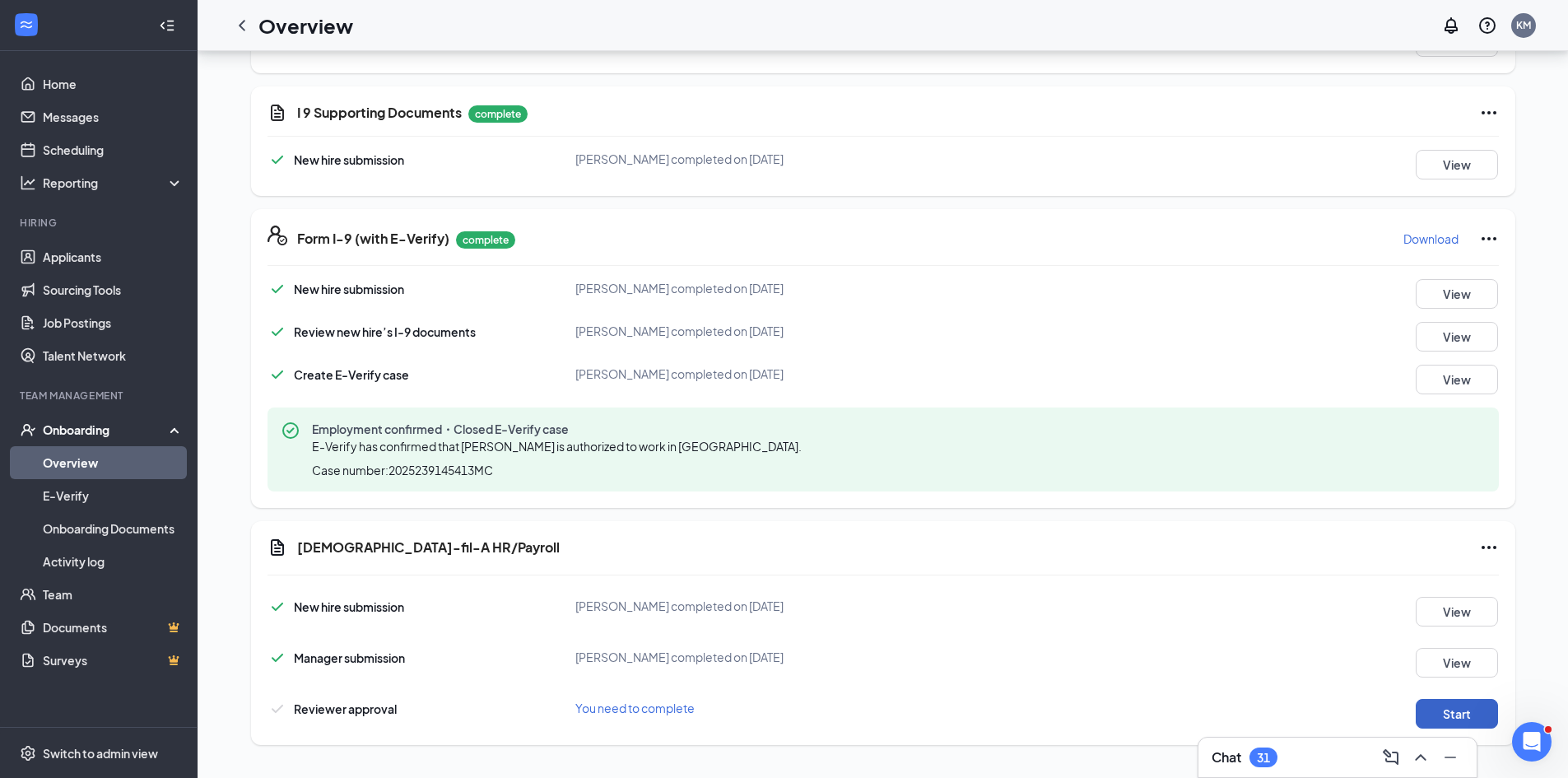
click at [1479, 712] on button "Start" at bounding box center [1457, 714] width 82 height 30
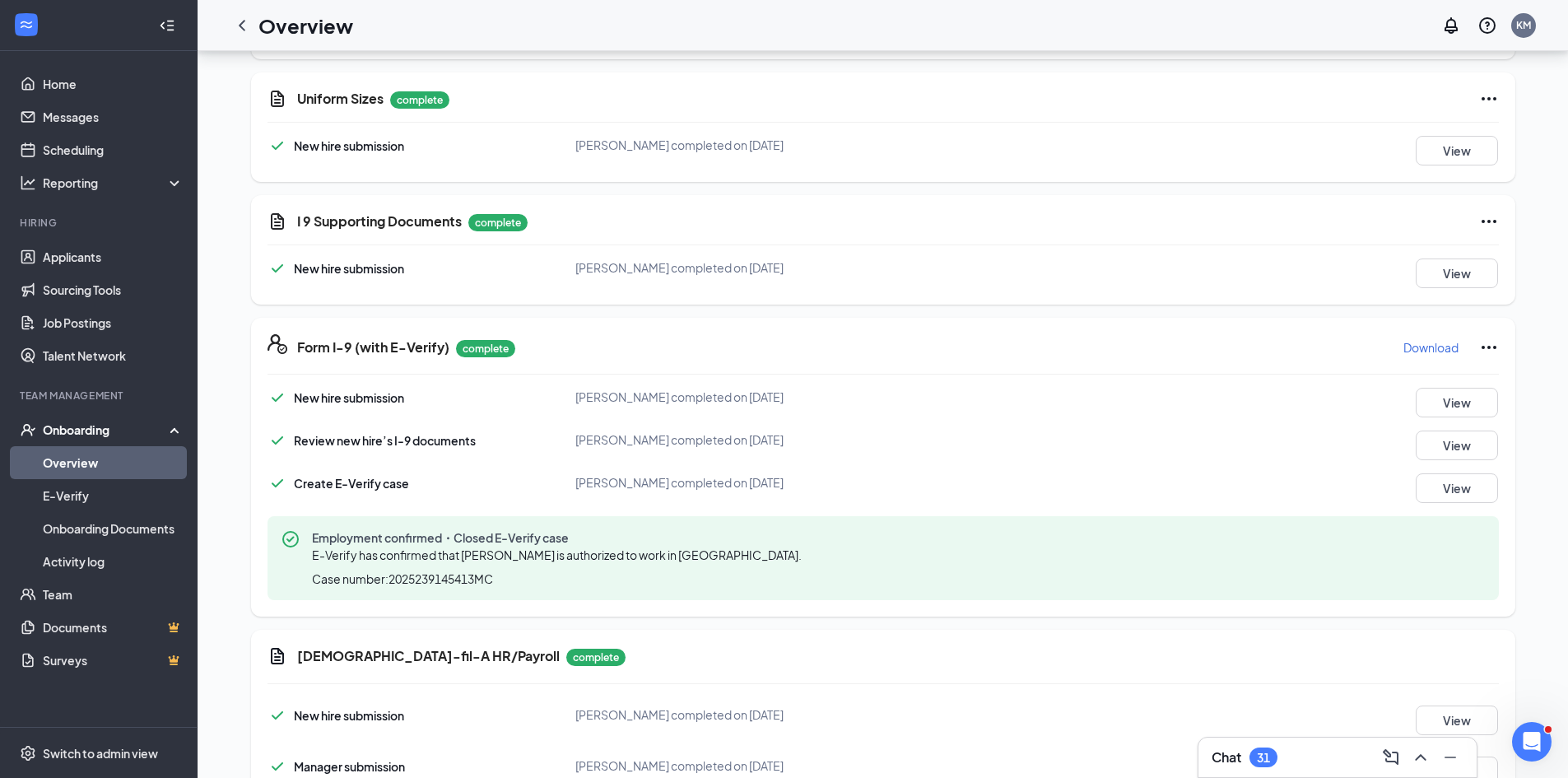
scroll to position [627, 0]
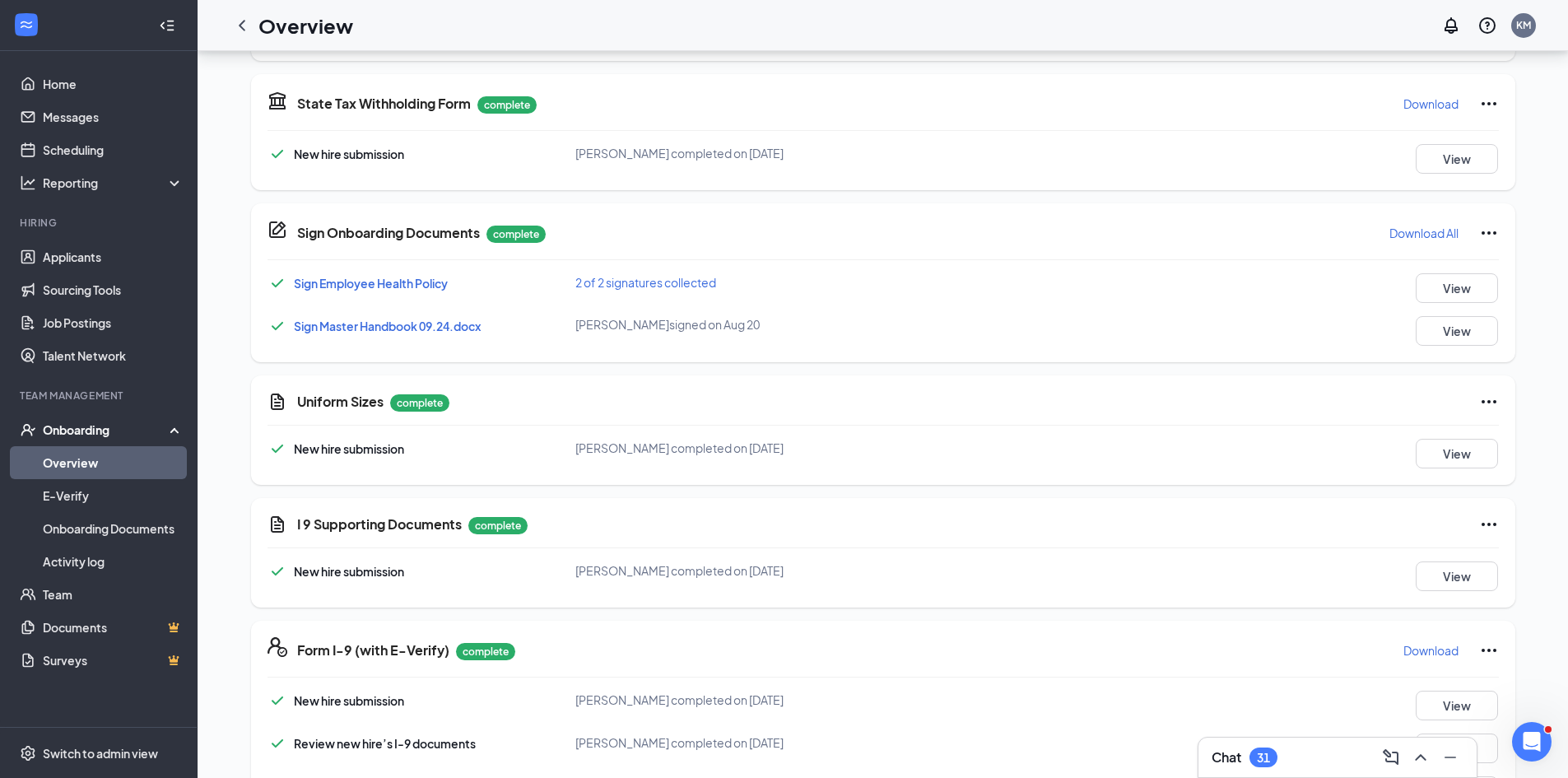
click at [127, 416] on div "Onboarding" at bounding box center [98, 429] width 197 height 33
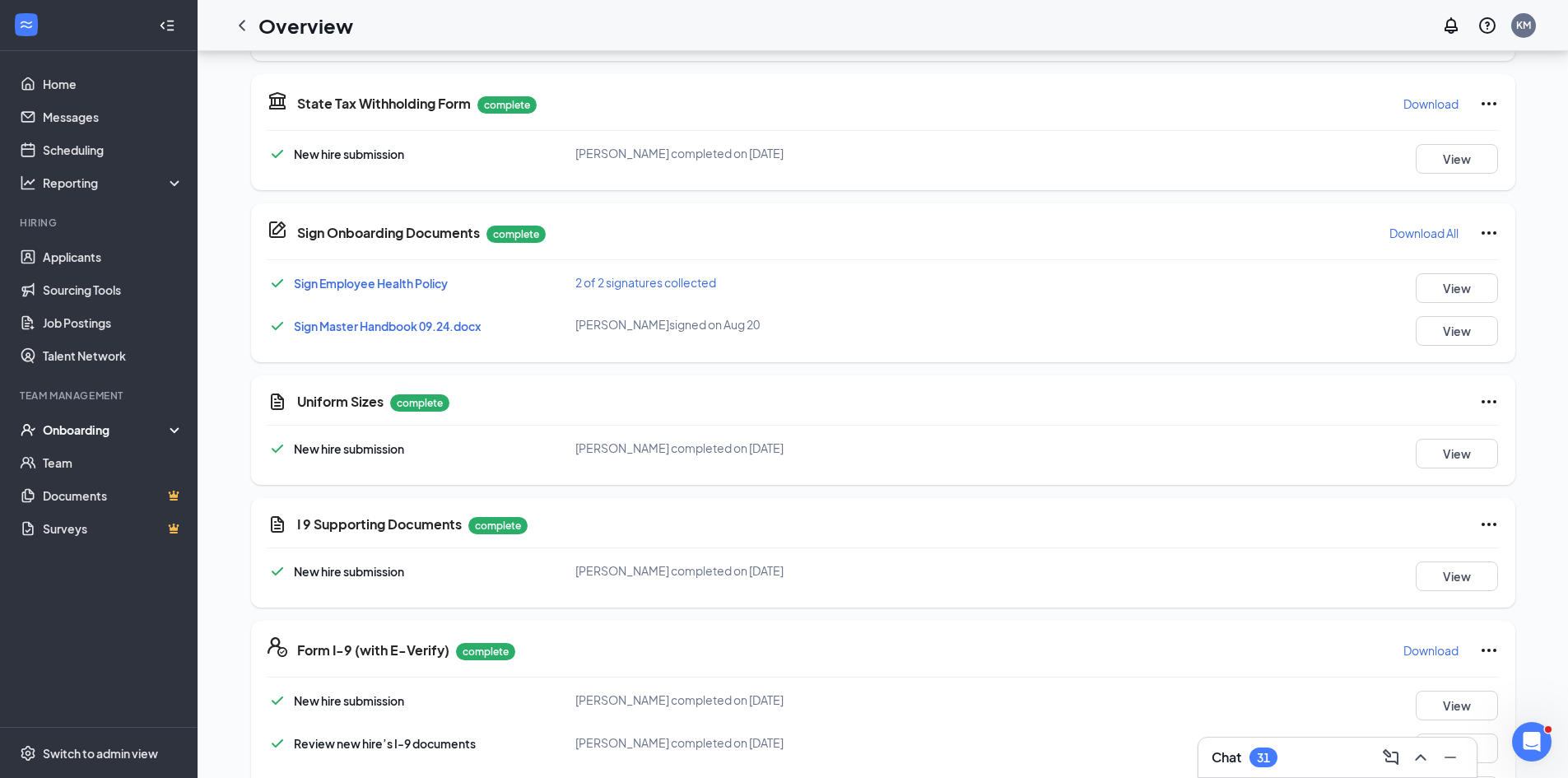
click at [84, 433] on div "Onboarding" at bounding box center [107, 430] width 127 height 17
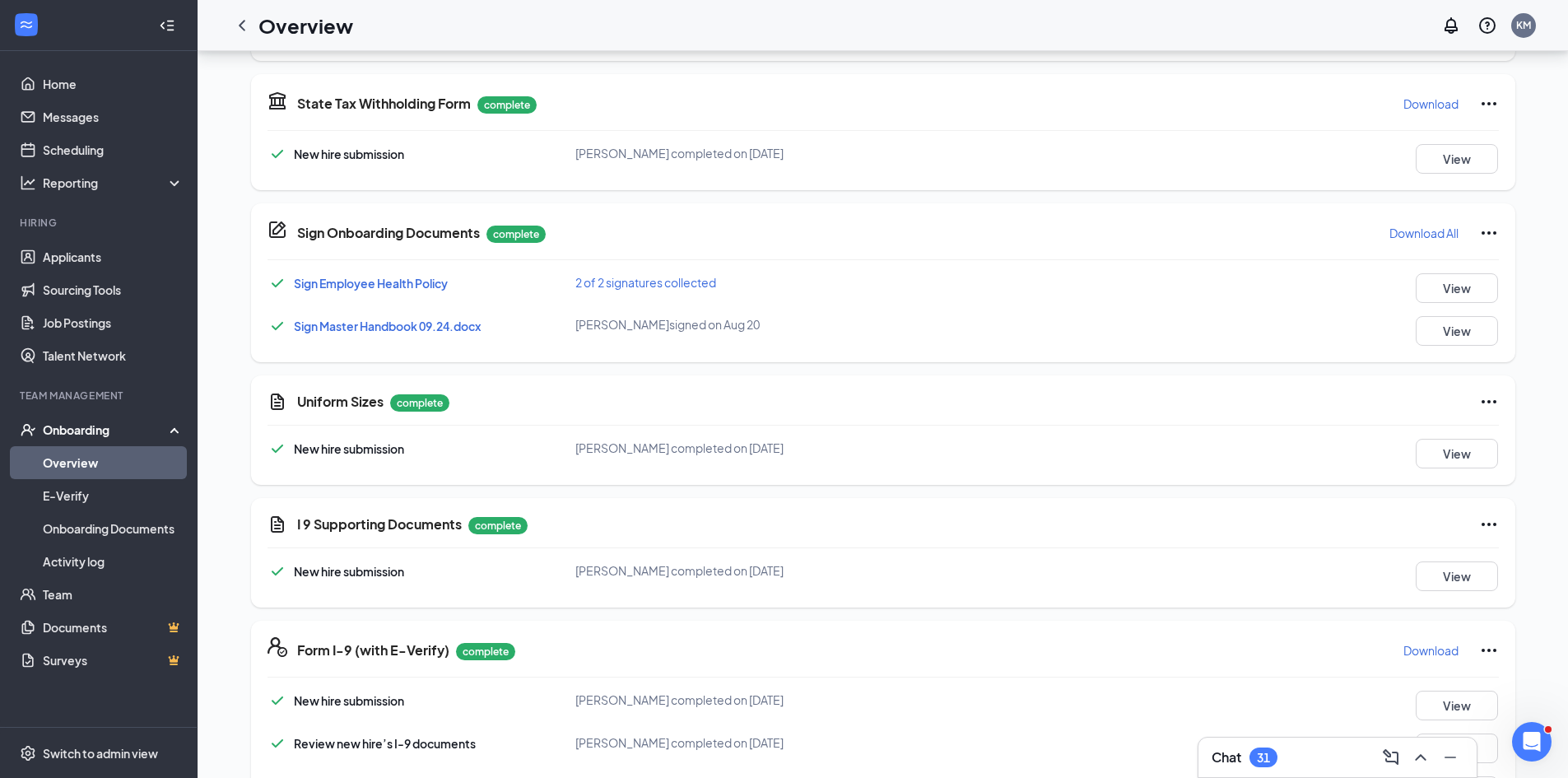
click at [93, 452] on link "Overview" at bounding box center [113, 462] width 141 height 33
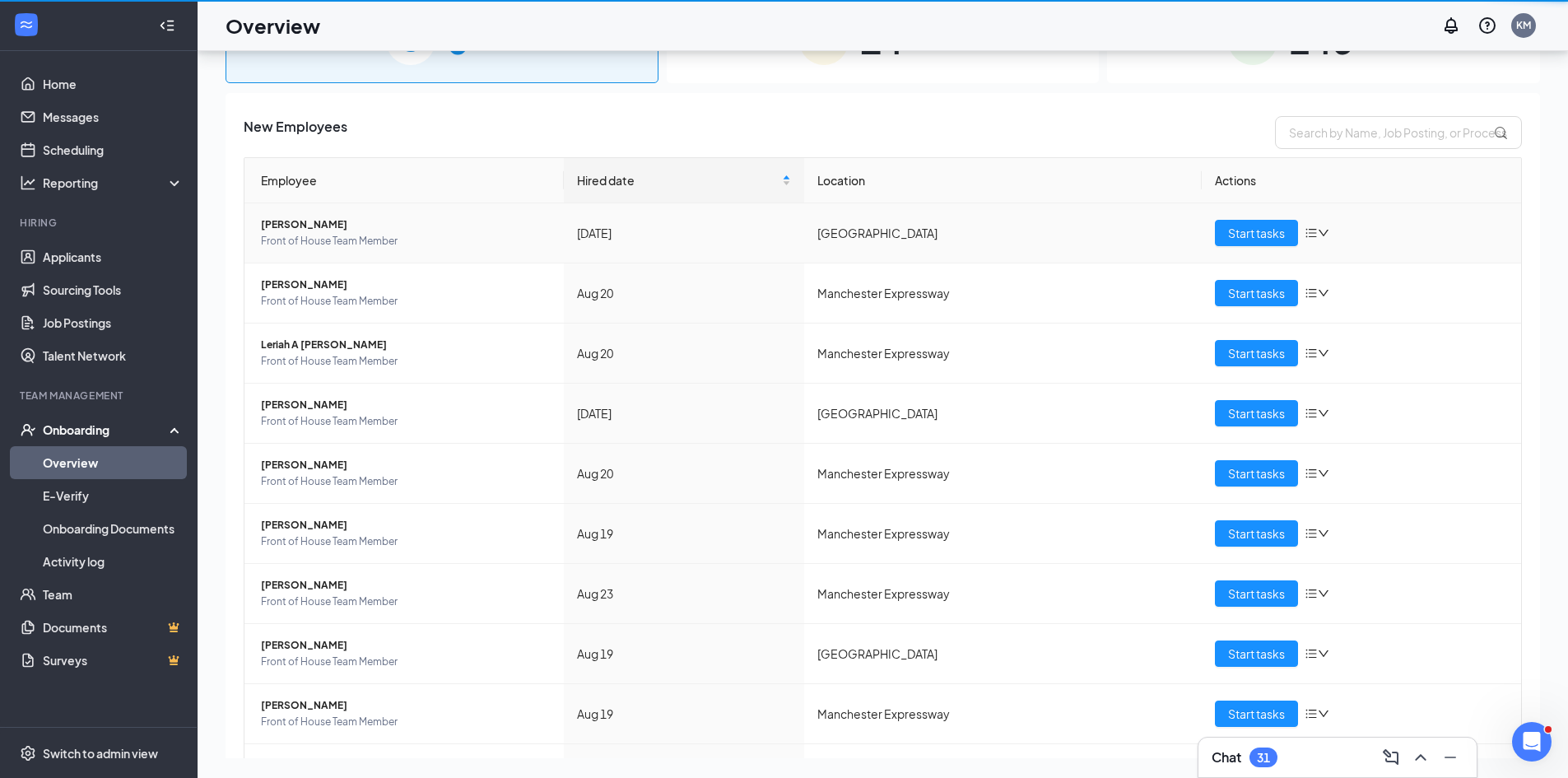
scroll to position [74, 0]
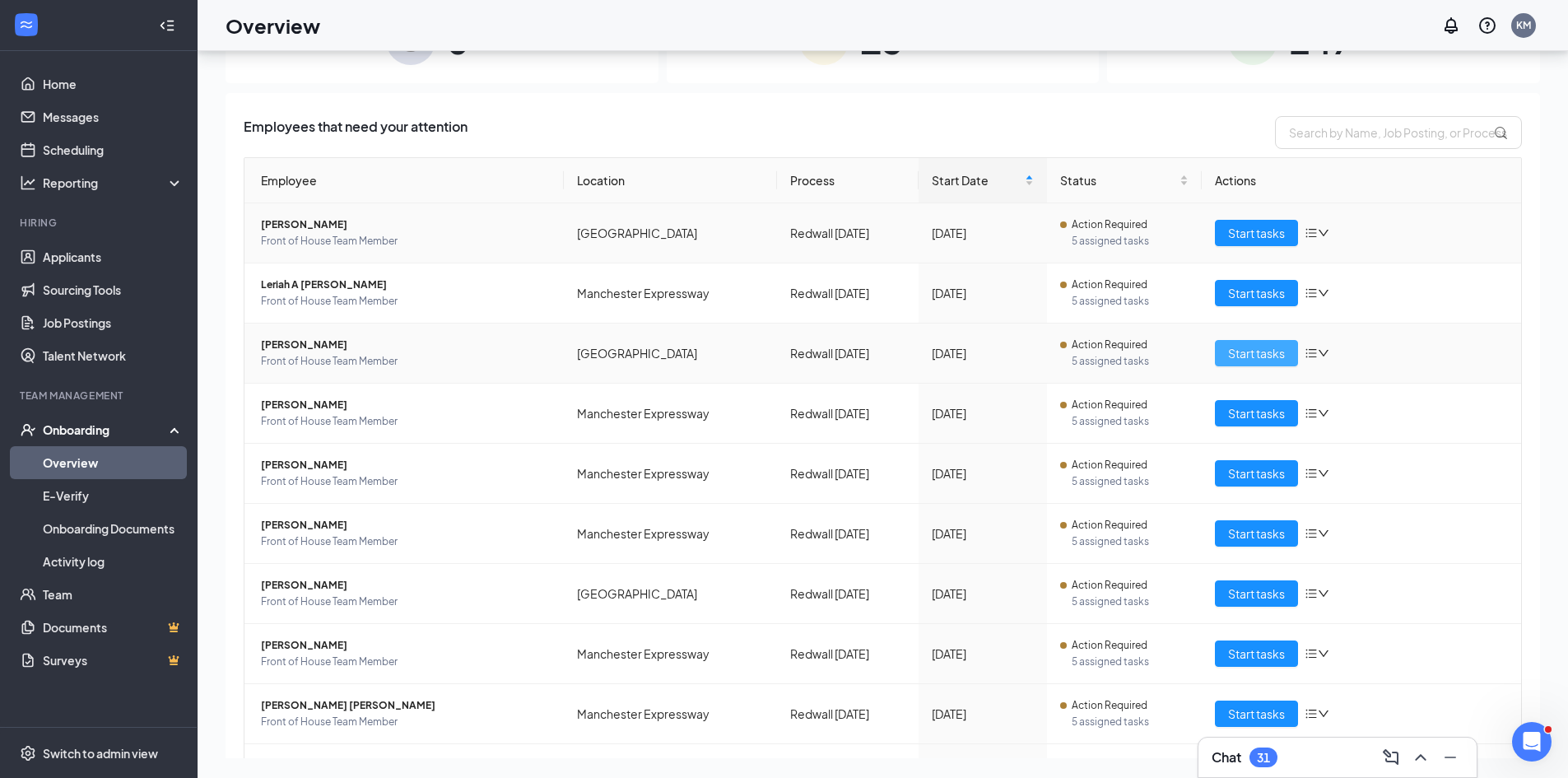
click at [1239, 354] on span "Start tasks" at bounding box center [1256, 352] width 57 height 18
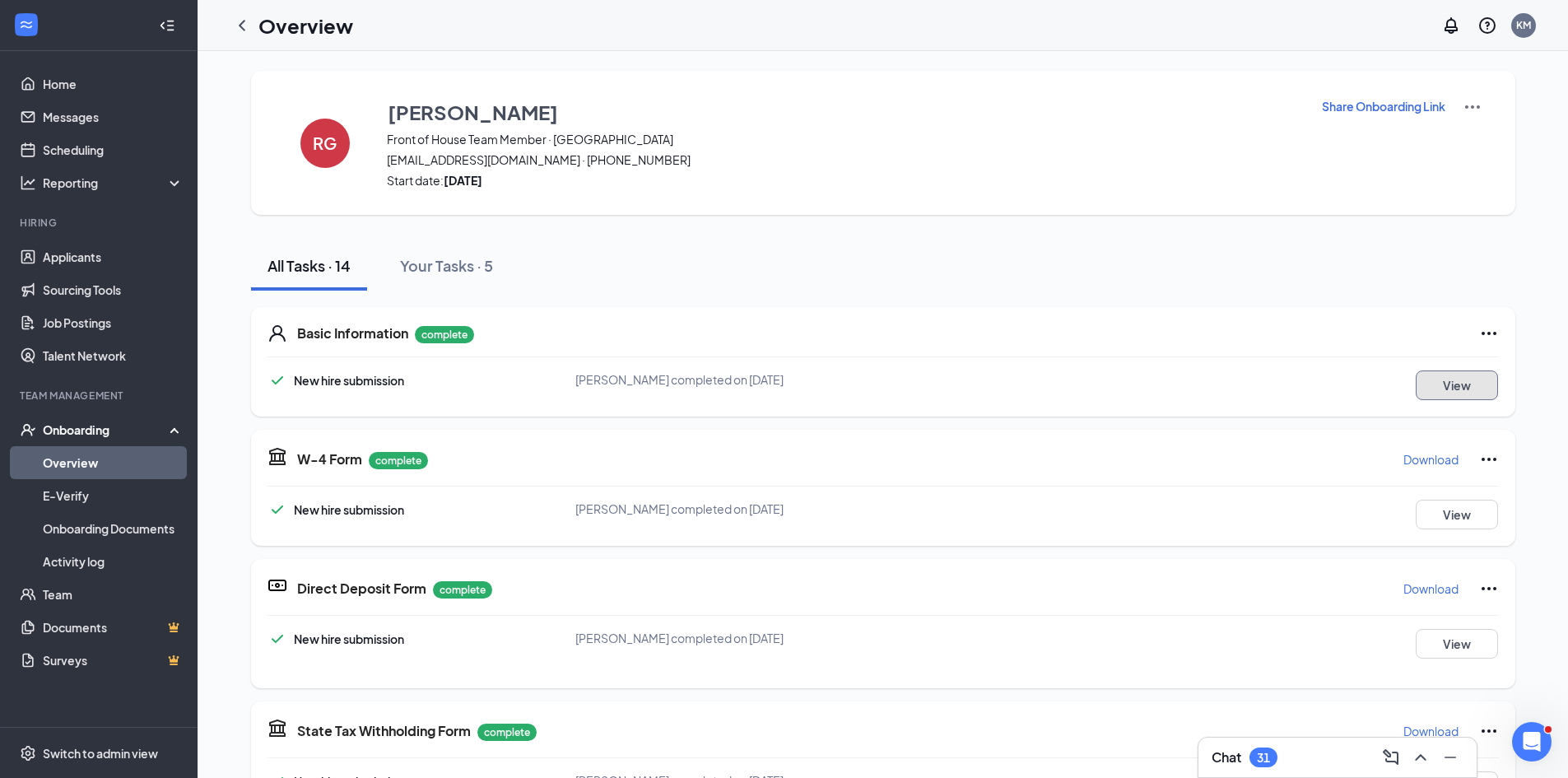
click at [1463, 391] on button "View" at bounding box center [1457, 385] width 82 height 30
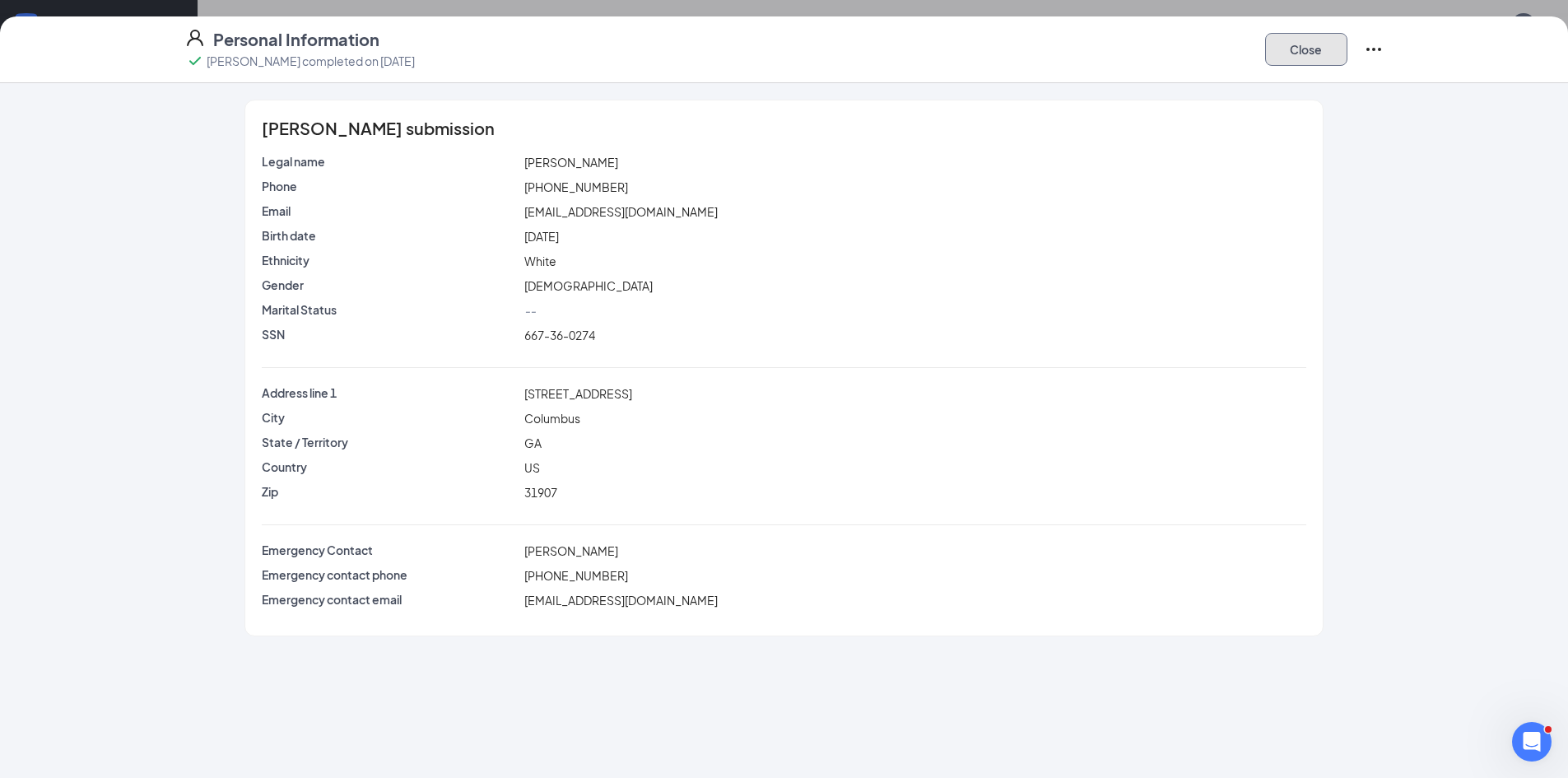
click at [1313, 50] on button "Close" at bounding box center [1306, 49] width 82 height 33
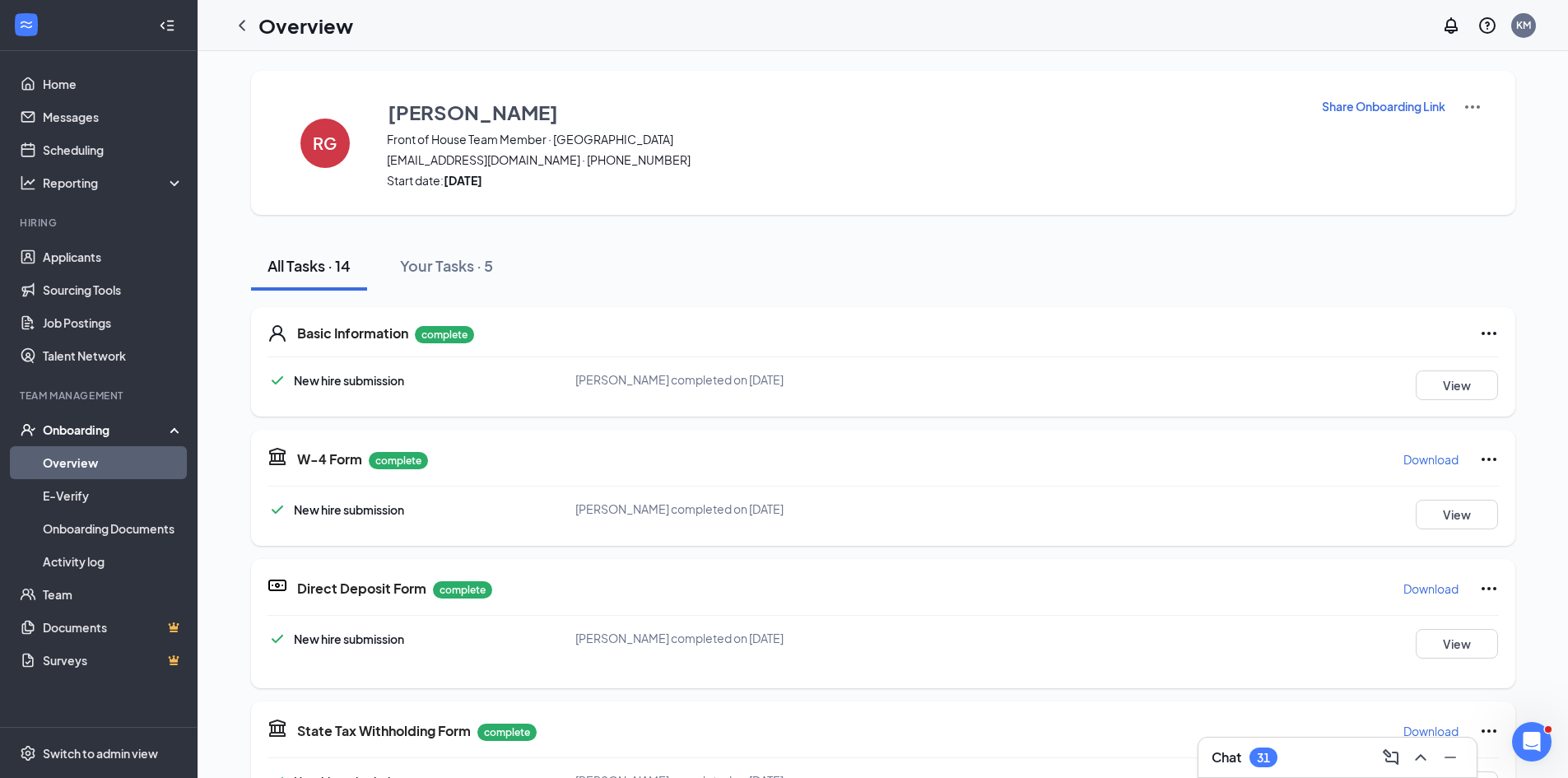
click at [1424, 461] on p "Download" at bounding box center [1431, 460] width 55 height 17
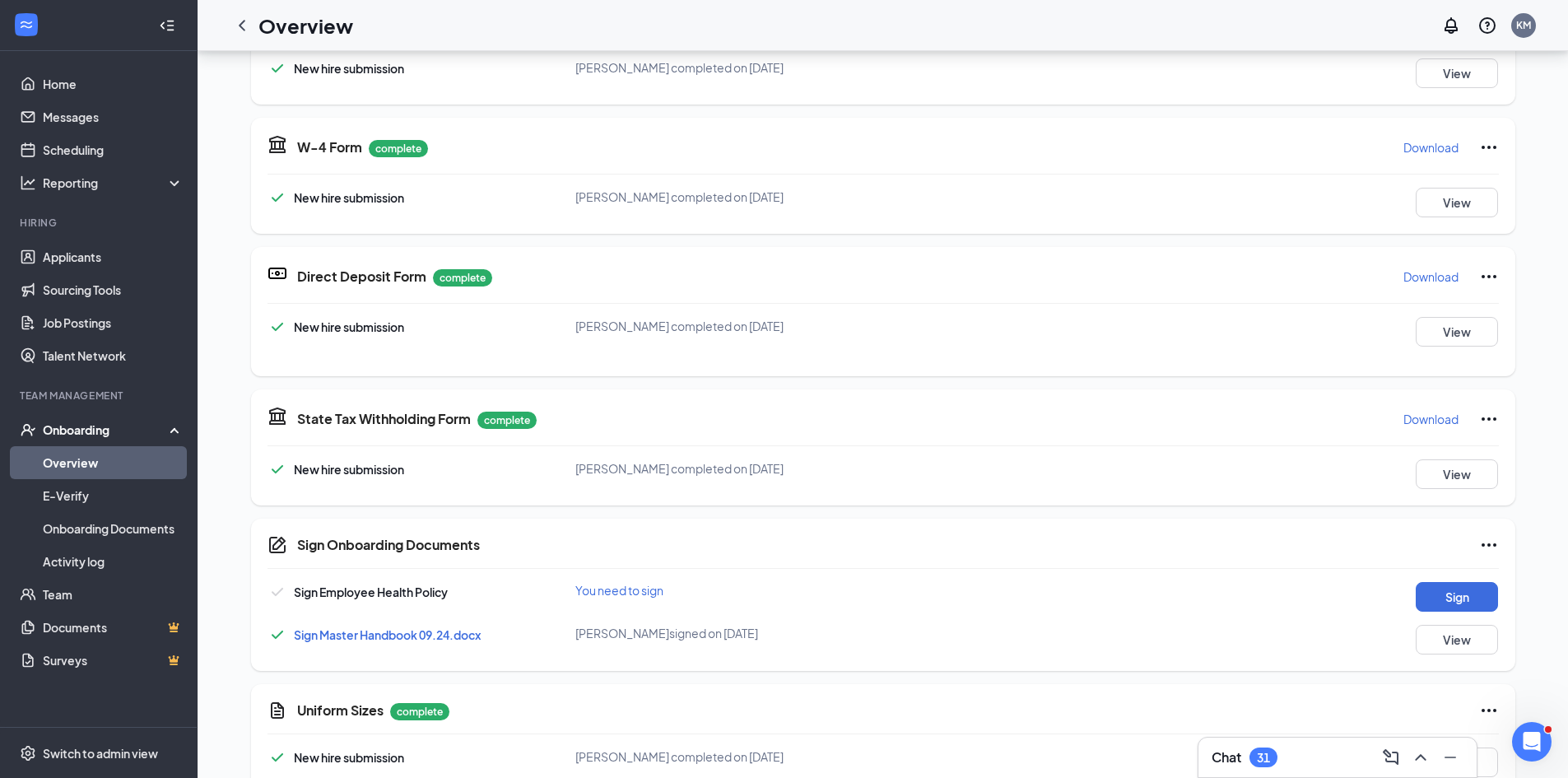
scroll to position [329, 0]
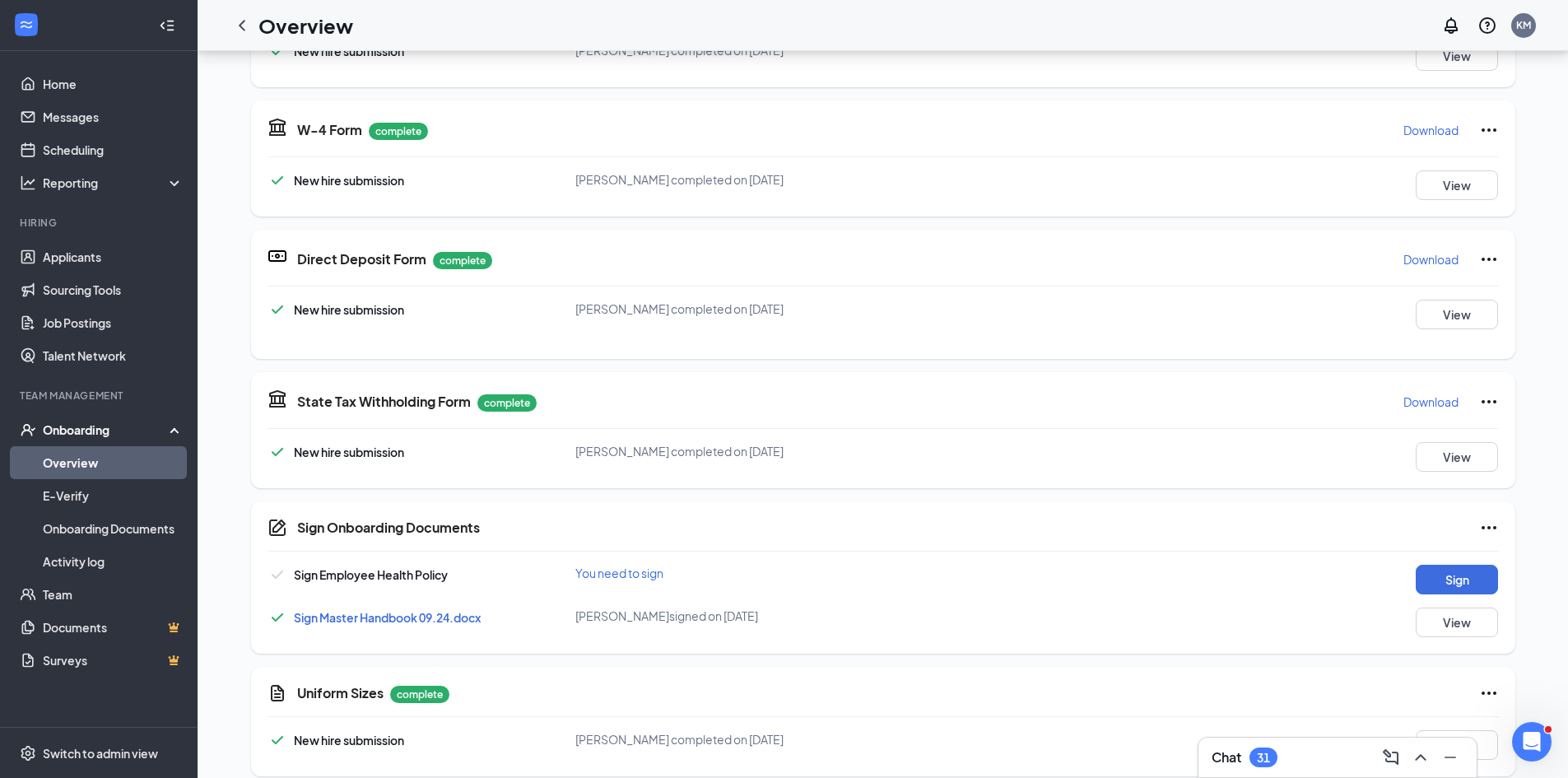
click at [1424, 403] on p "Download" at bounding box center [1431, 402] width 55 height 17
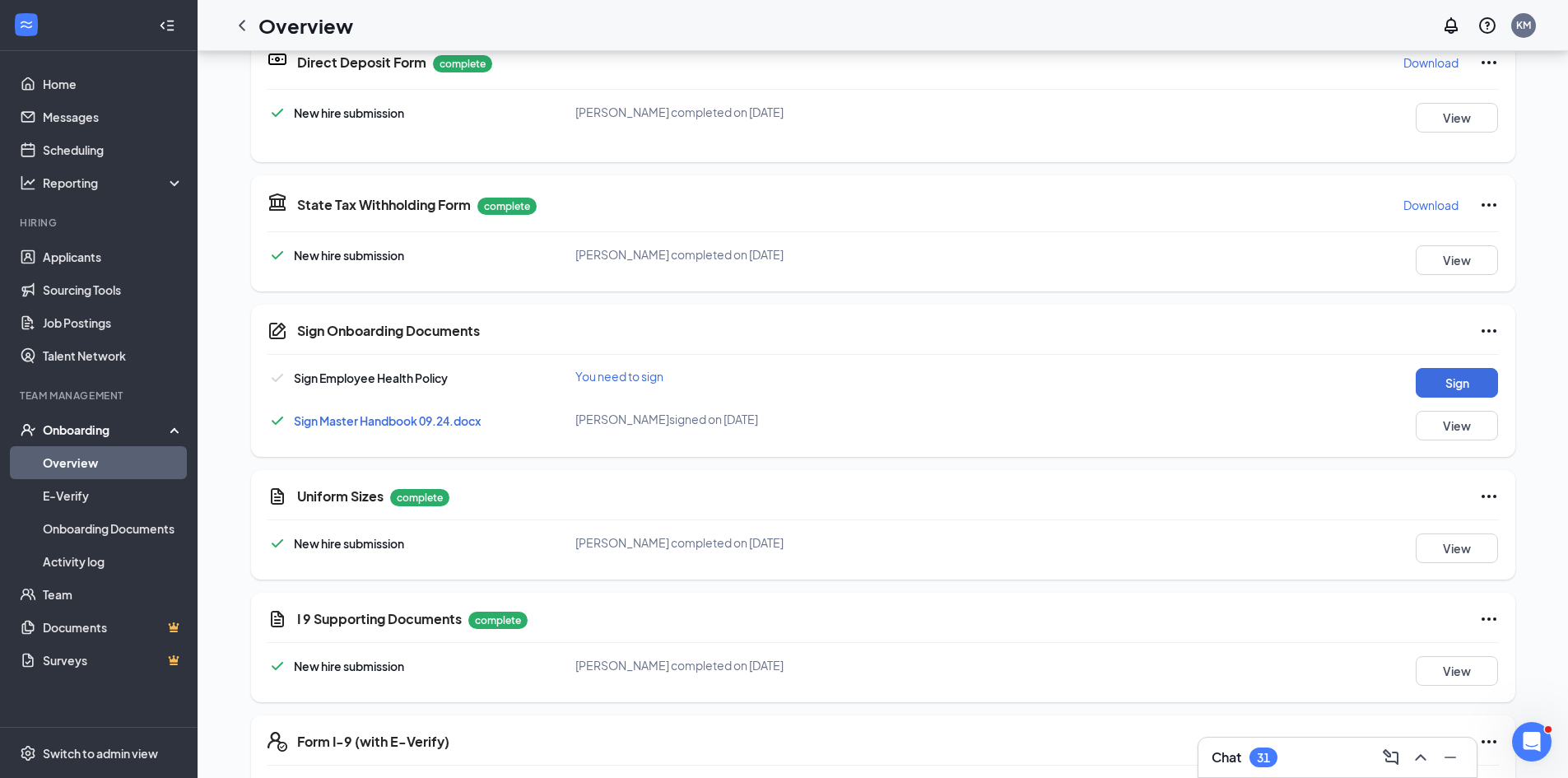
scroll to position [576, 0]
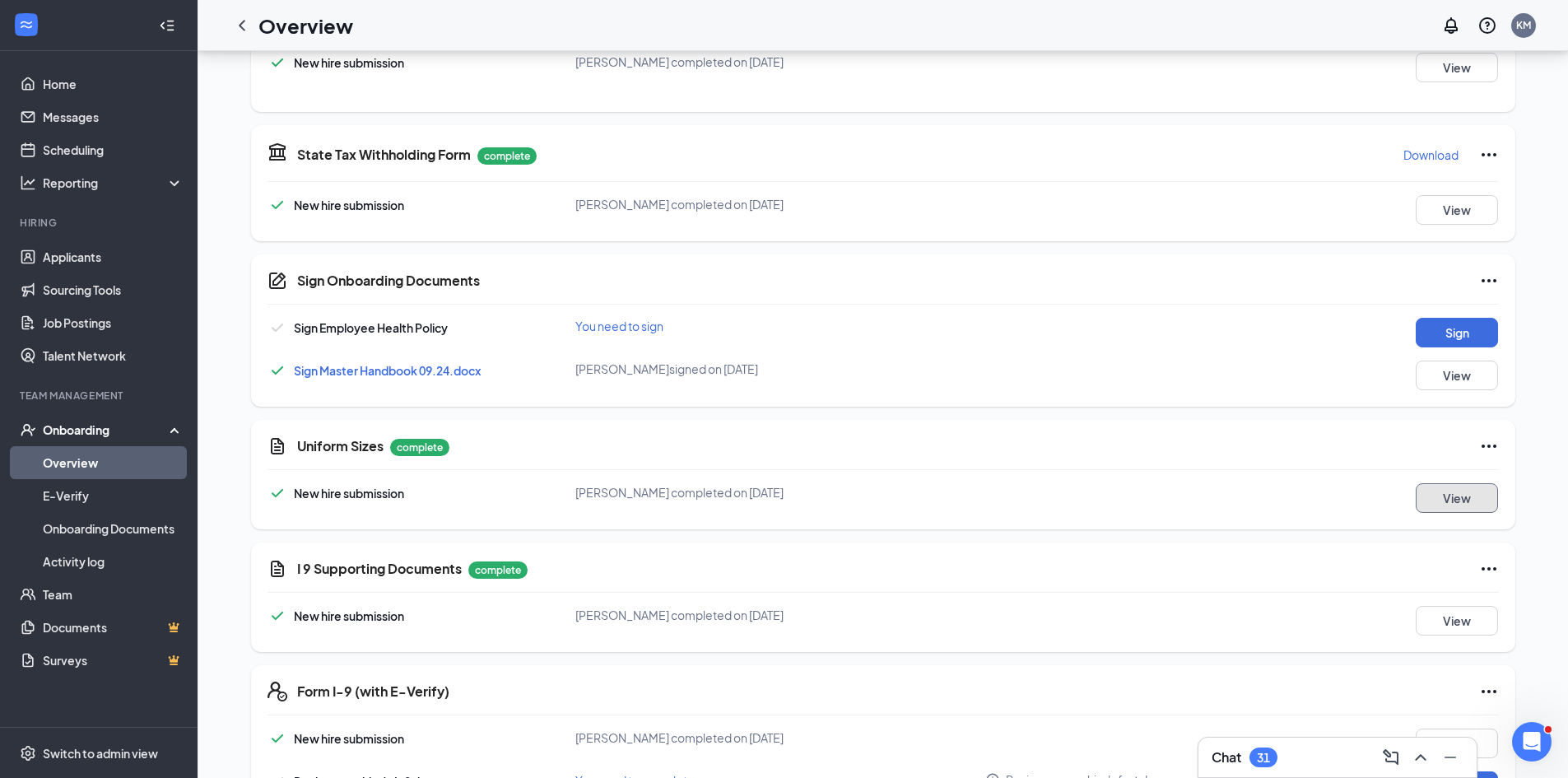
click at [1452, 494] on button "View" at bounding box center [1457, 498] width 82 height 30
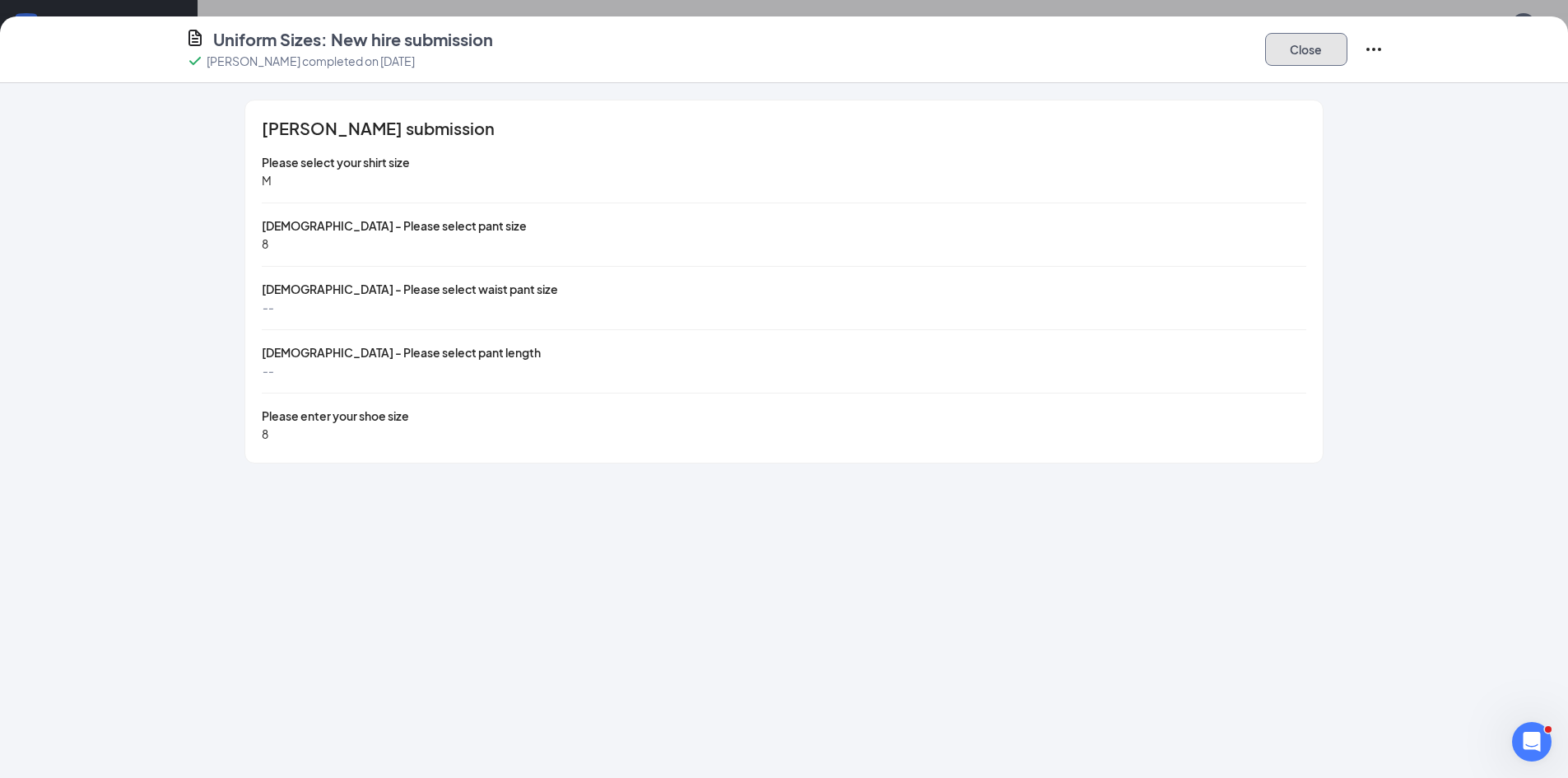
click at [1332, 57] on button "Close" at bounding box center [1306, 49] width 82 height 33
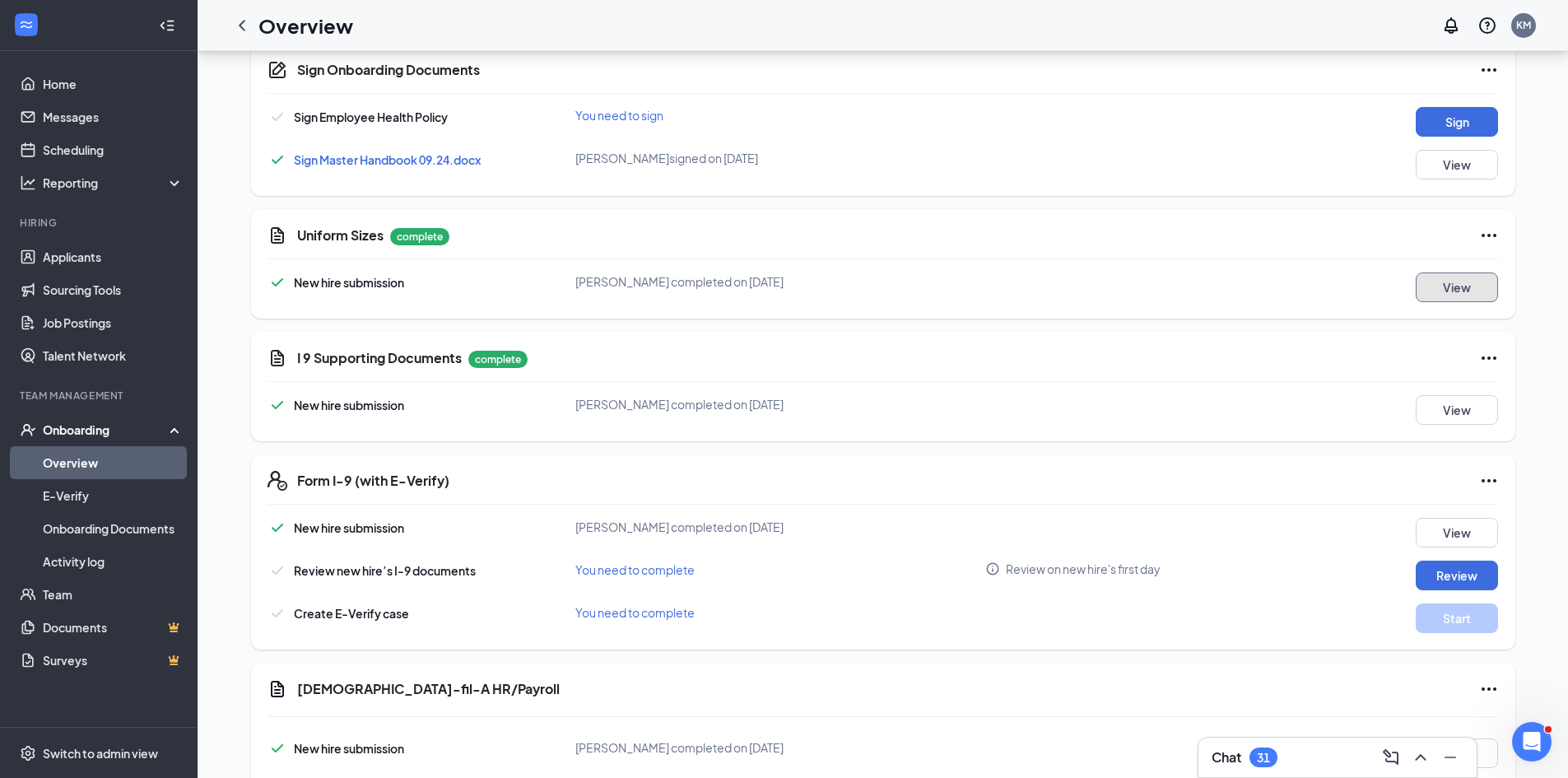
scroll to position [823, 0]
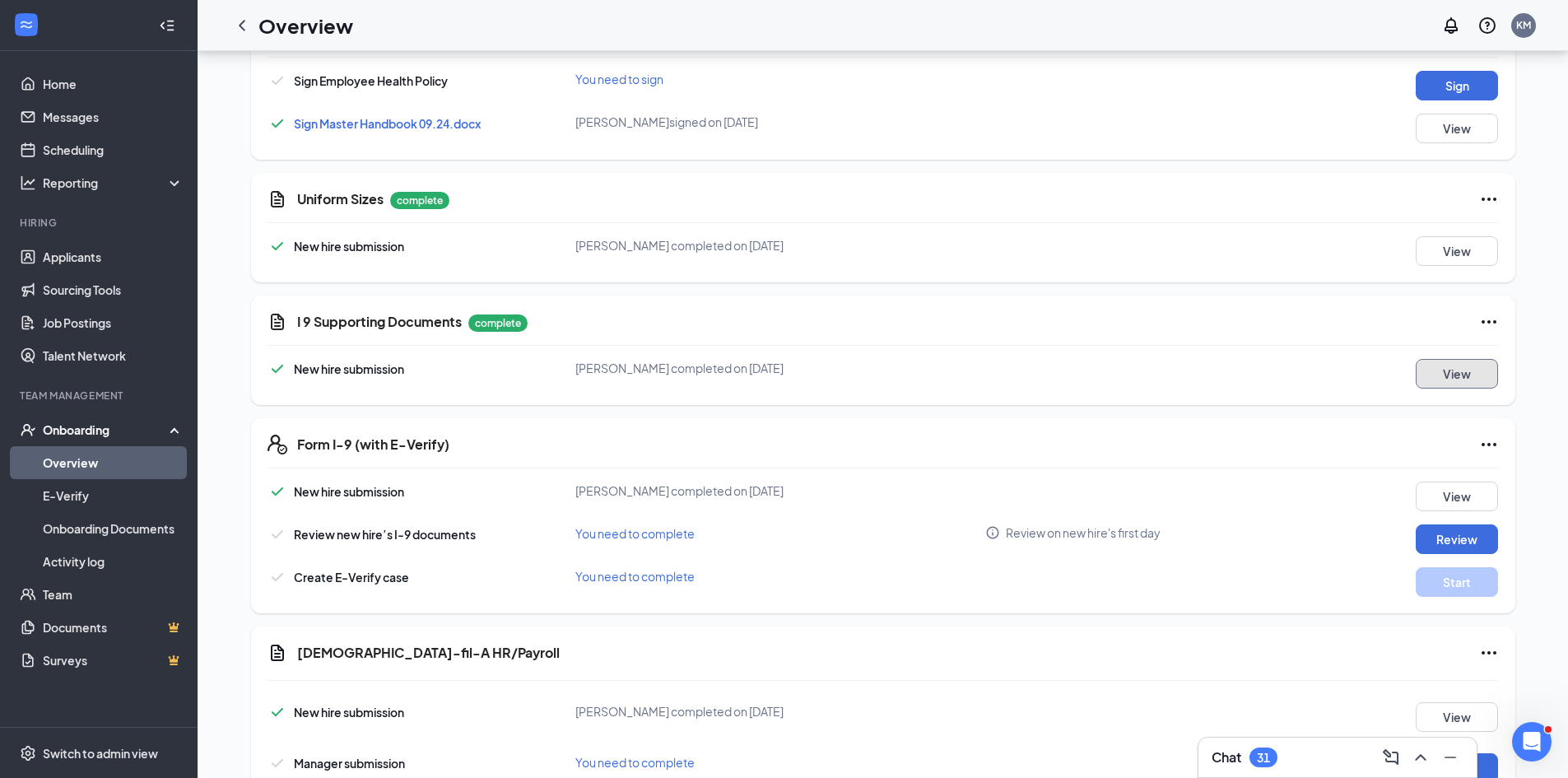
click at [1451, 366] on button "View" at bounding box center [1457, 374] width 82 height 30
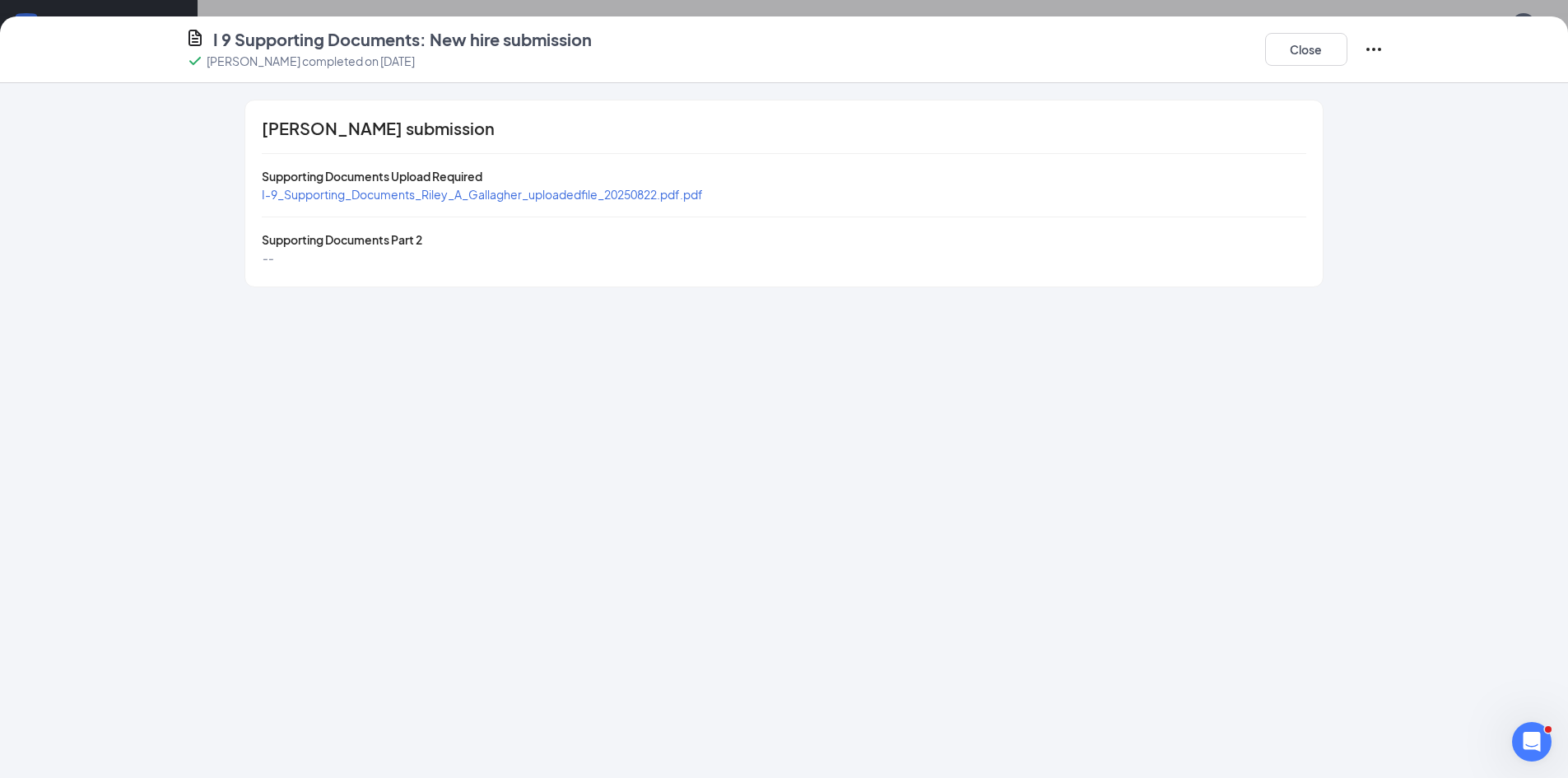
click at [586, 191] on span "I-9_Supporting_Documents_Riley_A_Gallagher_uploadedfile_20250822.pdf.pdf" at bounding box center [482, 194] width 441 height 15
click at [1311, 61] on button "Close" at bounding box center [1306, 49] width 82 height 33
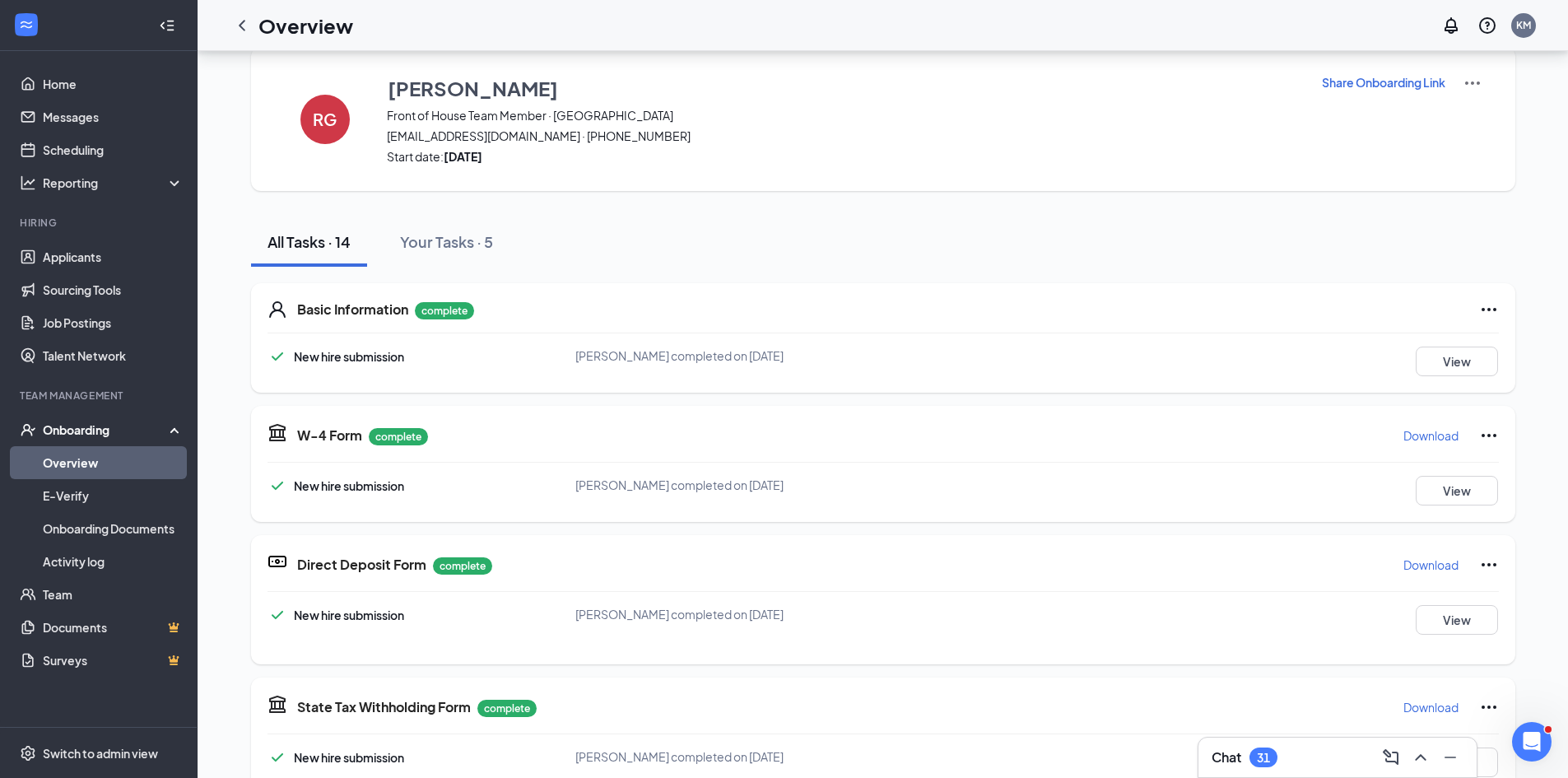
scroll to position [23, 0]
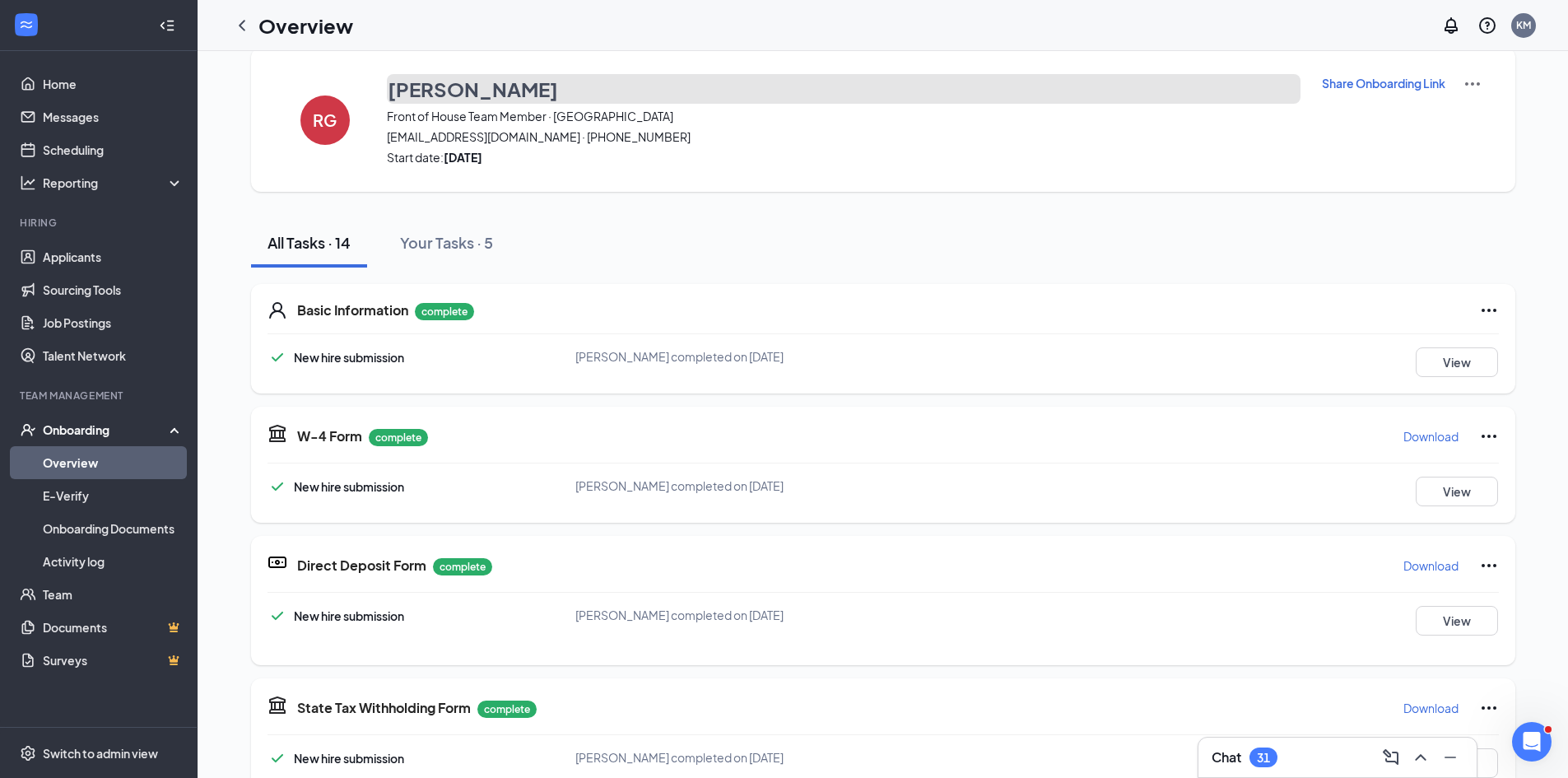
click at [447, 93] on h3 "[PERSON_NAME]" at bounding box center [473, 89] width 170 height 28
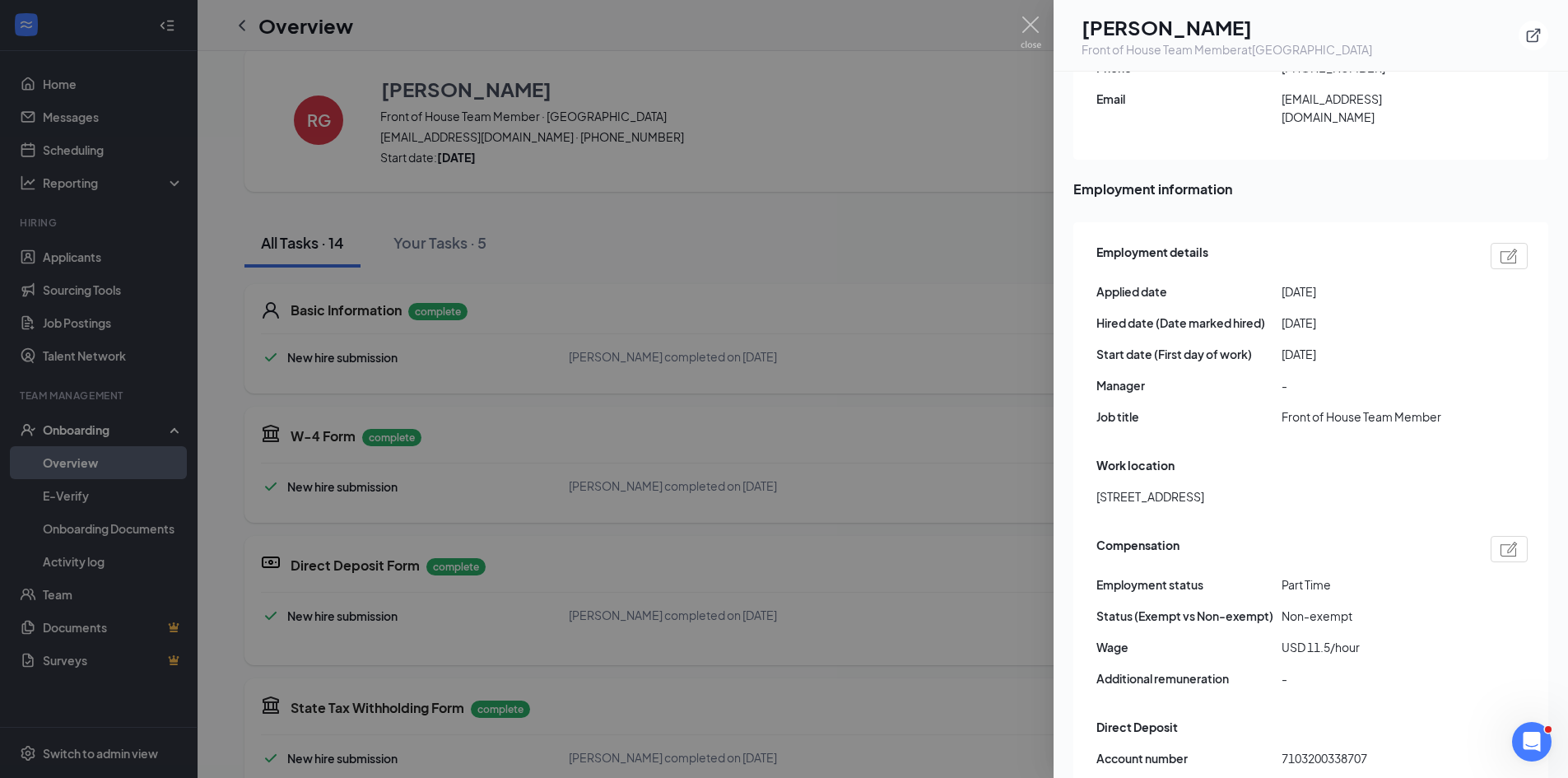
scroll to position [741, 0]
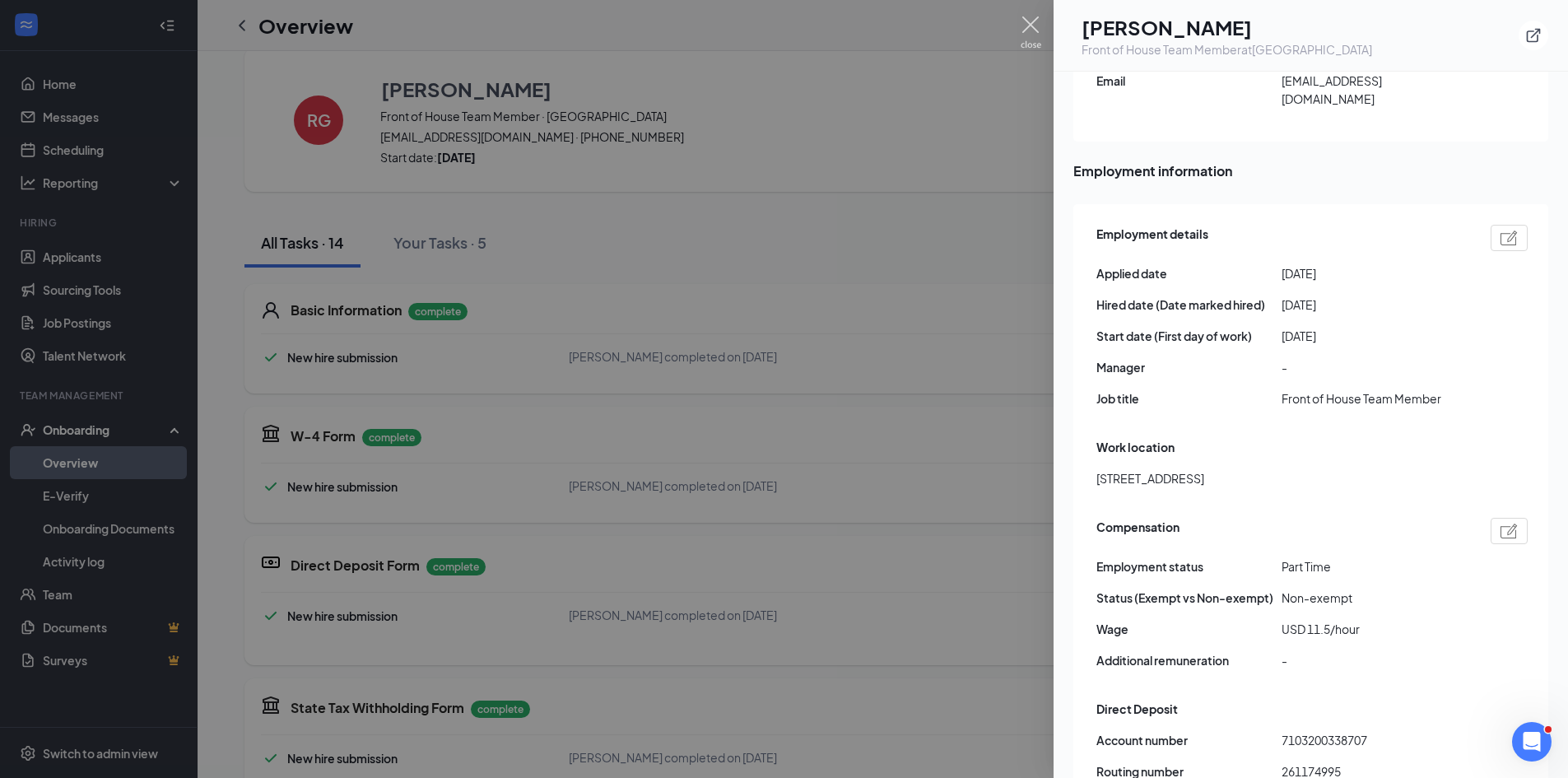
click at [1033, 27] on img at bounding box center [1031, 33] width 21 height 32
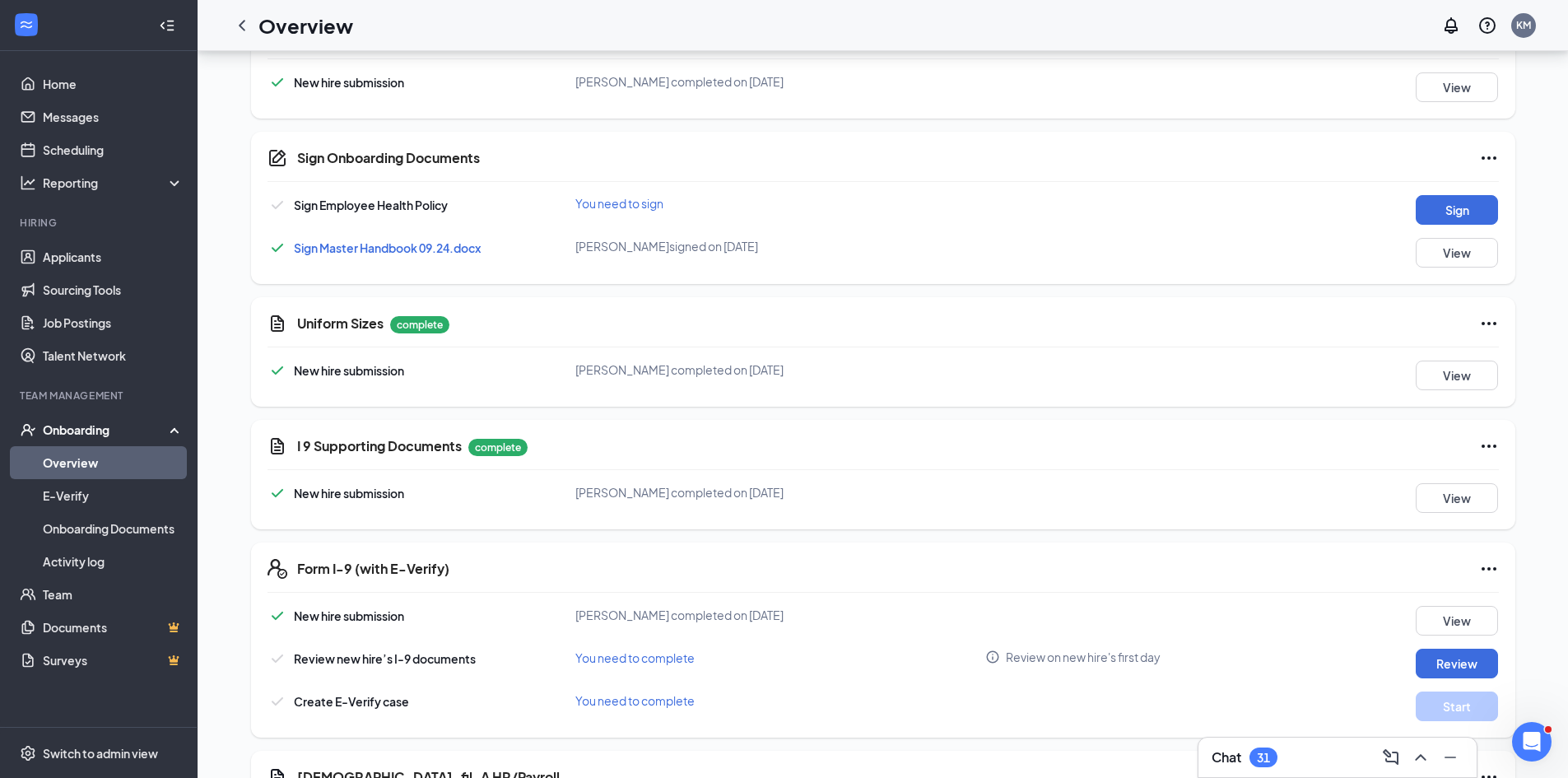
scroll to position [928, 0]
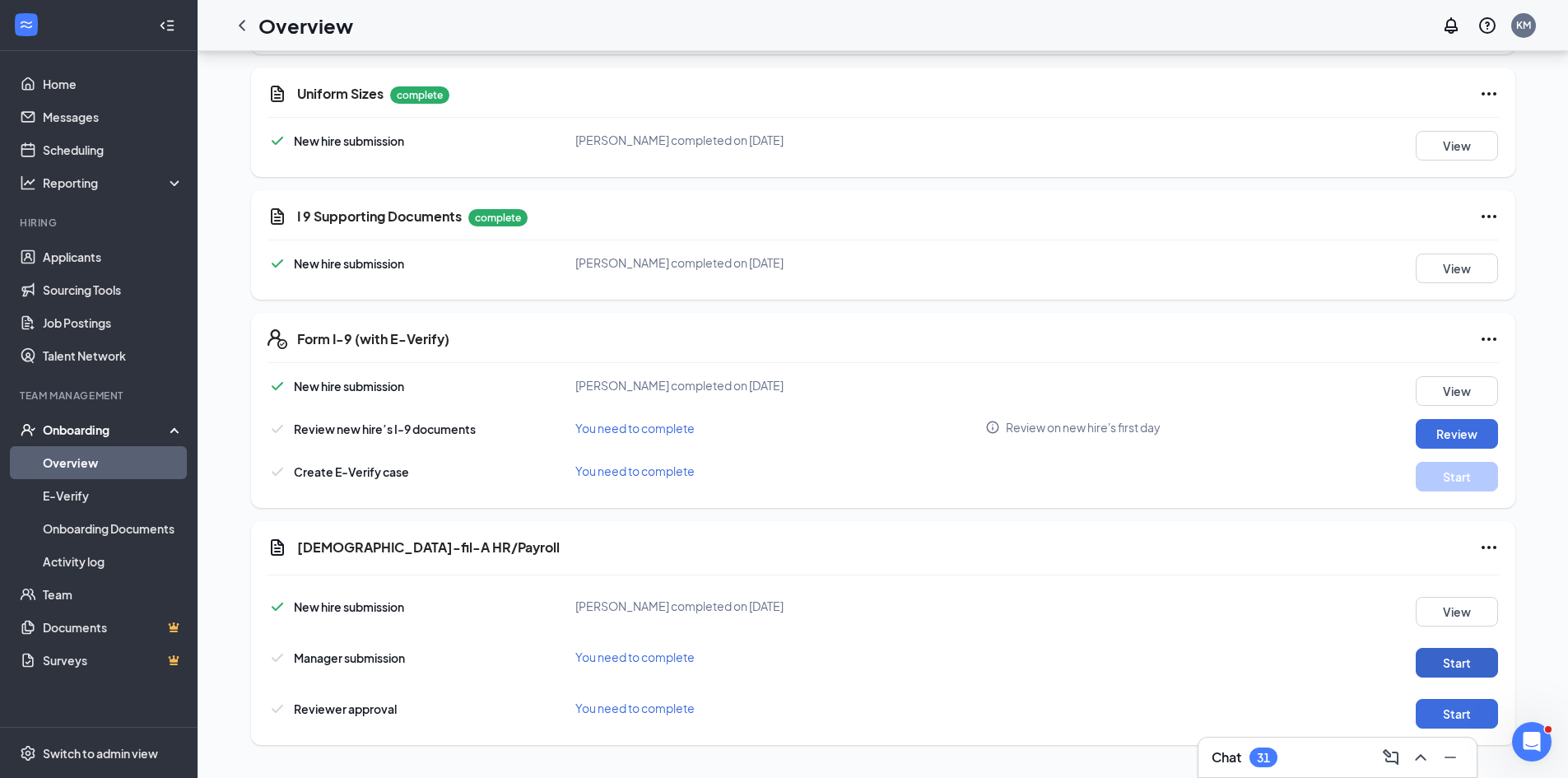
click at [1446, 663] on button "Start" at bounding box center [1457, 662] width 82 height 30
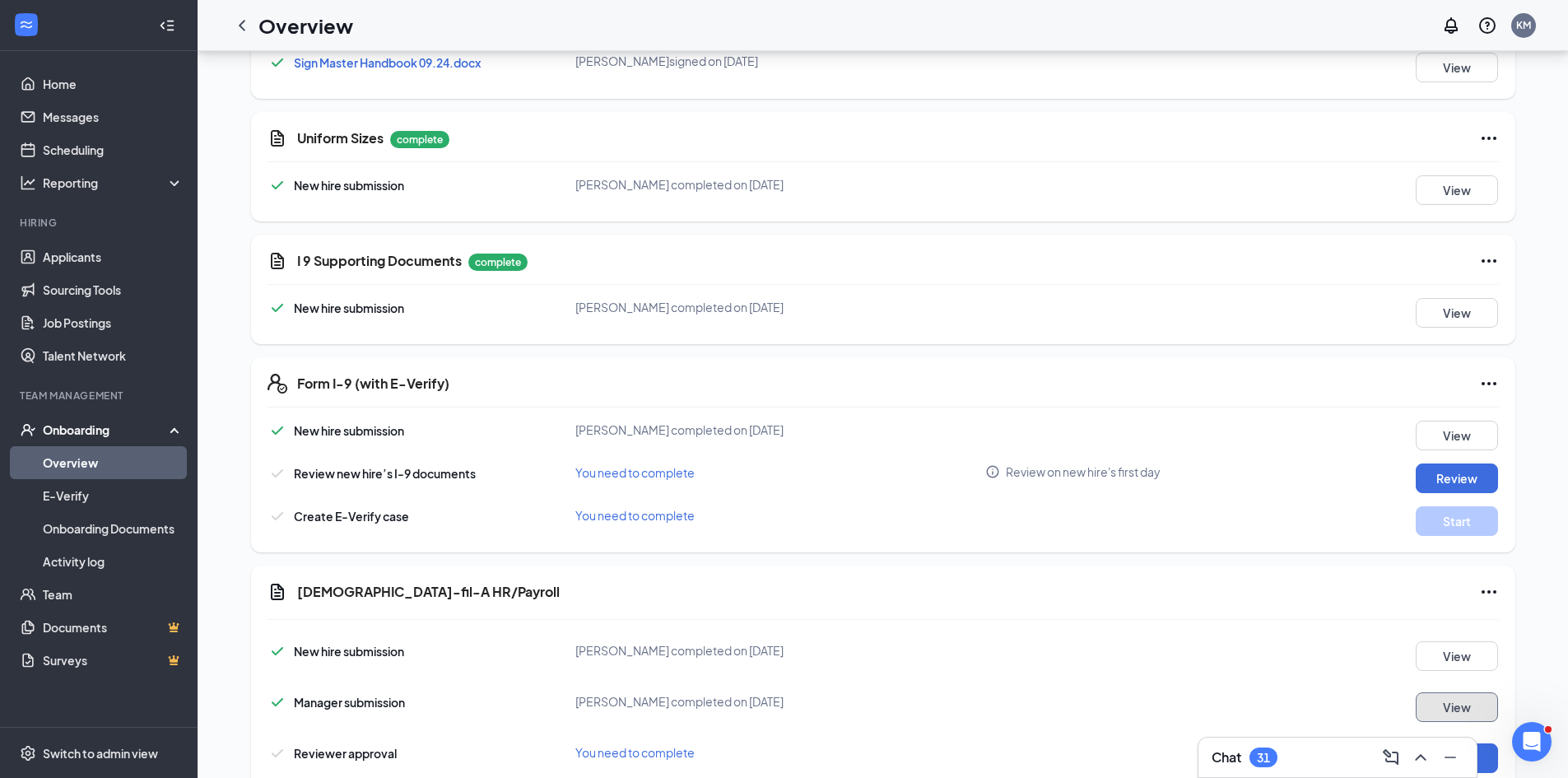
scroll to position [599, 0]
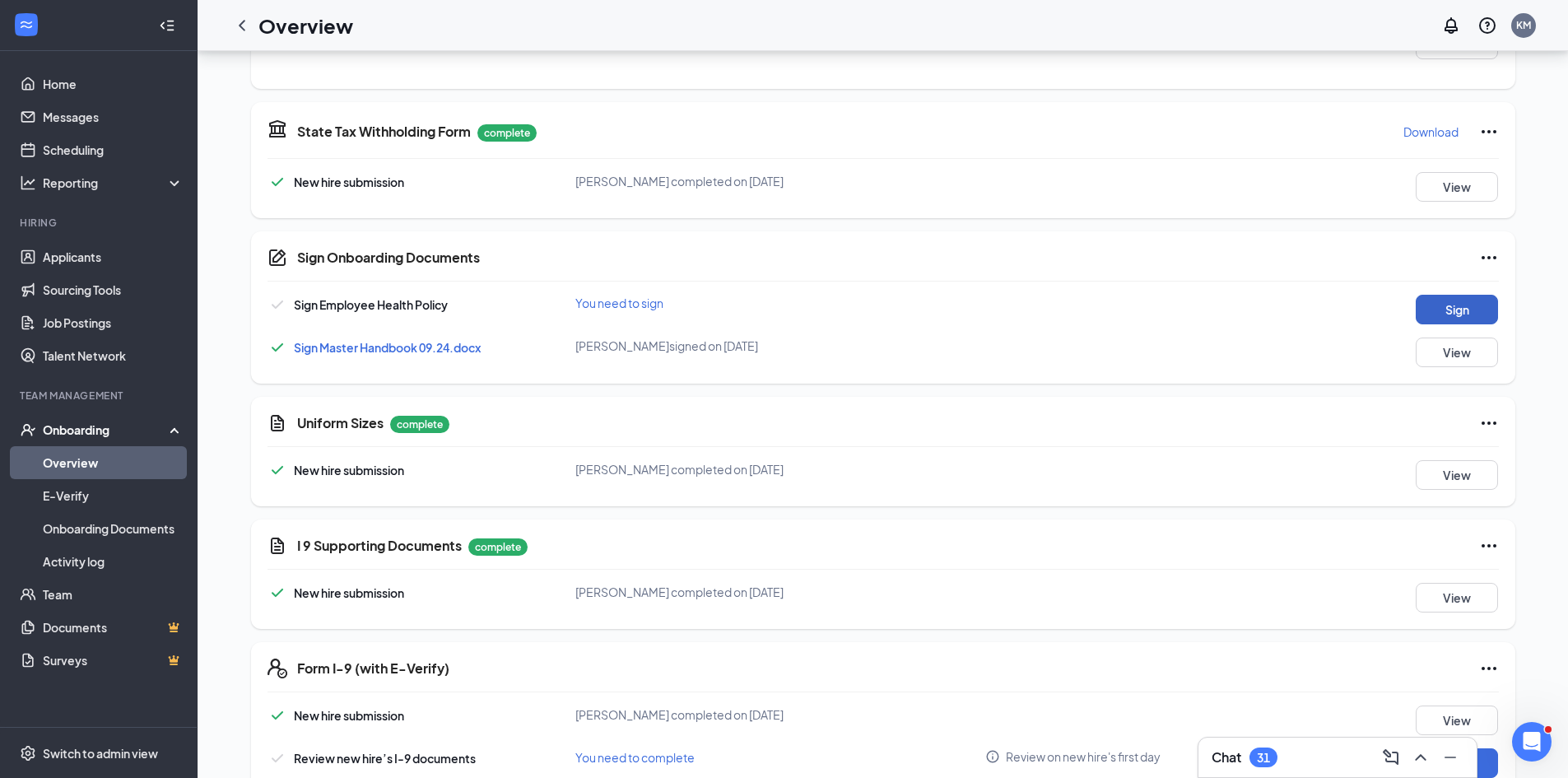
click at [1440, 298] on button "Sign" at bounding box center [1457, 309] width 82 height 30
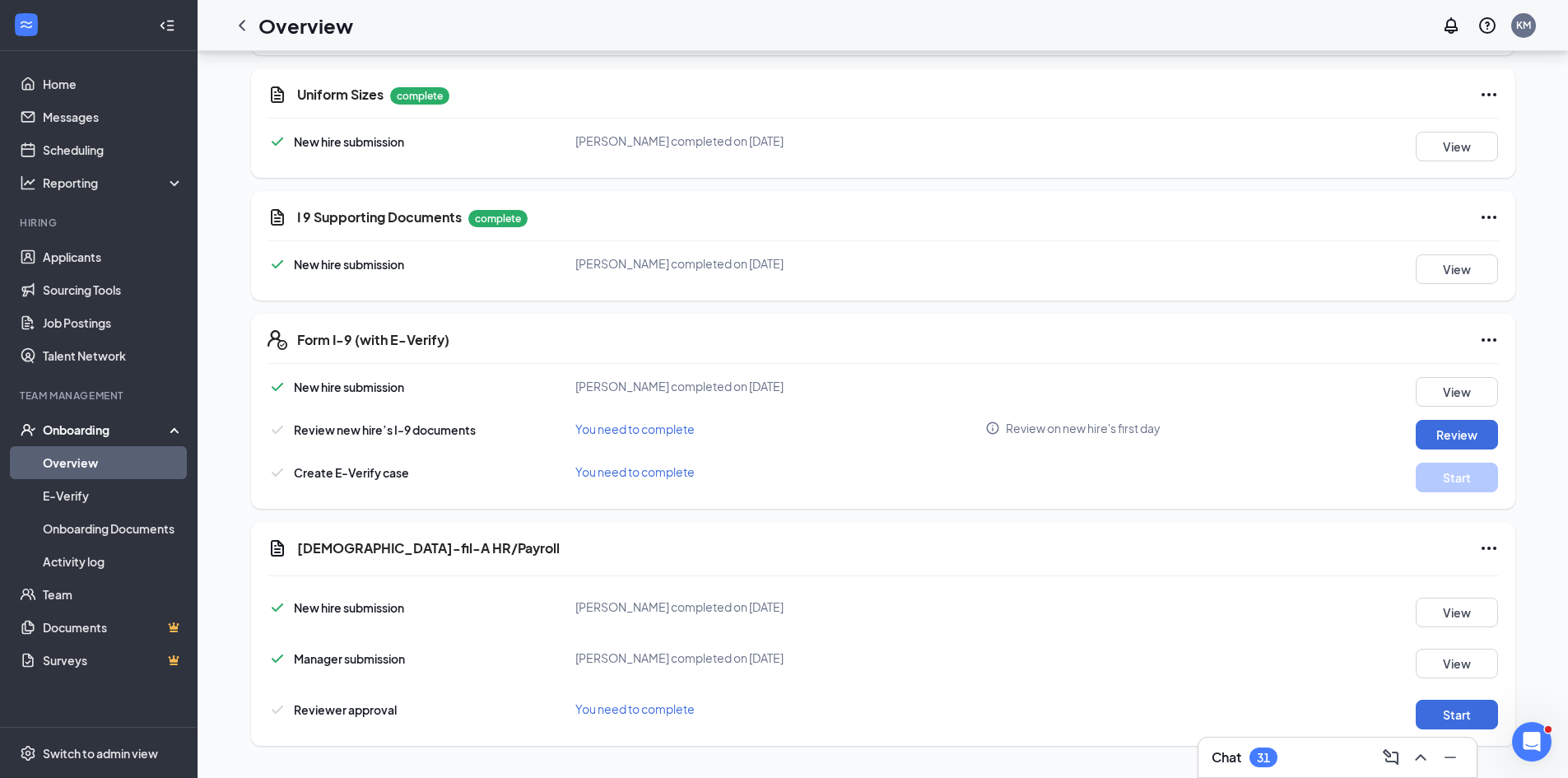
scroll to position [935, 0]
click at [1447, 433] on button "Review" at bounding box center [1457, 433] width 82 height 30
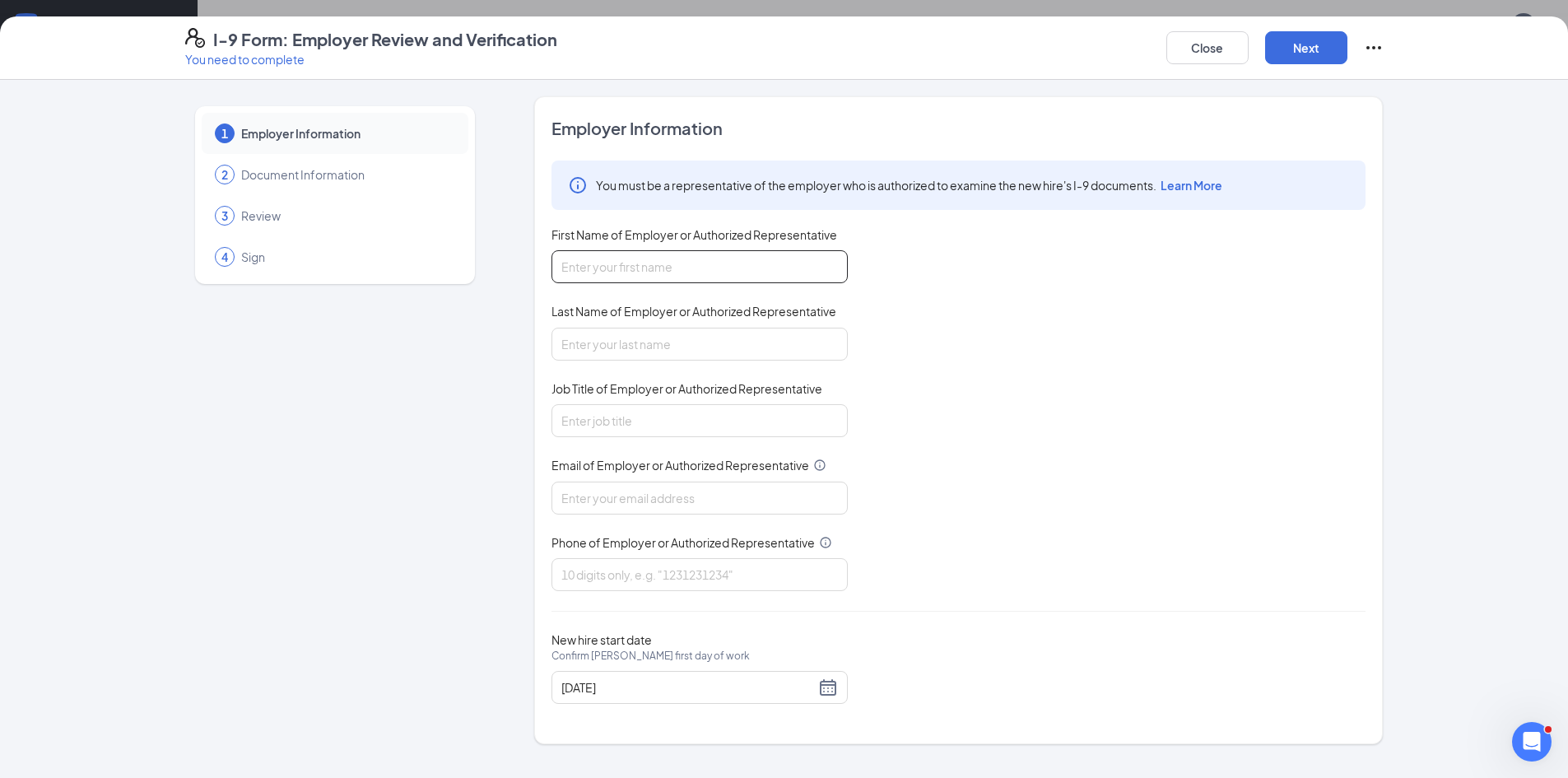
click at [641, 252] on input "First Name of Employer or Authorized Representative" at bounding box center [699, 266] width 296 height 33
type input "[PERSON_NAME]"
type input "Administrative Director"
type input "[PERSON_NAME][EMAIL_ADDRESS][PERSON_NAME][DOMAIN_NAME]"
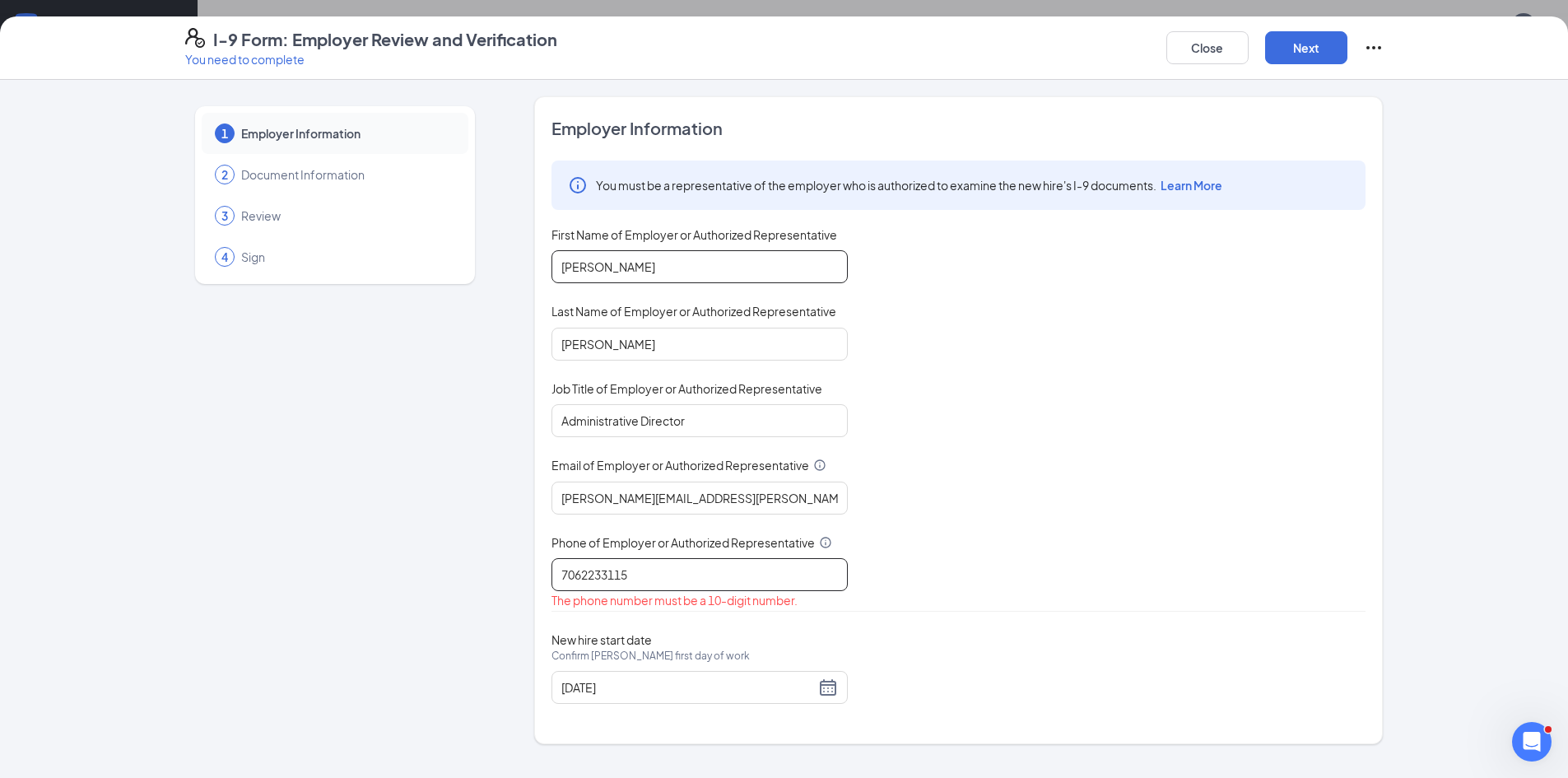
type input "7062233115"
click at [1293, 48] on button "Next" at bounding box center [1306, 47] width 82 height 33
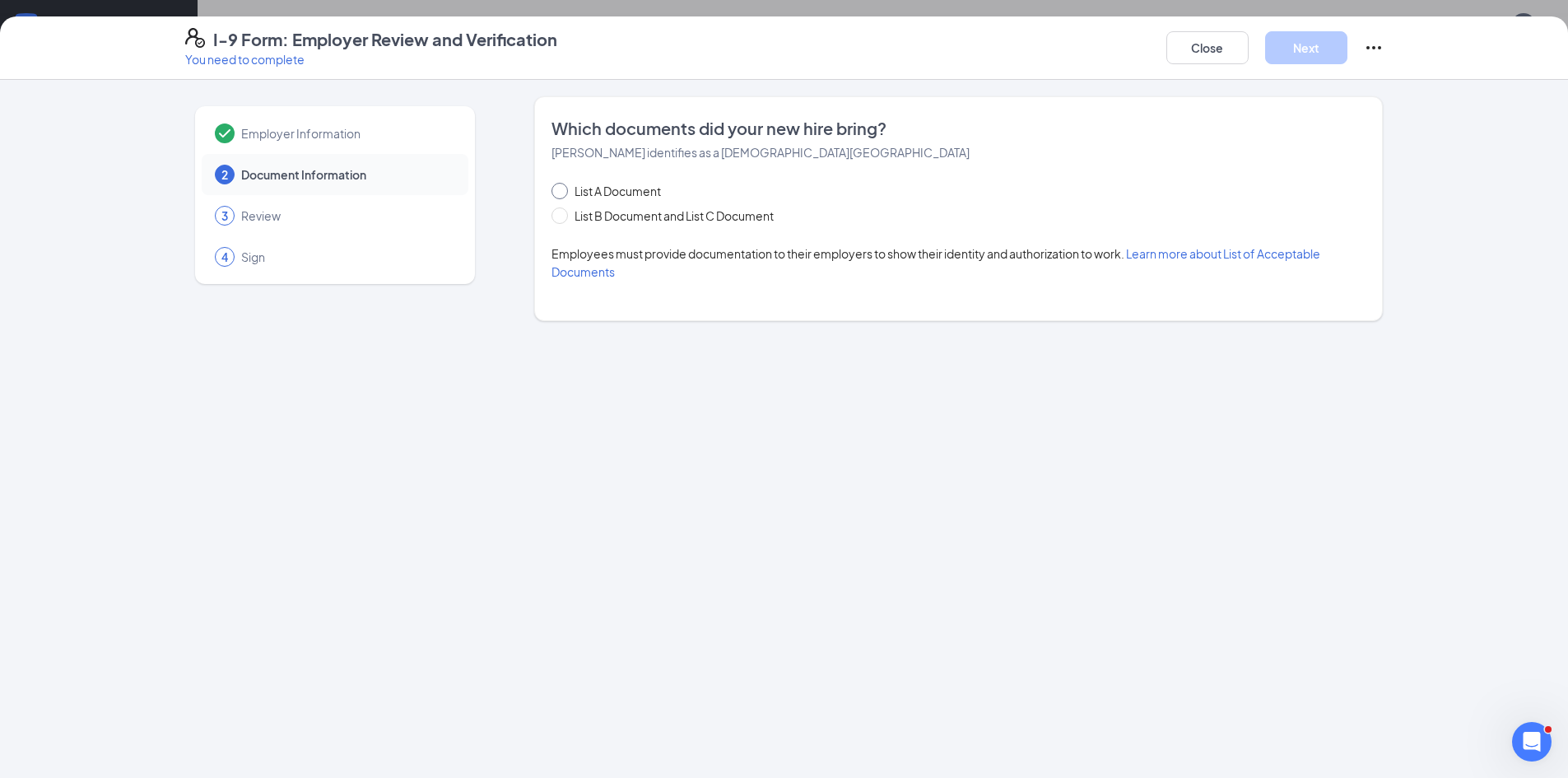
click at [561, 193] on input "List A Document" at bounding box center [557, 189] width 11 height 11
radio input "true"
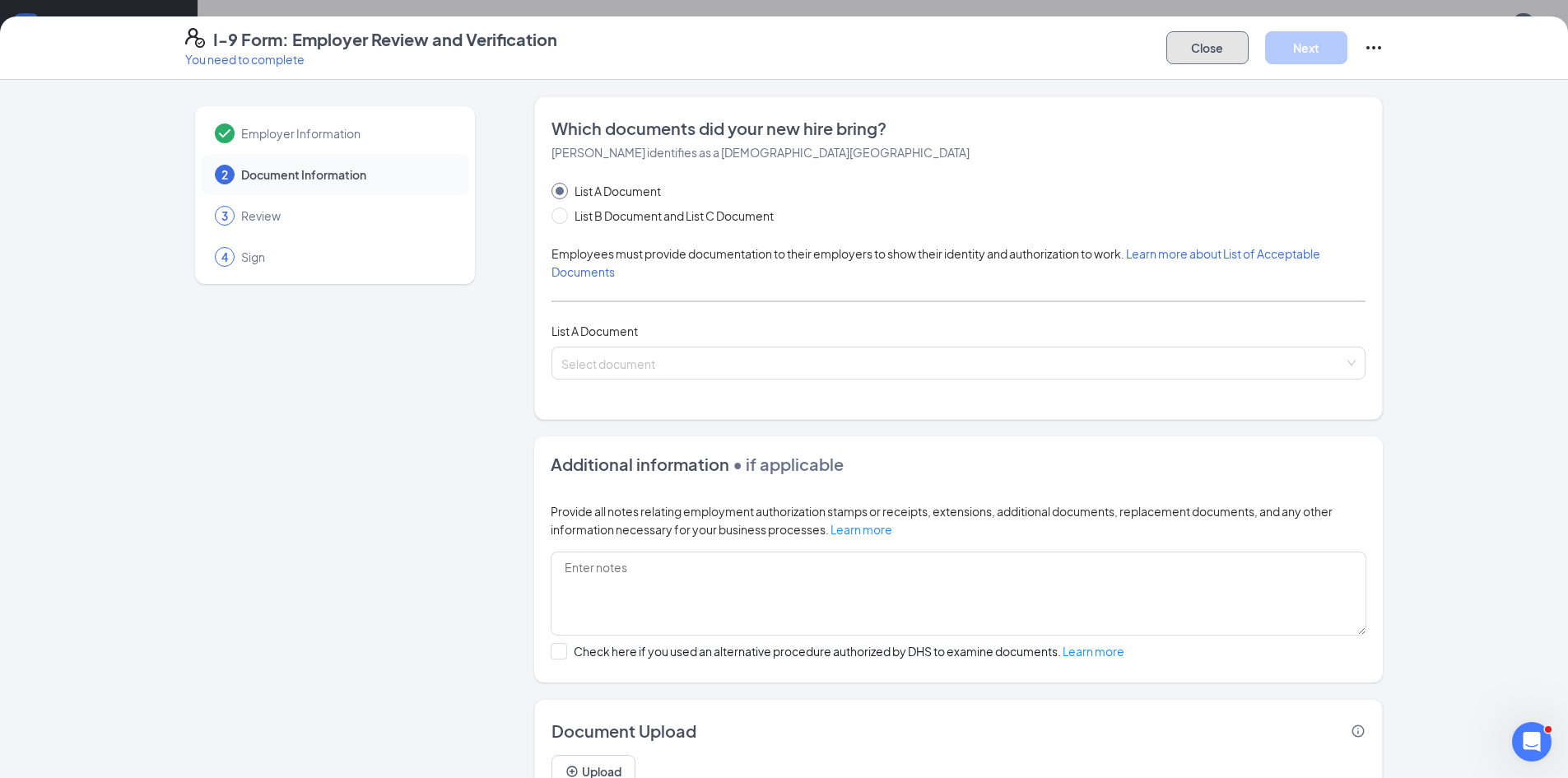
click at [1191, 48] on button "Close" at bounding box center [1207, 47] width 82 height 33
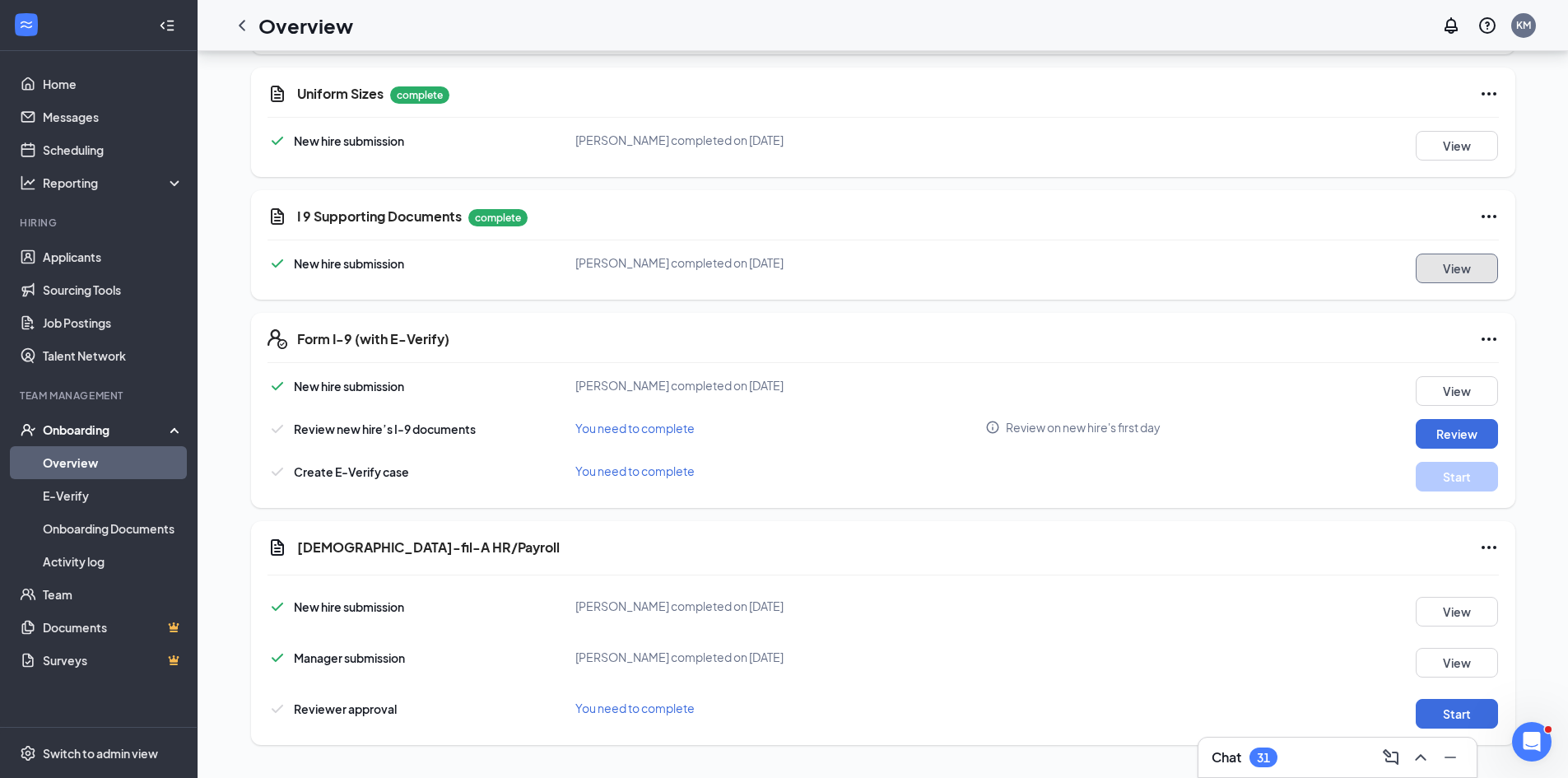
click at [1437, 268] on button "View" at bounding box center [1457, 268] width 82 height 30
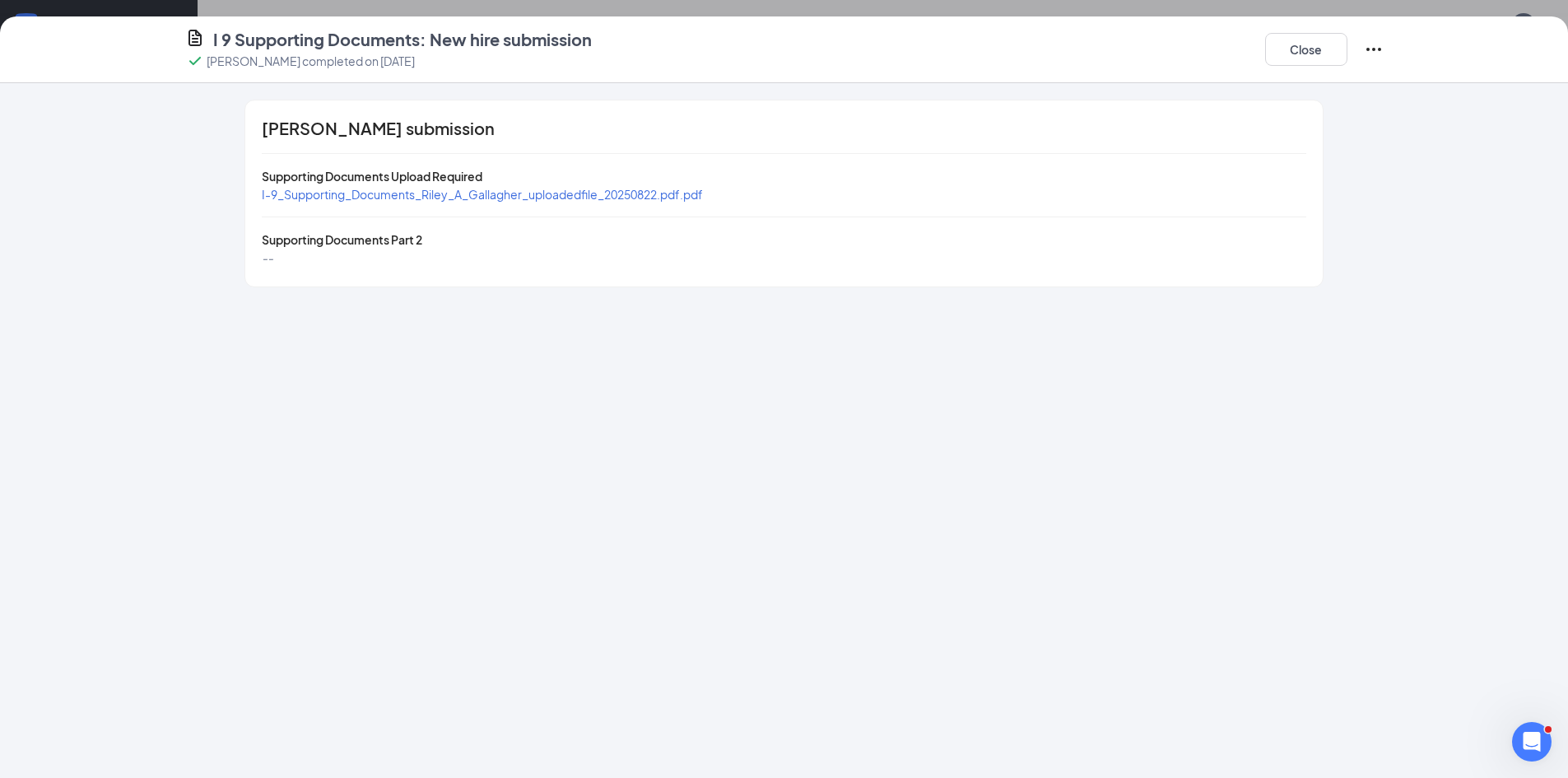
click at [501, 191] on span "I-9_Supporting_Documents_Riley_A_Gallagher_uploadedfile_20250822.pdf.pdf" at bounding box center [482, 194] width 441 height 15
click at [1326, 45] on button "Close" at bounding box center [1306, 49] width 82 height 33
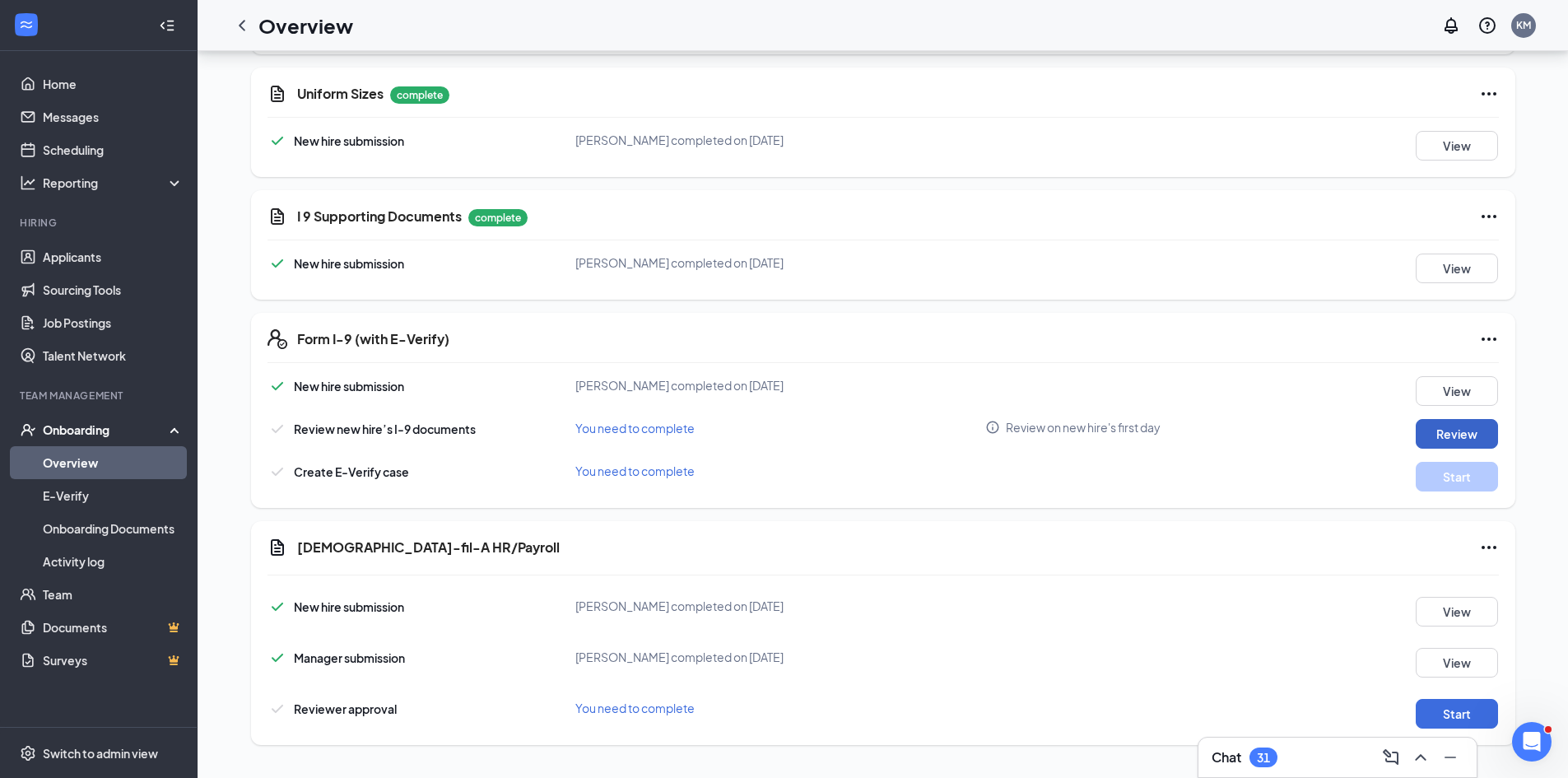
click at [1438, 430] on button "Review" at bounding box center [1457, 433] width 82 height 30
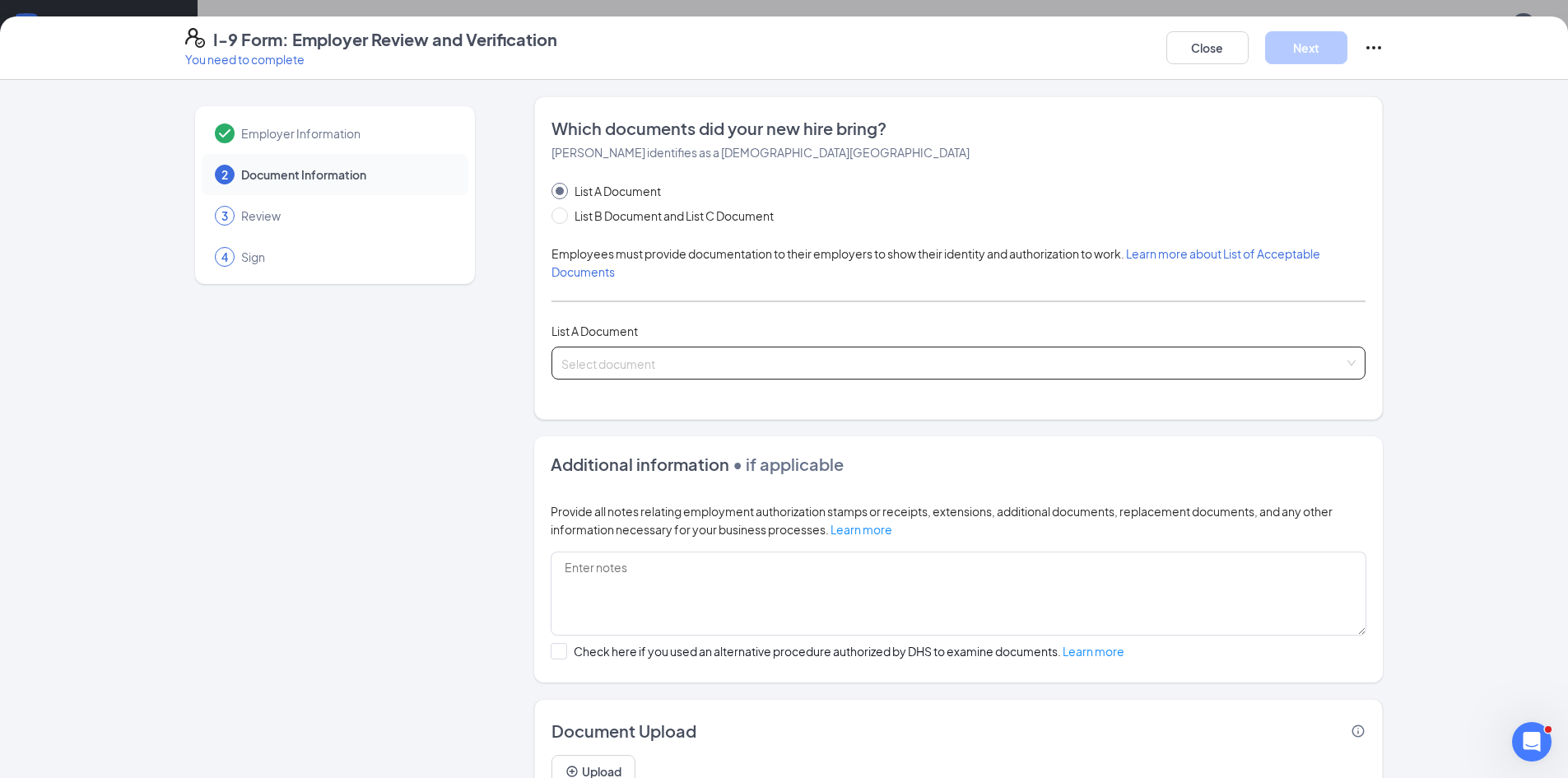
click at [645, 359] on input "search" at bounding box center [953, 360] width 783 height 24
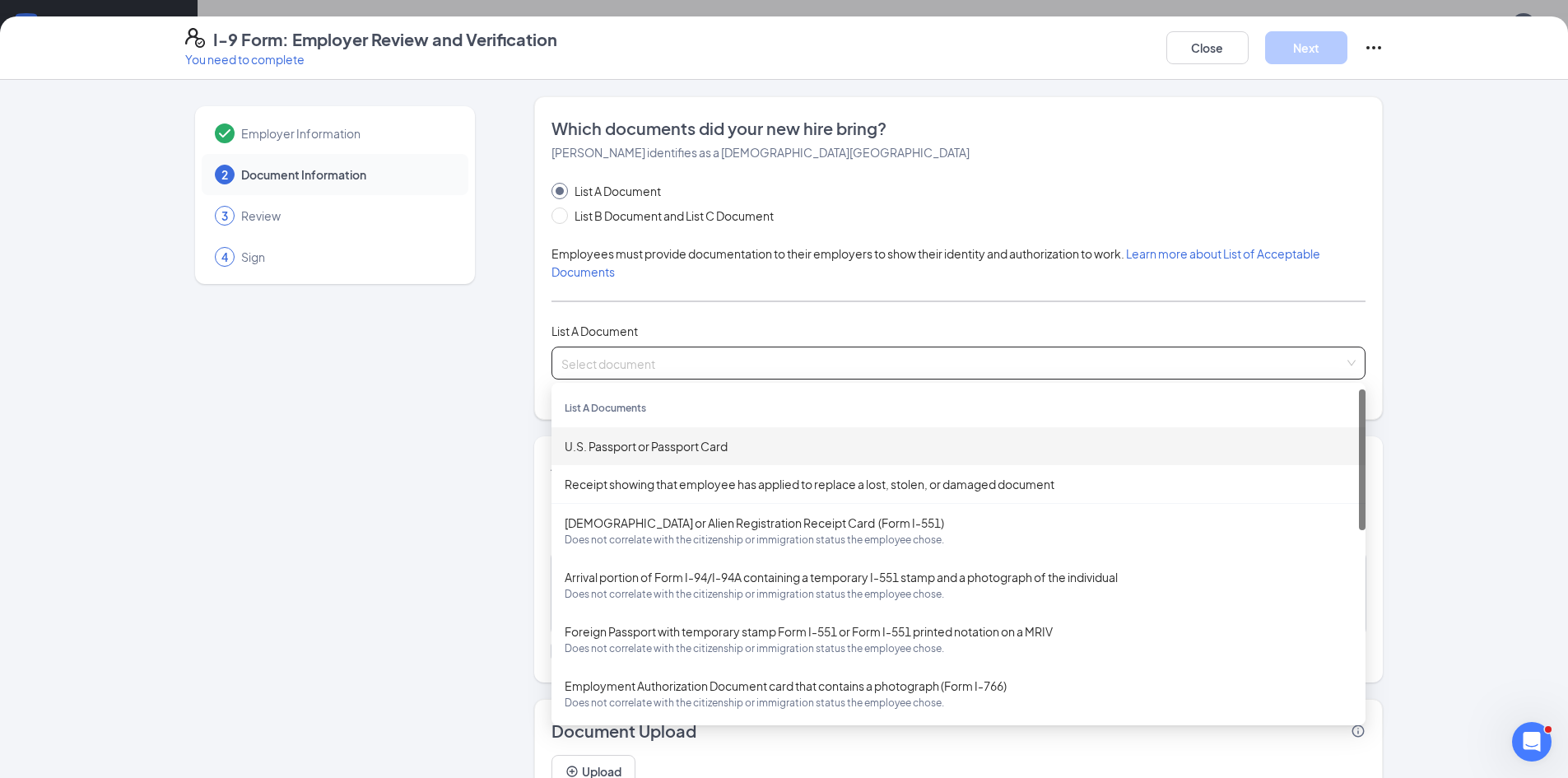
click at [649, 446] on div "U.S. Passport or Passport Card" at bounding box center [958, 446] width 788 height 18
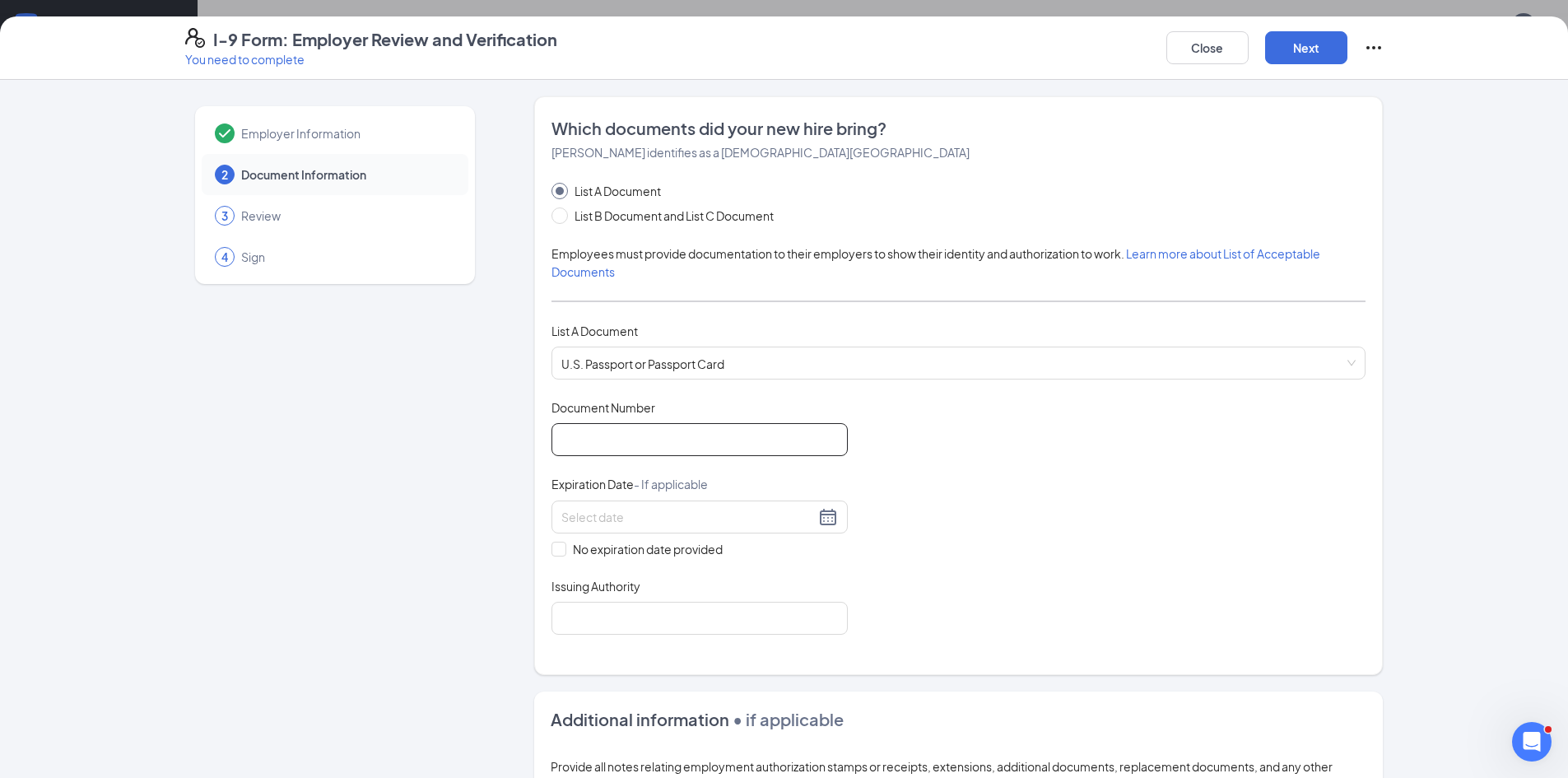
click at [642, 450] on input "Document Number" at bounding box center [699, 439] width 296 height 33
type input "A61690051"
click at [602, 516] on input at bounding box center [688, 516] width 253 height 18
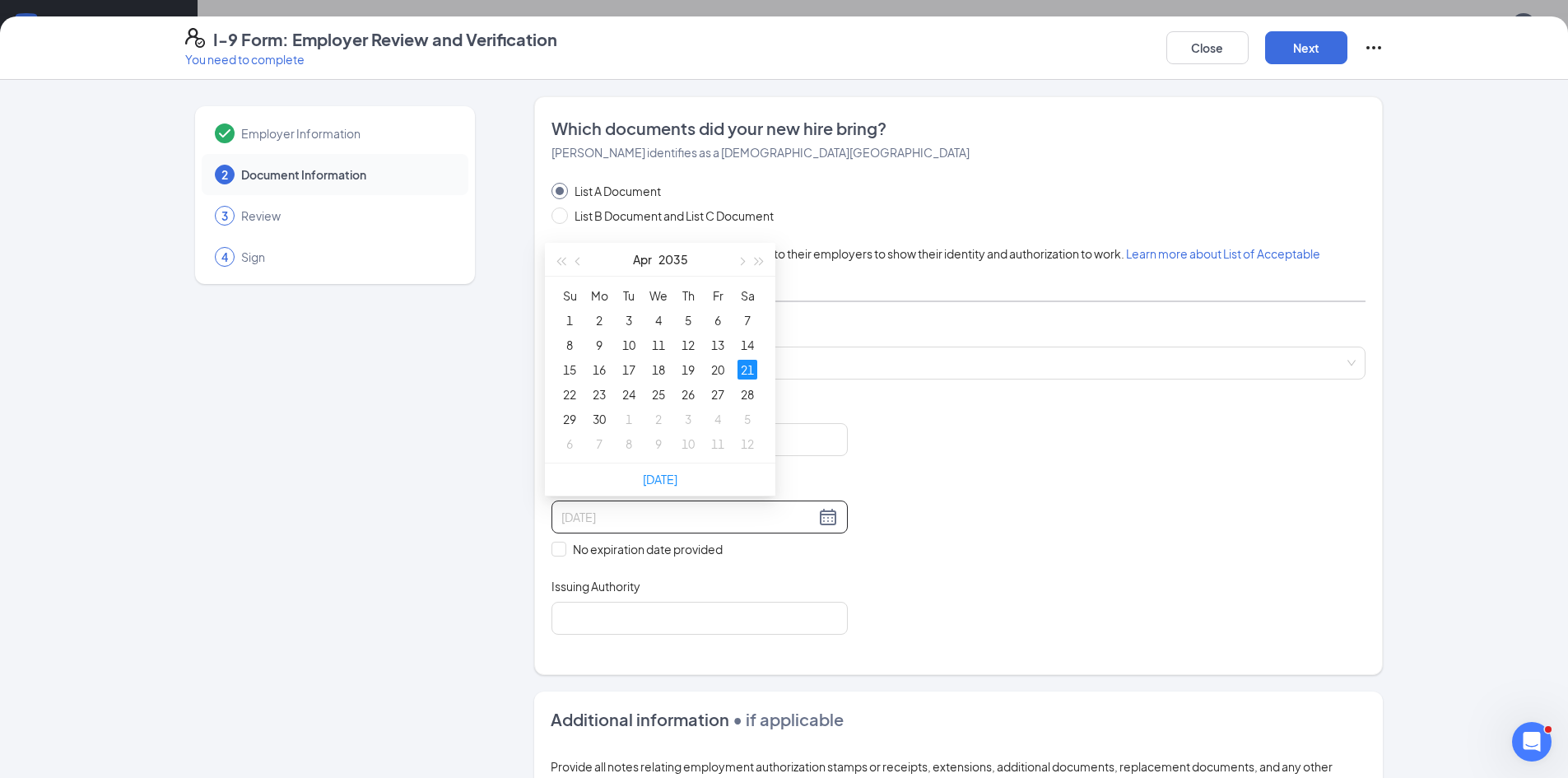
click at [748, 370] on div "21" at bounding box center [747, 369] width 20 height 20
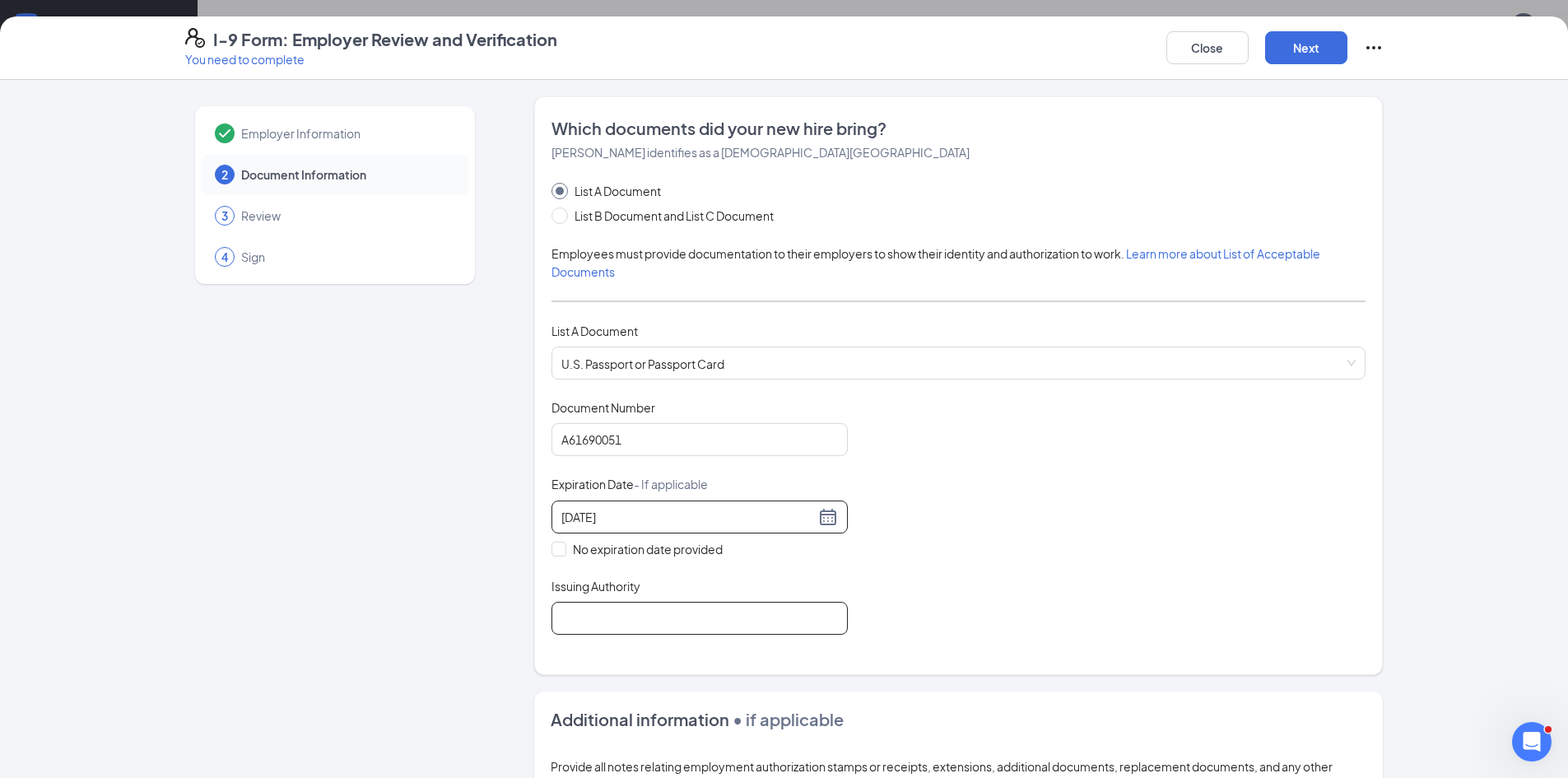
type input "[DATE]"
click at [592, 619] on input "Issuing Authority" at bounding box center [699, 617] width 296 height 33
type input "[GEOGRAPHIC_DATA]"
click at [1004, 598] on div "Document Title U.S. Passport or Passport Card Document Number [PASSPORT] Expira…" at bounding box center [958, 516] width 814 height 235
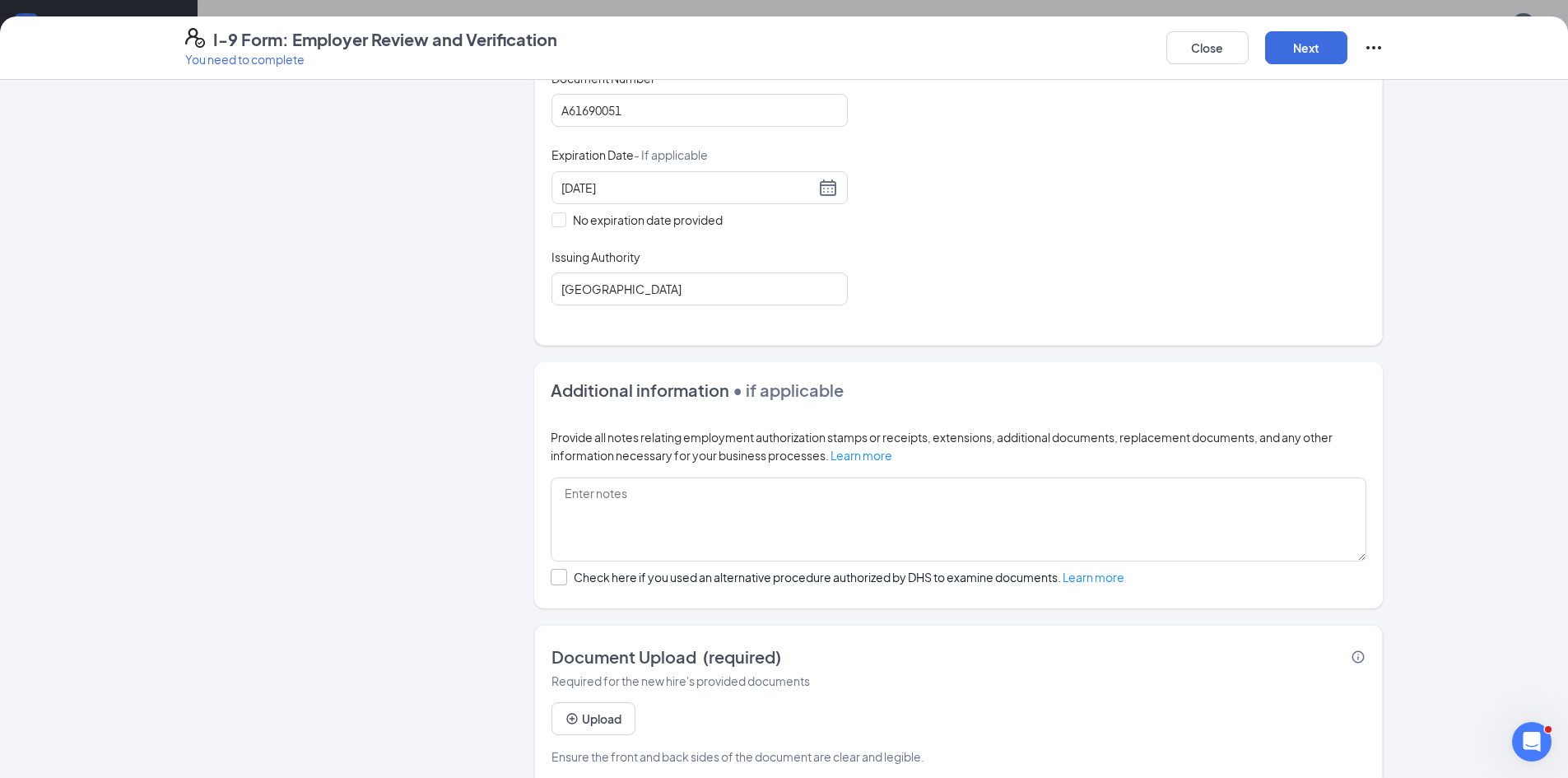
scroll to position [354, 0]
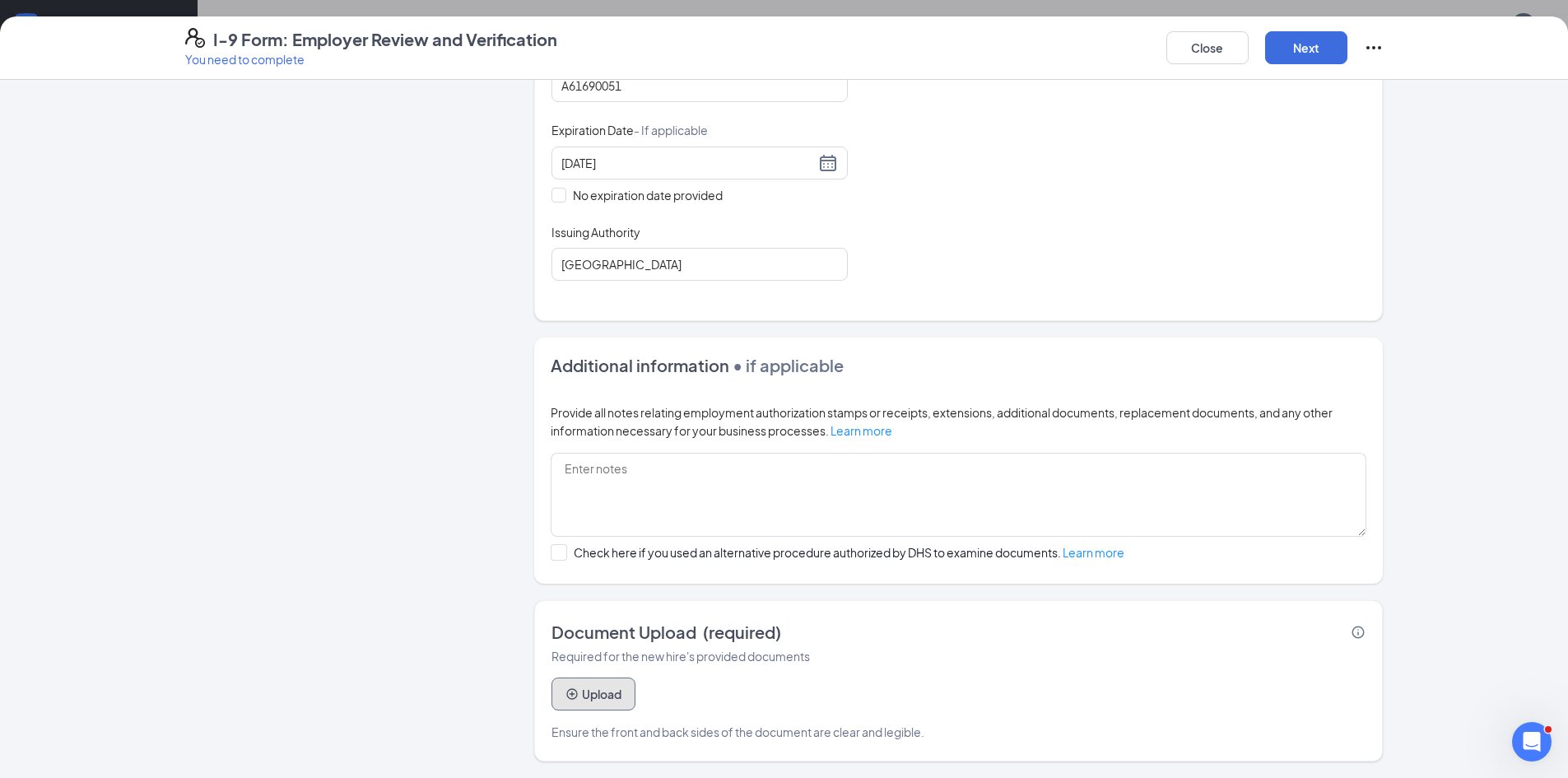
click at [611, 686] on button "Upload" at bounding box center [593, 693] width 84 height 33
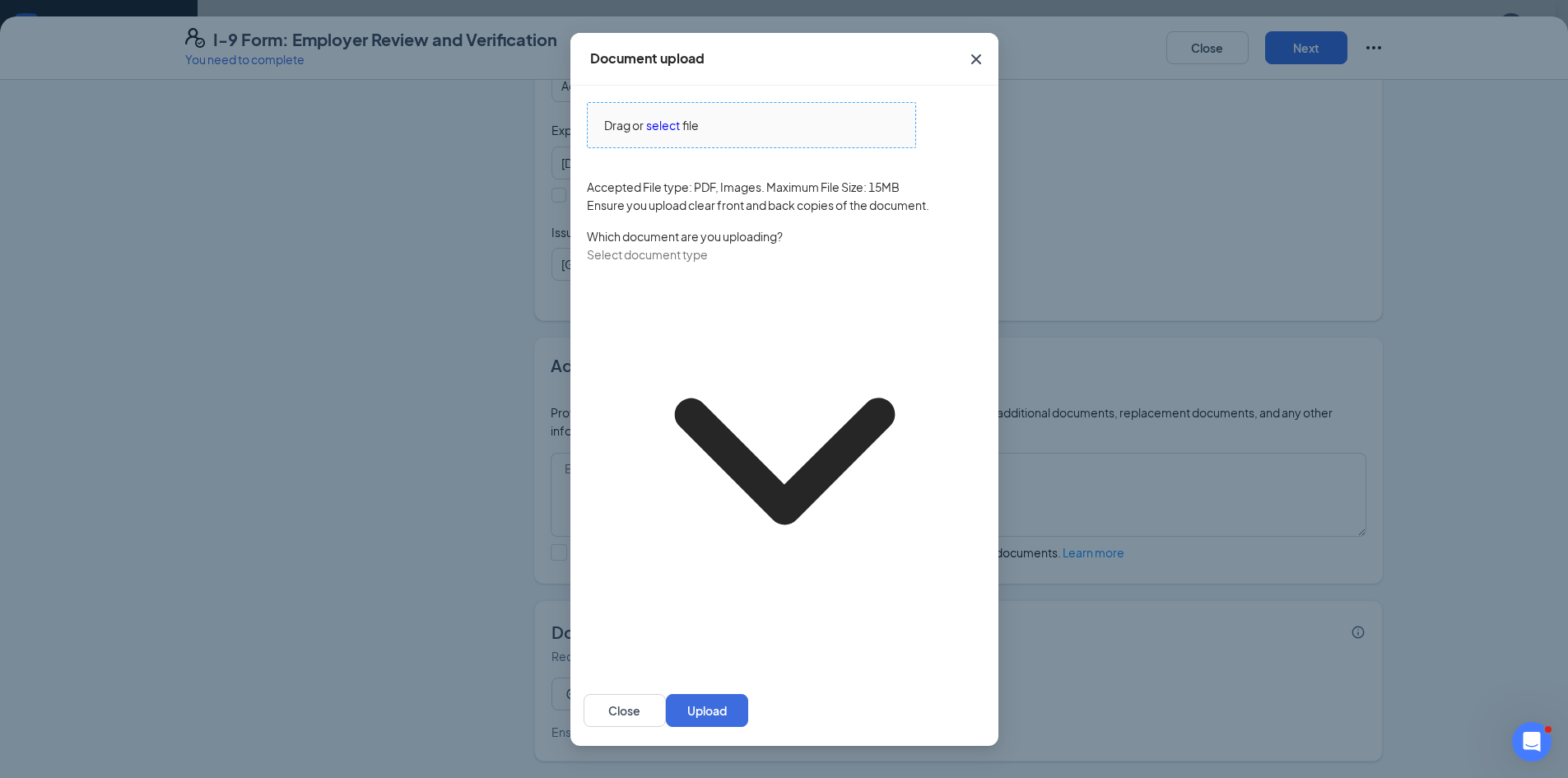
click at [657, 134] on span "select" at bounding box center [663, 124] width 34 height 18
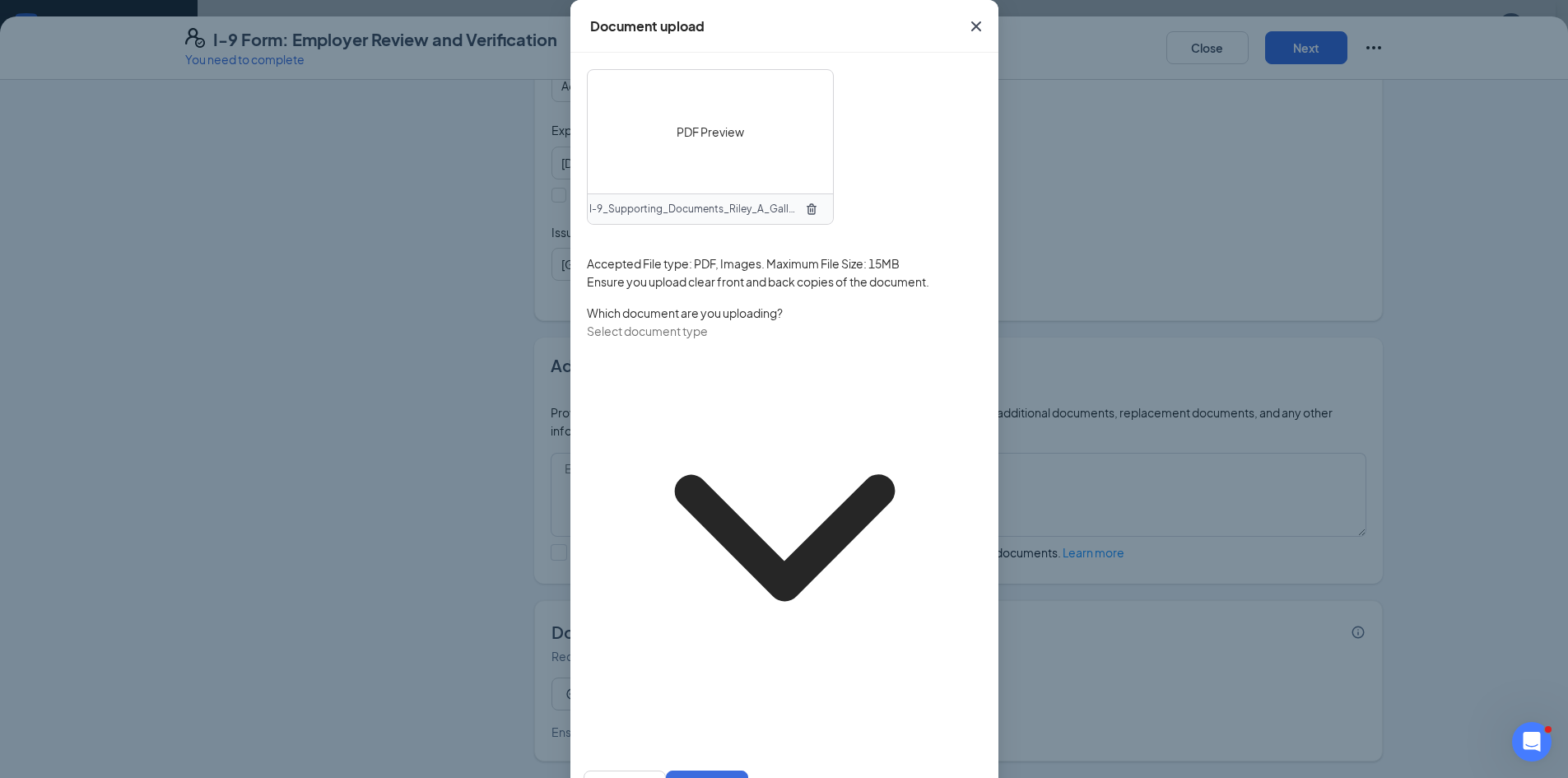
click at [733, 340] on input "text" at bounding box center [660, 330] width 146 height 18
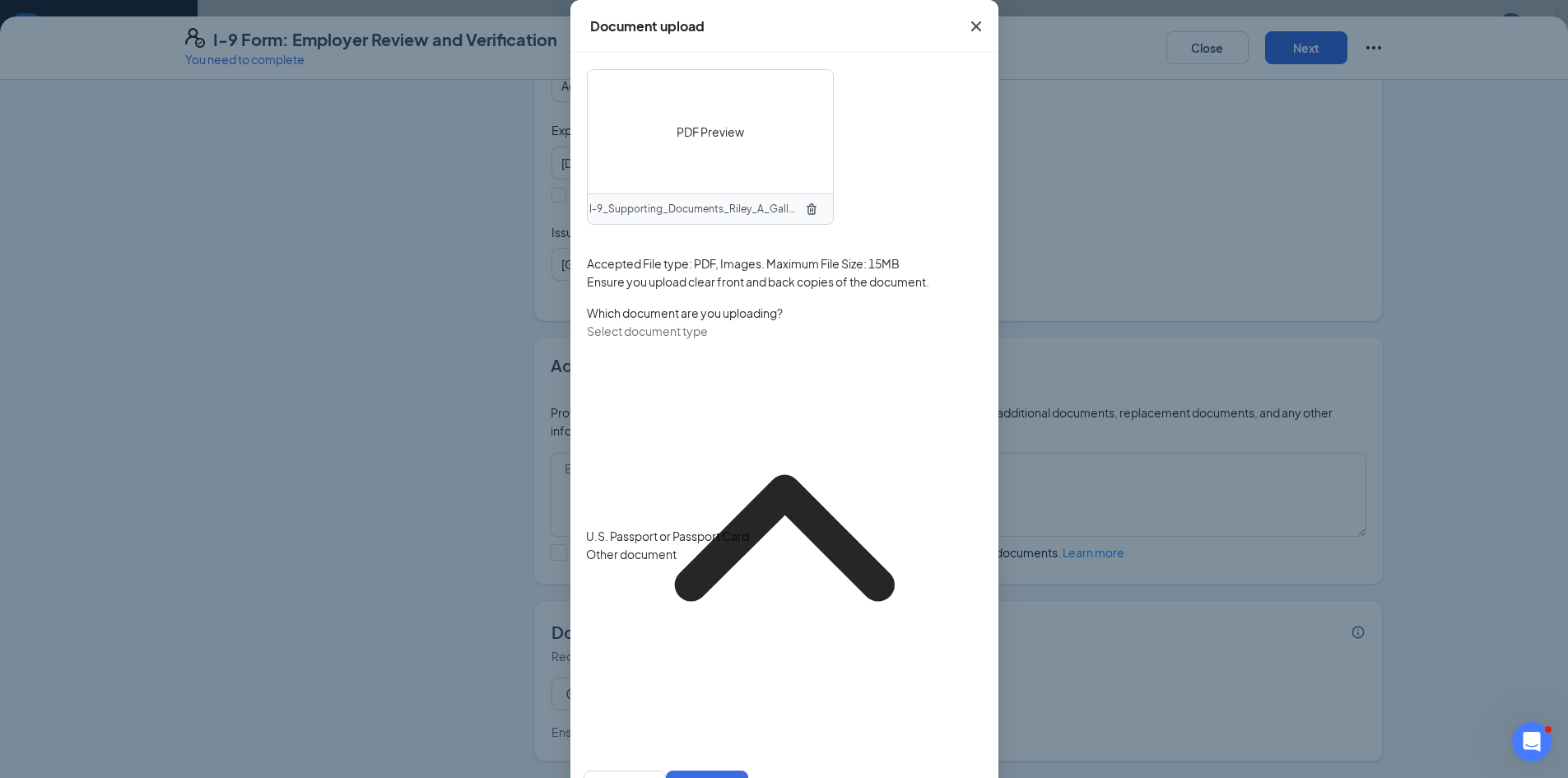
click at [744, 536] on div "U.S. Passport or Passport Card" at bounding box center [750, 535] width 329 height 18
type input "U.S. Passport or Passport Card"
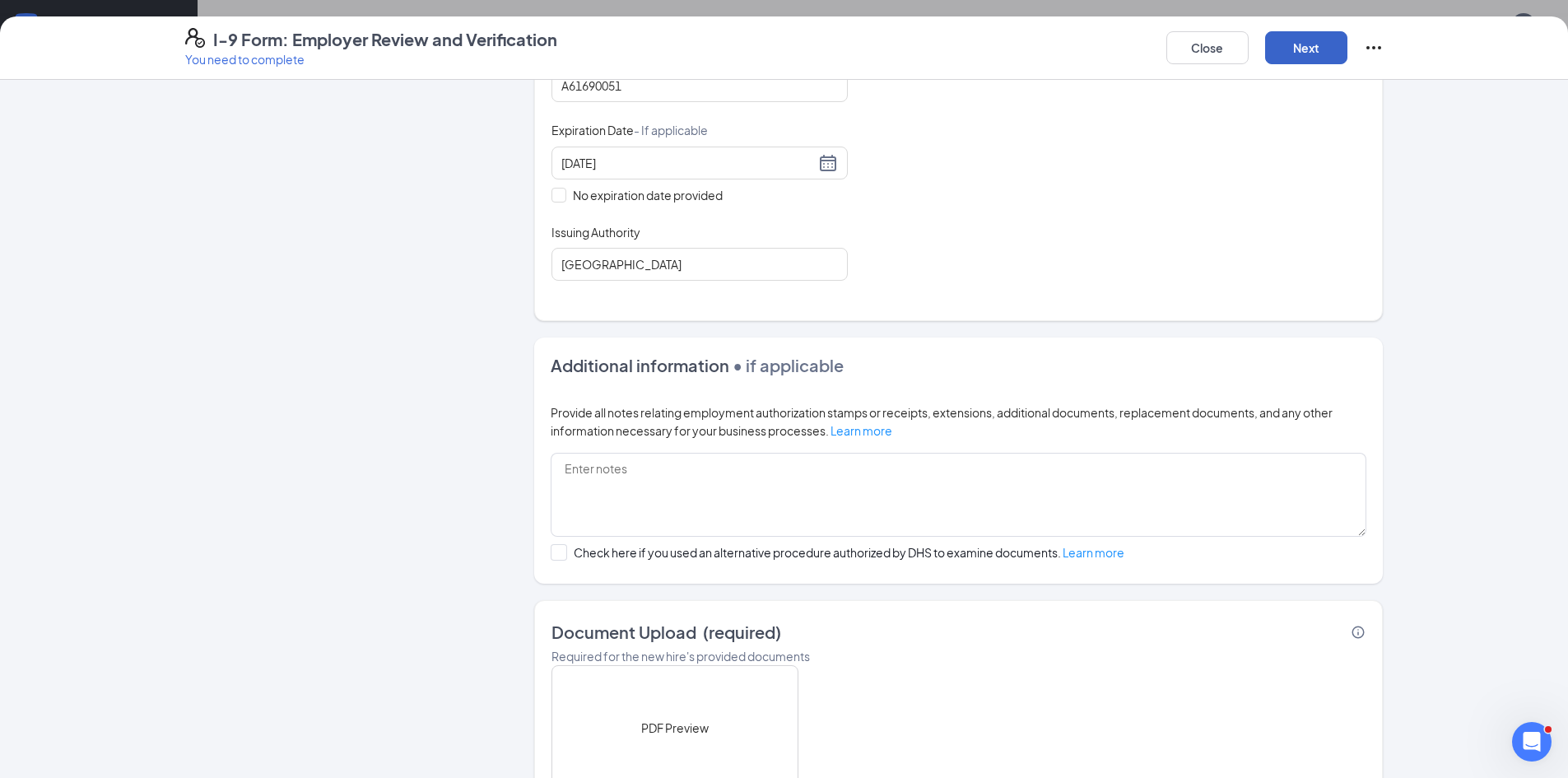
click at [1311, 51] on button "Next" at bounding box center [1306, 47] width 82 height 33
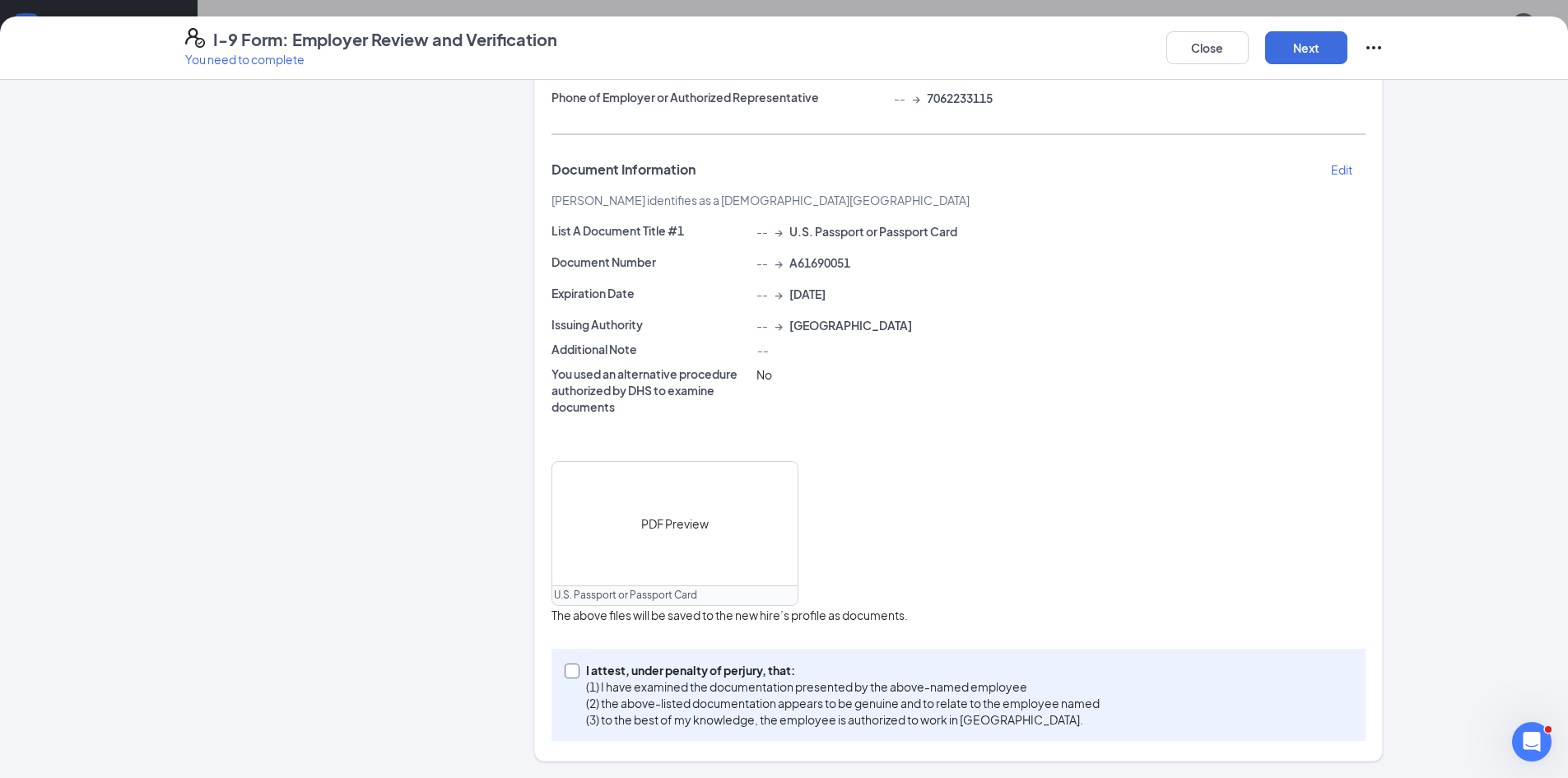
click at [567, 674] on span at bounding box center [572, 671] width 15 height 15
click at [567, 674] on input "I attest, under penalty of [PERSON_NAME], that: (1) I have examined the documen…" at bounding box center [570, 669] width 11 height 11
checkbox input "true"
click at [1298, 55] on button "Next" at bounding box center [1306, 47] width 82 height 33
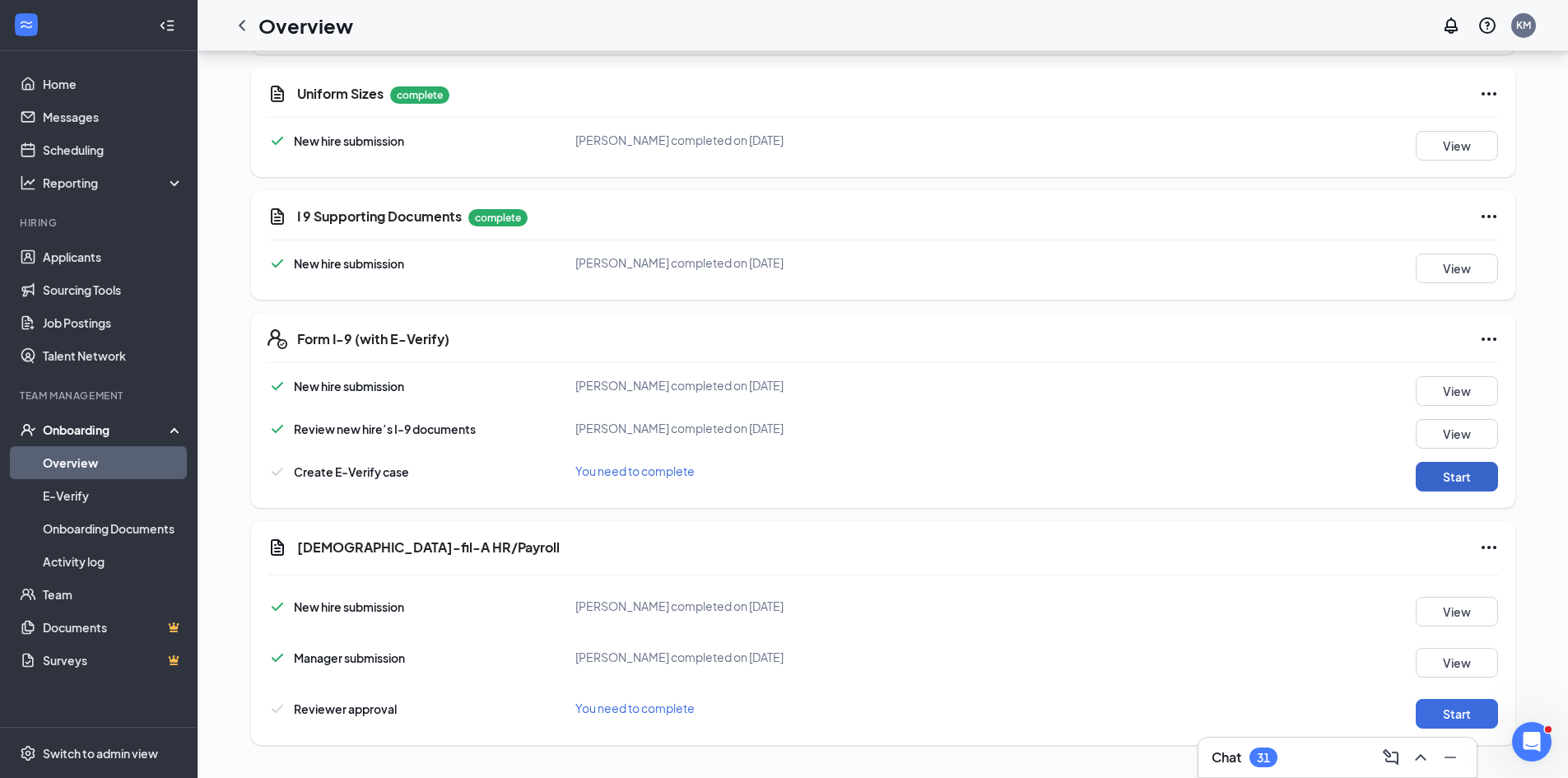
click at [1486, 483] on button "Start" at bounding box center [1457, 476] width 82 height 30
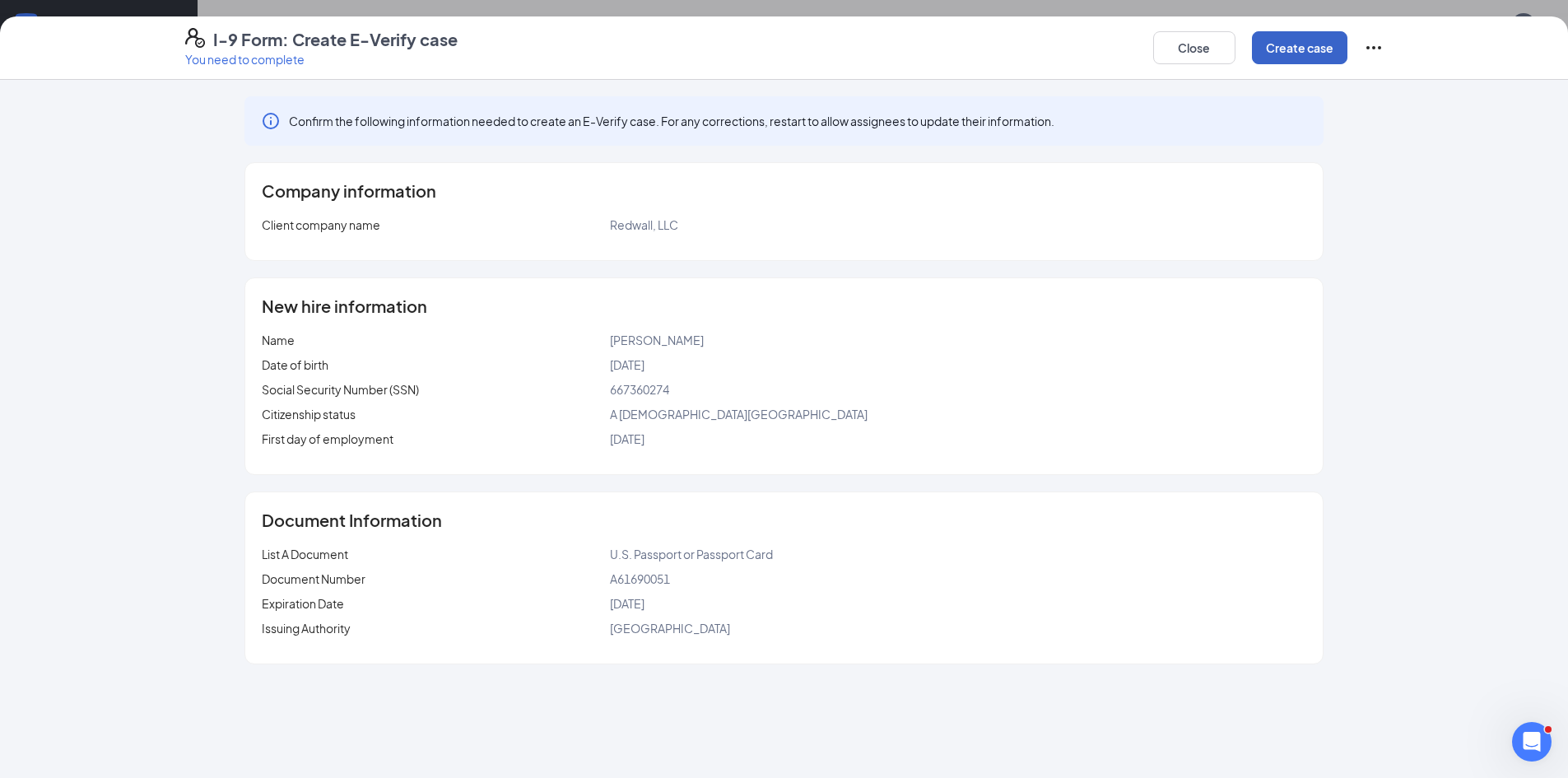
click at [1280, 48] on button "Create case" at bounding box center [1300, 47] width 95 height 33
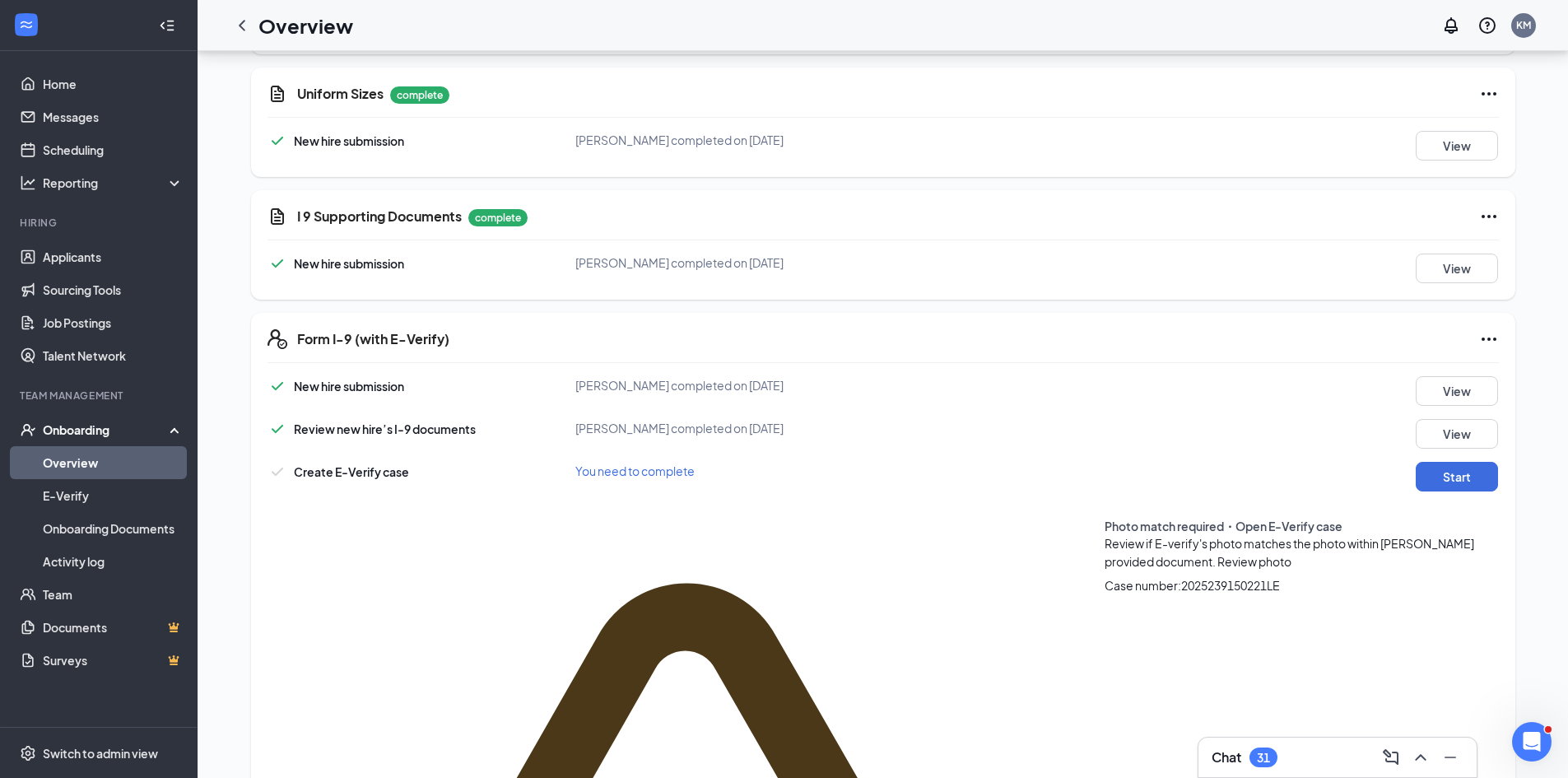
click at [1218, 554] on span "Review photo" at bounding box center [1254, 561] width 74 height 15
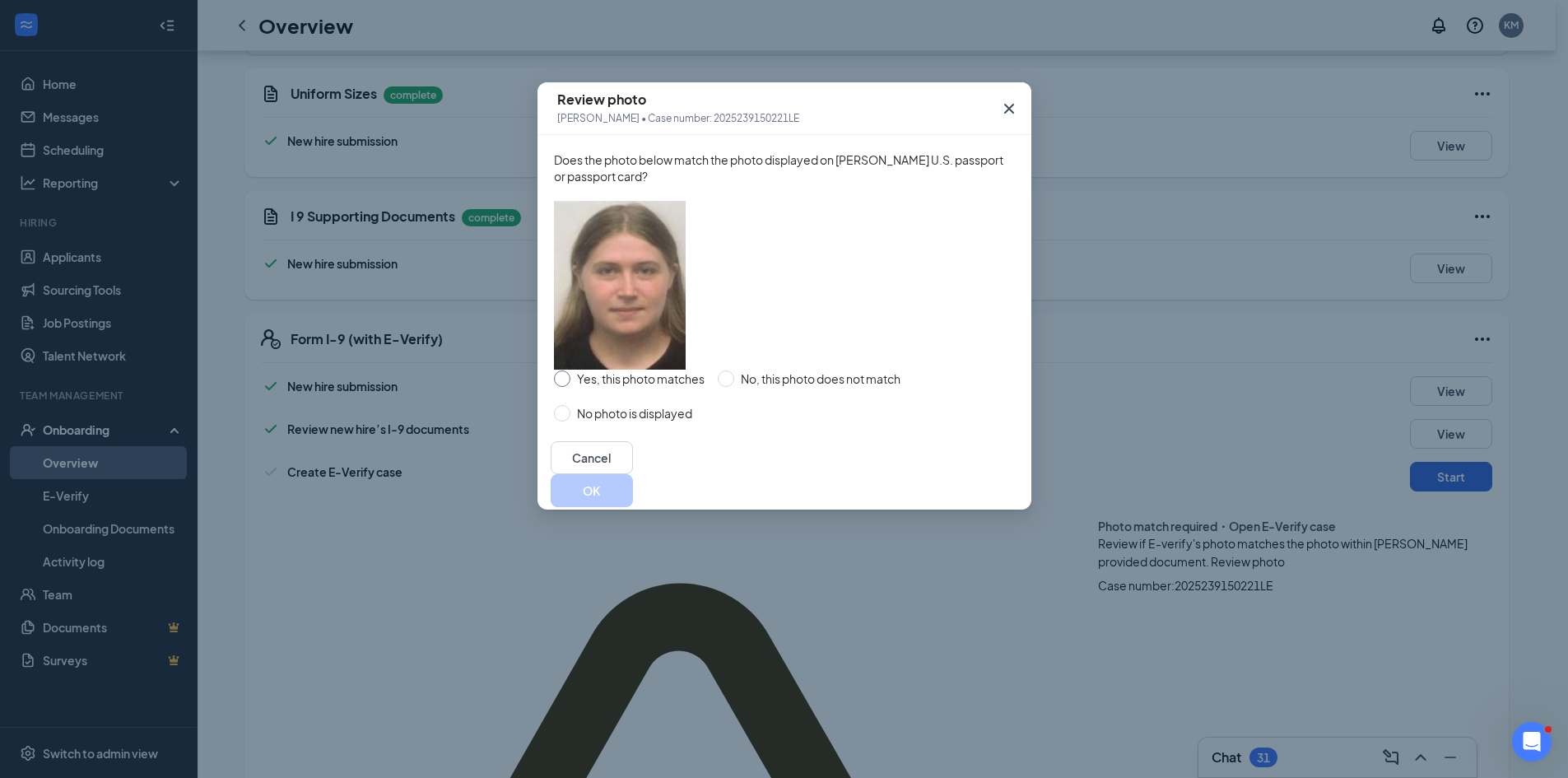
click at [571, 388] on span "Yes, this photo matches" at bounding box center [641, 378] width 141 height 18
click at [571, 387] on input "Yes, this photo matches" at bounding box center [563, 378] width 17 height 17
radio input "true"
click at [633, 507] on button "OK" at bounding box center [592, 489] width 82 height 33
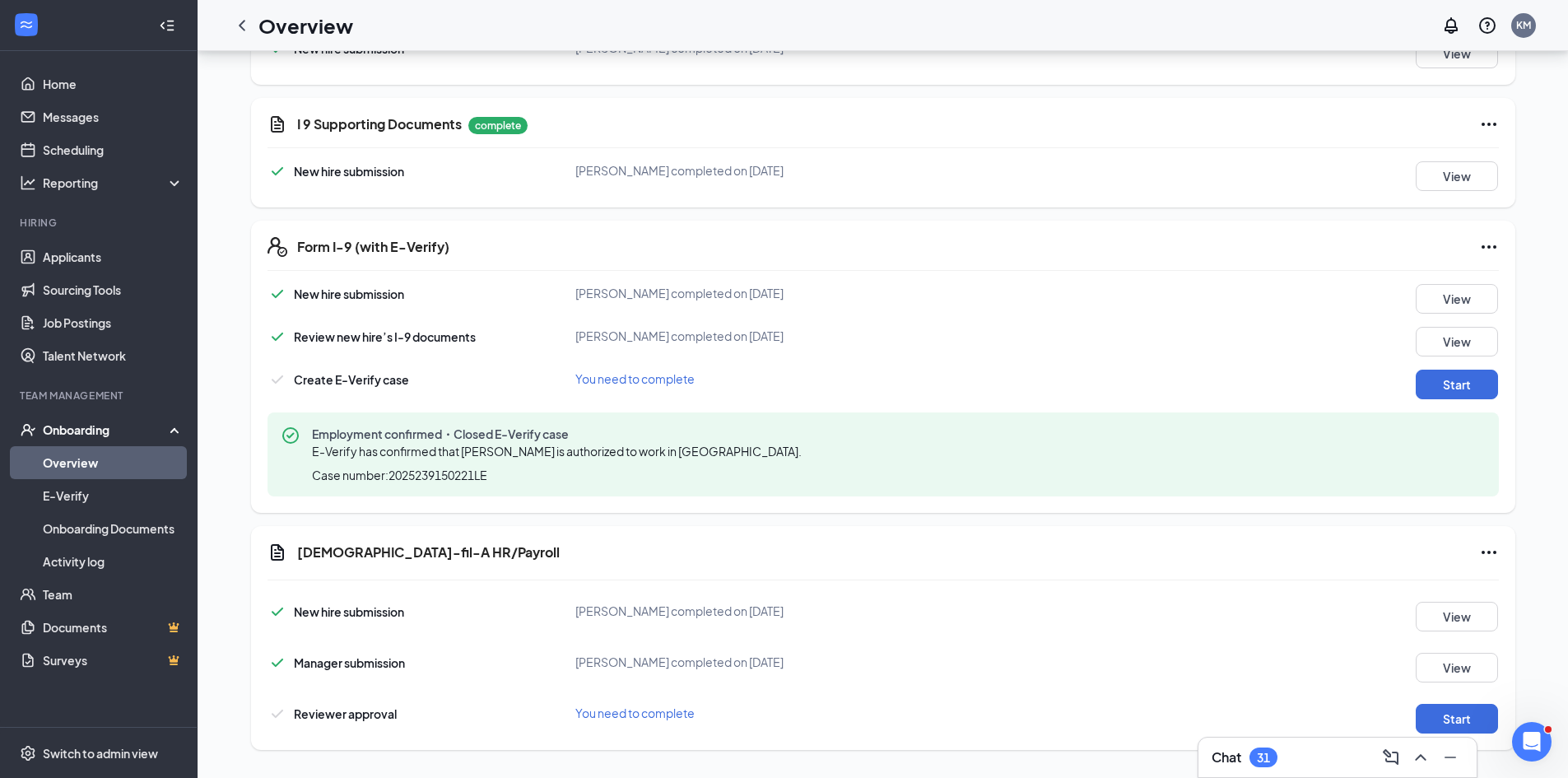
scroll to position [1032, 0]
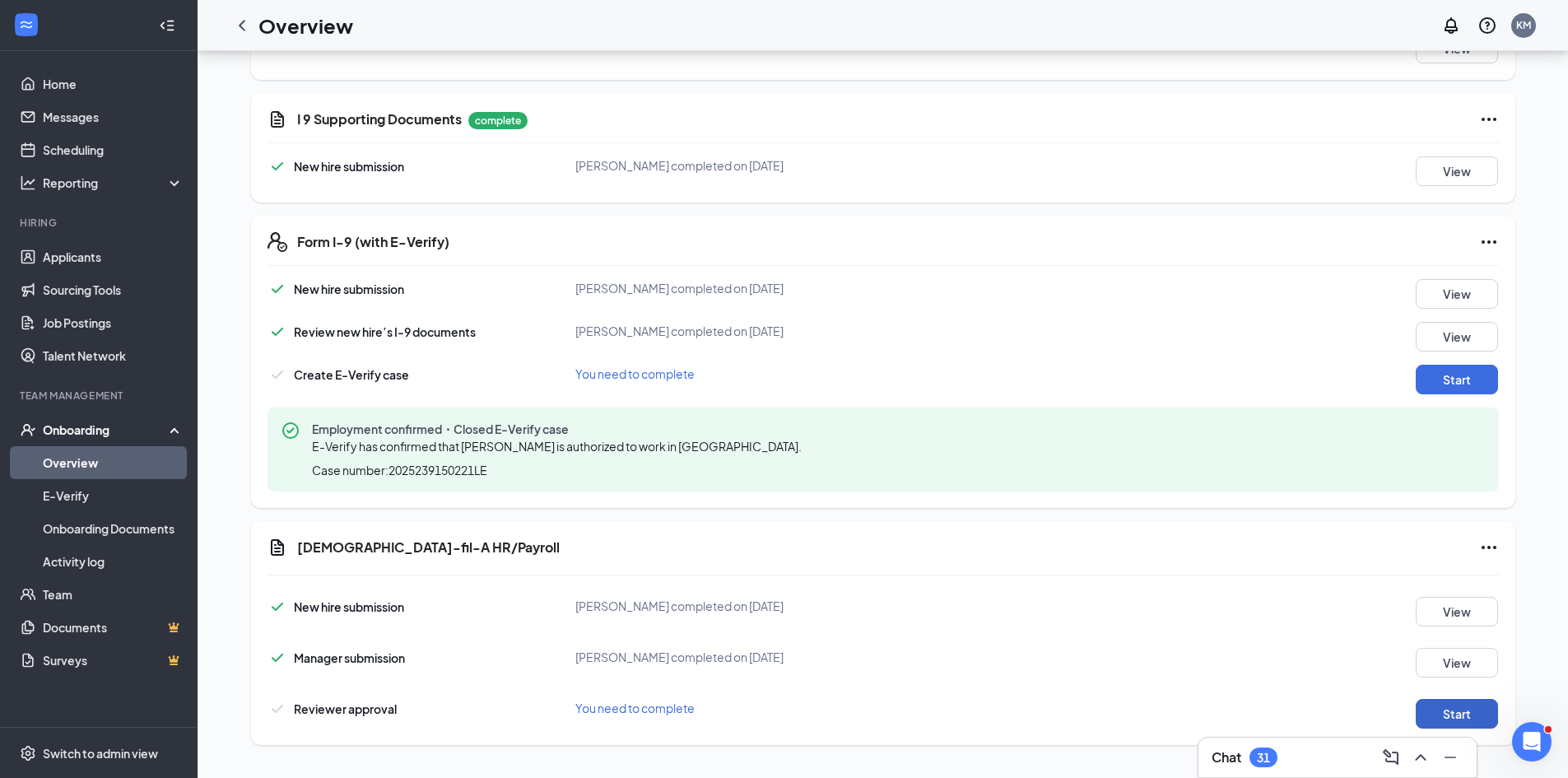
click at [1468, 718] on button "Start" at bounding box center [1457, 714] width 82 height 30
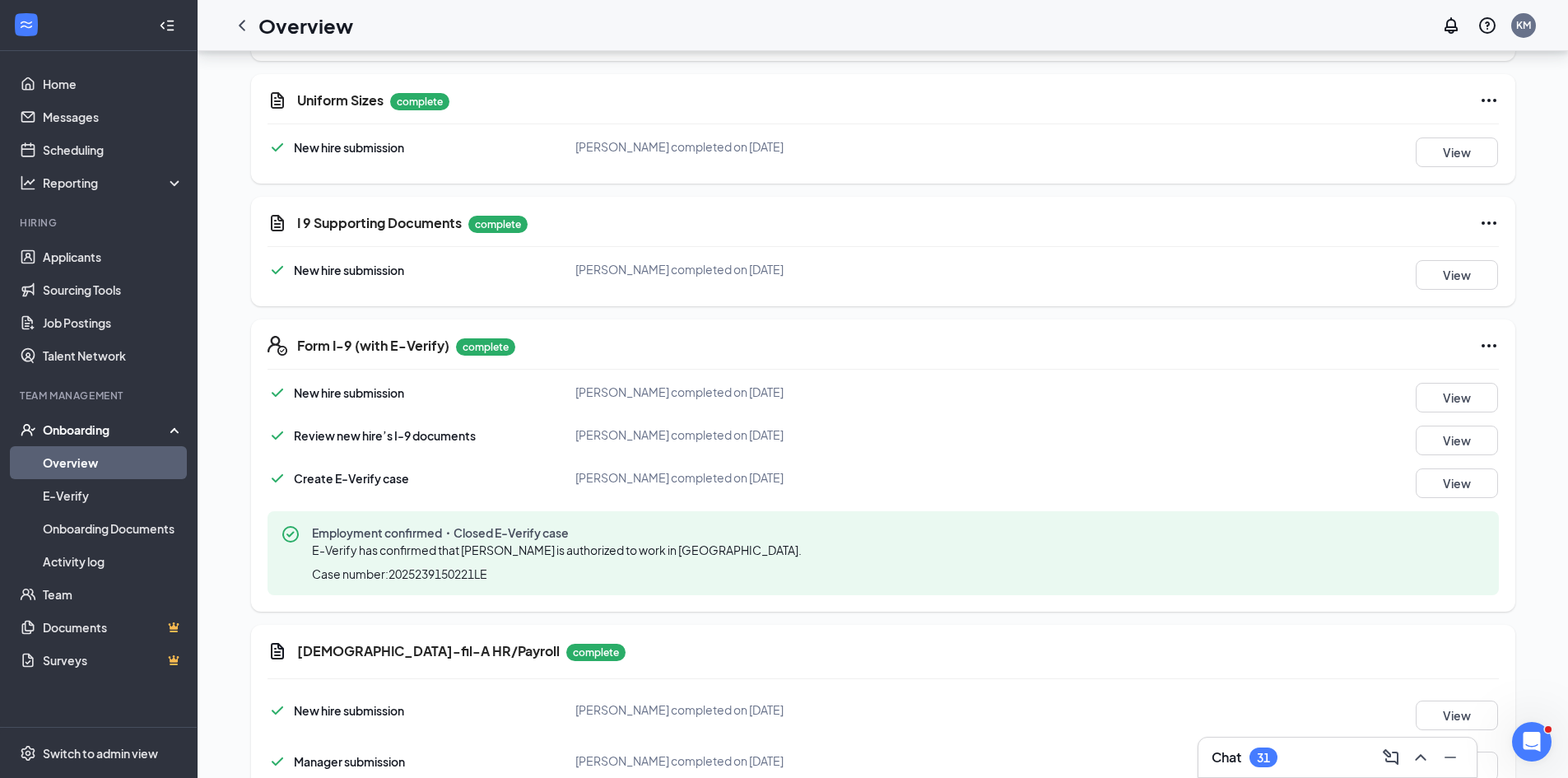
scroll to position [950, 0]
